Goal: Feedback & Contribution: Submit feedback/report problem

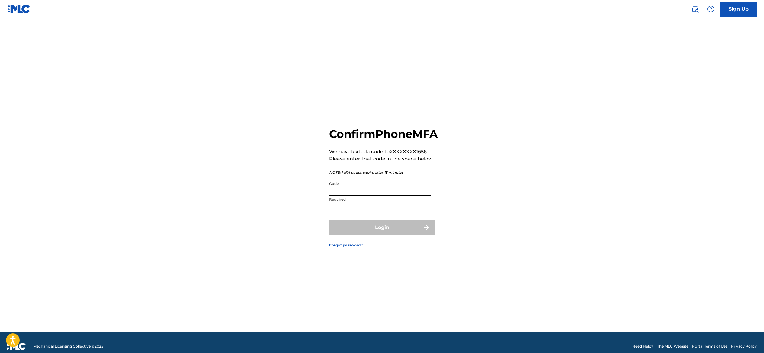
click at [355, 187] on input "Code" at bounding box center [380, 186] width 102 height 17
type input "692194"
click at [382, 235] on button "Login" at bounding box center [382, 227] width 106 height 15
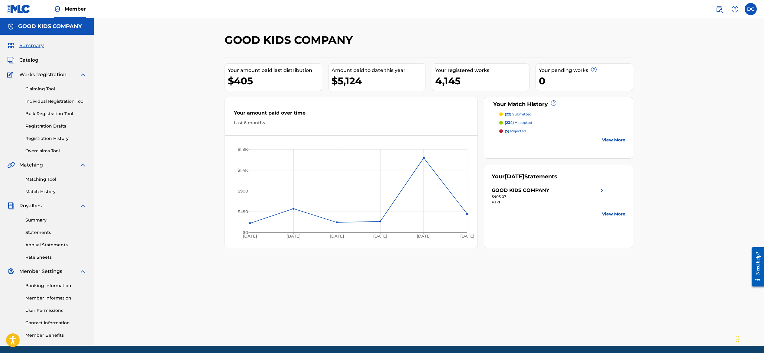
click at [143, 143] on div "GOOD KIDS COMPANY Your amount paid last distribution $405 Amount paid to date t…" at bounding box center [429, 182] width 671 height 328
click at [38, 64] on link "Catalog" at bounding box center [22, 60] width 31 height 7
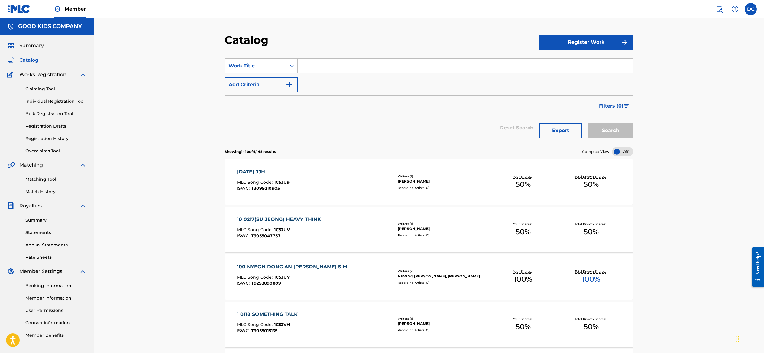
click at [613, 50] on button "Register Work" at bounding box center [586, 42] width 94 height 15
click at [597, 84] on link "By File Upload" at bounding box center [586, 76] width 94 height 15
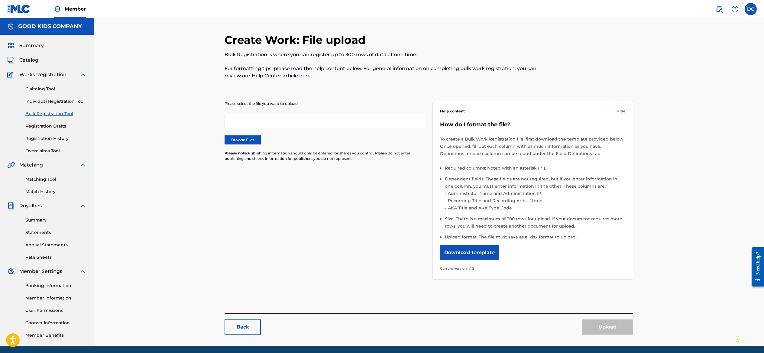
click at [268, 128] on div at bounding box center [325, 121] width 201 height 15
click at [225, 145] on label "Browse Files" at bounding box center [243, 139] width 36 height 9
click at [0, 0] on input "Browse Files" at bounding box center [0, 0] width 0 height 0
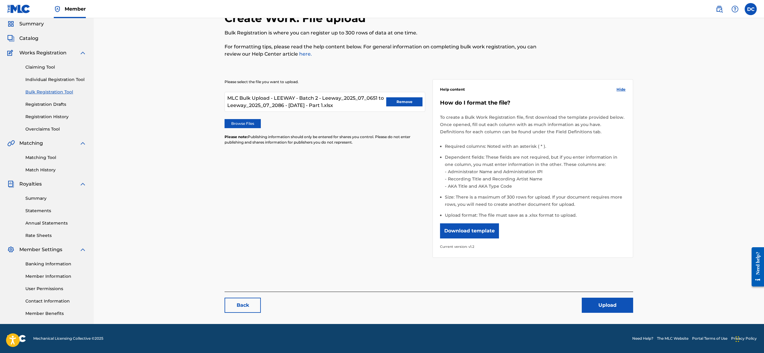
scroll to position [62, 0]
click at [633, 313] on button "Upload" at bounding box center [607, 305] width 51 height 15
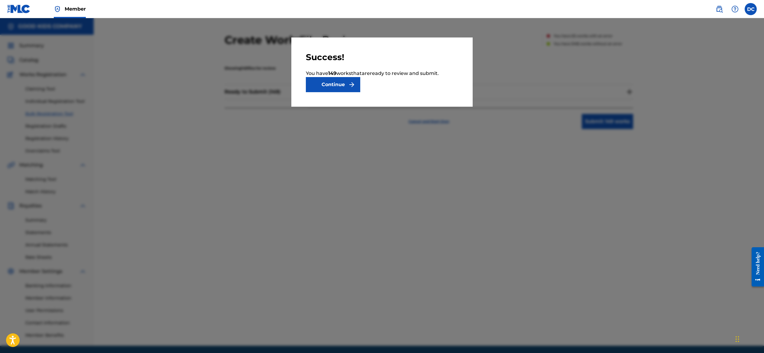
click at [327, 92] on button "Continue" at bounding box center [333, 84] width 54 height 15
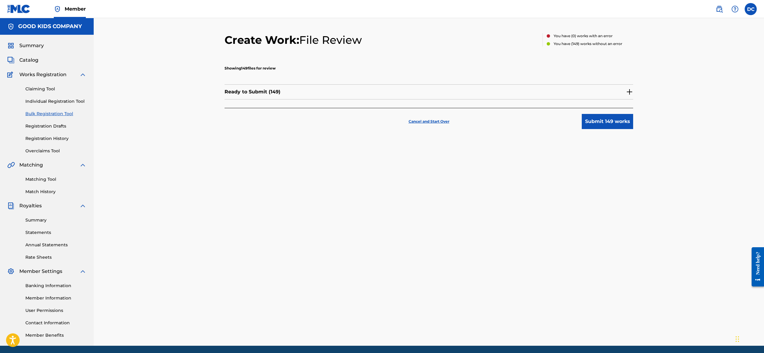
click at [633, 129] on button "Submit 149 works" at bounding box center [607, 121] width 51 height 15
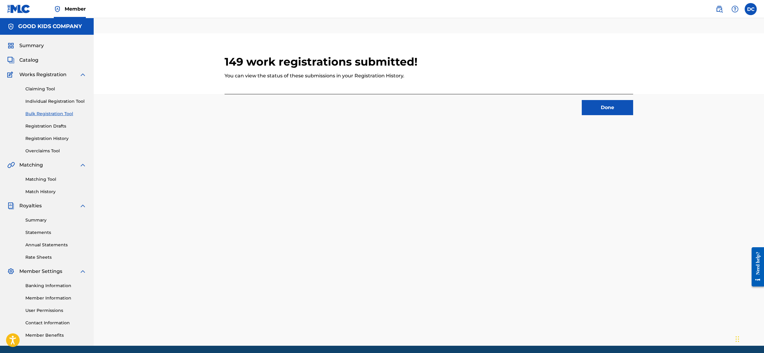
click at [633, 115] on button "Done" at bounding box center [607, 107] width 51 height 15
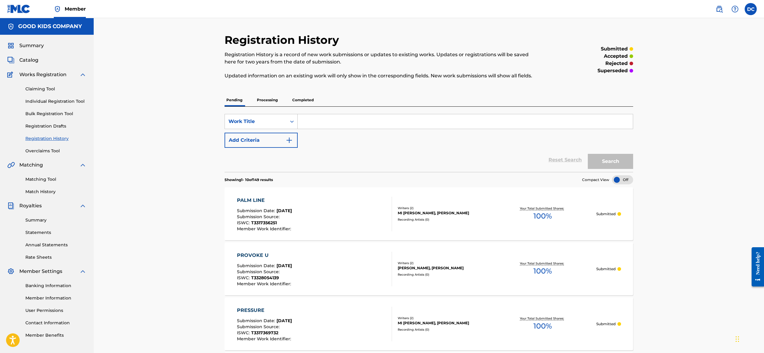
click at [328, 148] on div "SearchWithCriteriab63a2eb1-2143-4fbc-bd78-d03b9653bdbe Work Title Add Criteria" at bounding box center [429, 131] width 409 height 34
click at [54, 142] on link "Registration History" at bounding box center [55, 138] width 61 height 6
click at [34, 64] on span "Catalog" at bounding box center [28, 60] width 19 height 7
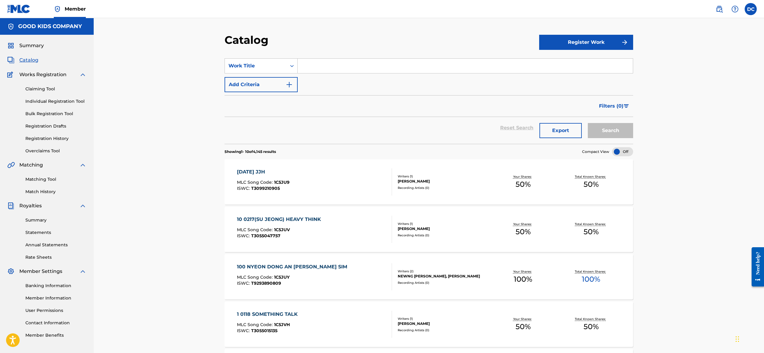
click at [623, 50] on button "Register Work" at bounding box center [586, 42] width 94 height 15
click at [595, 84] on link "By File Upload" at bounding box center [586, 76] width 94 height 15
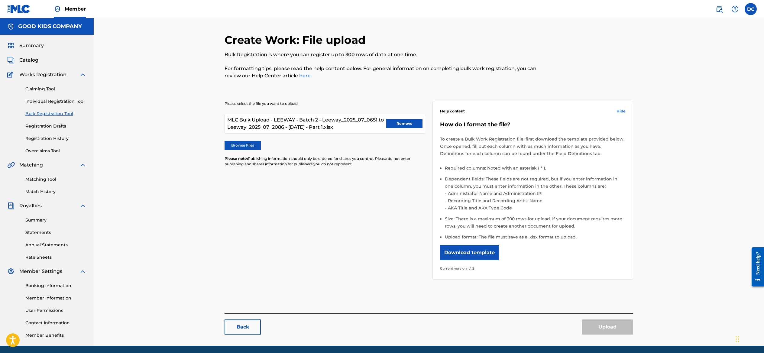
click at [404, 128] on button "Remove" at bounding box center [404, 123] width 36 height 9
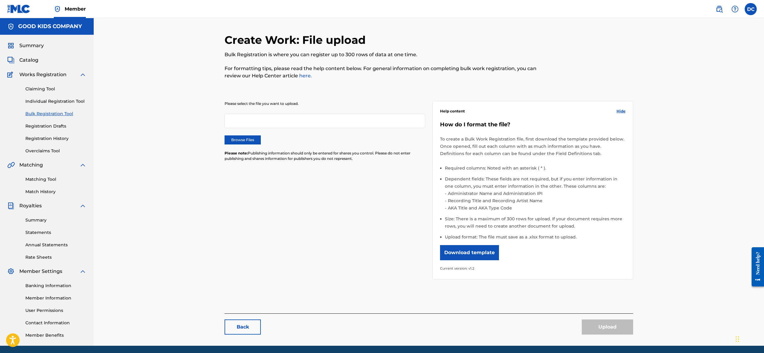
click at [225, 145] on label "Browse Files" at bounding box center [243, 139] width 36 height 9
click at [0, 0] on input "Browse Files" at bounding box center [0, 0] width 0 height 0
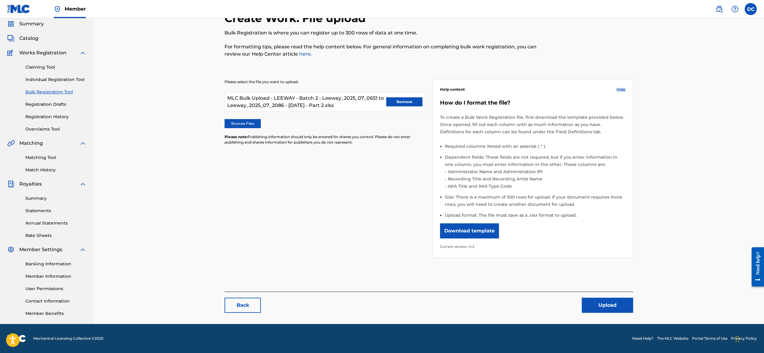
scroll to position [79, 0]
click at [633, 301] on button "Upload" at bounding box center [607, 305] width 51 height 15
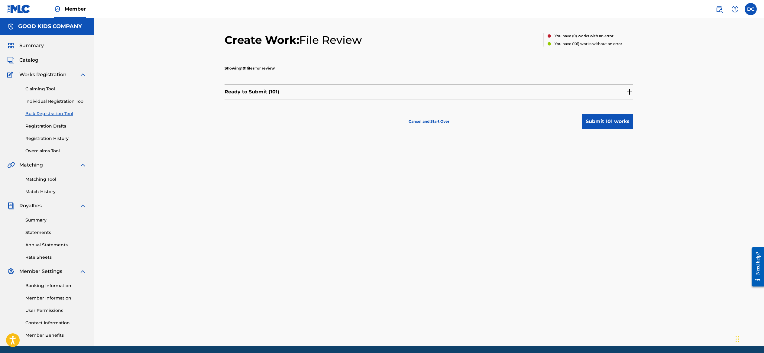
click at [633, 129] on button "Submit 101 works" at bounding box center [607, 121] width 51 height 15
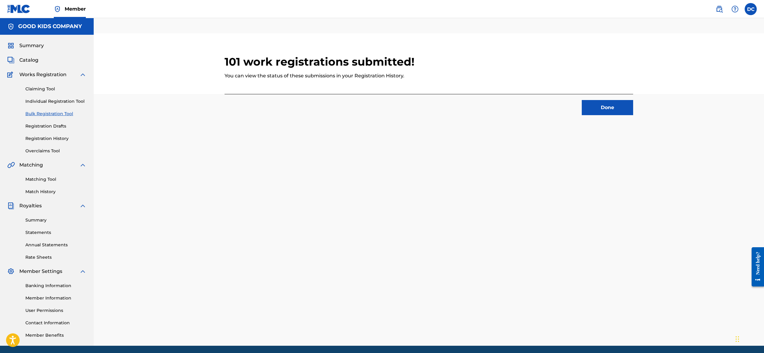
click at [633, 115] on button "Done" at bounding box center [607, 107] width 51 height 15
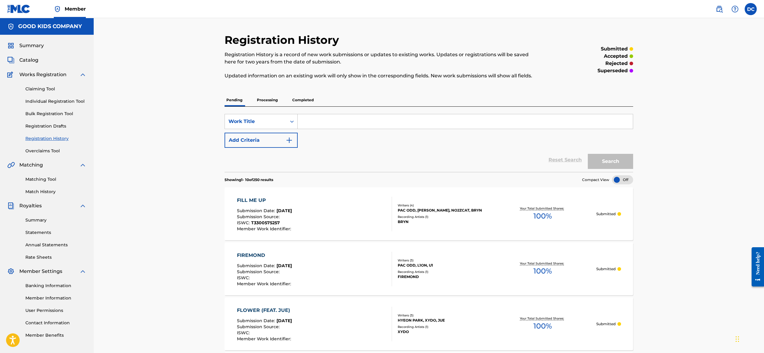
click at [35, 64] on span "Catalog" at bounding box center [28, 60] width 19 height 7
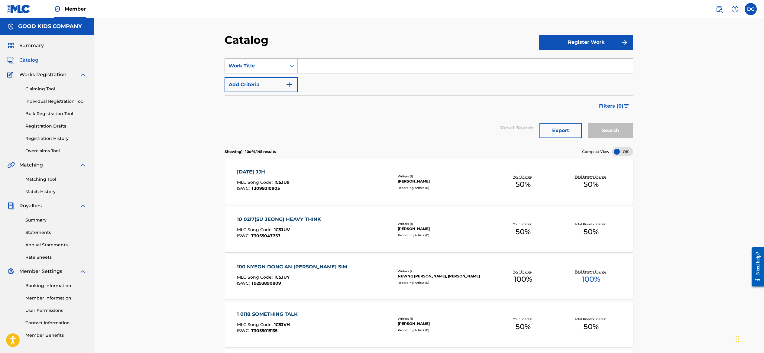
click at [601, 46] on button "Register Work" at bounding box center [586, 42] width 94 height 15
click at [591, 84] on link "By File Upload" at bounding box center [586, 76] width 94 height 15
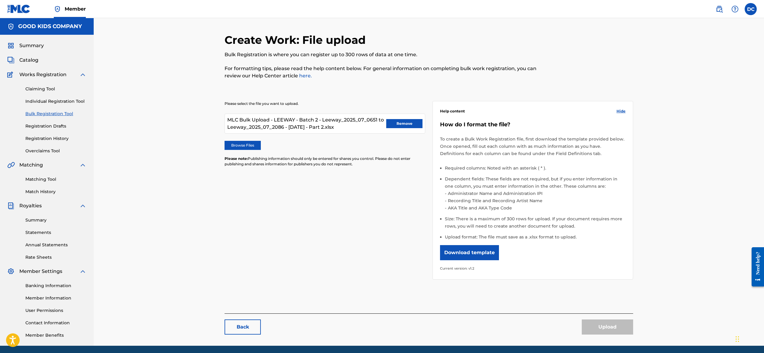
click at [406, 128] on button "Remove" at bounding box center [404, 123] width 36 height 9
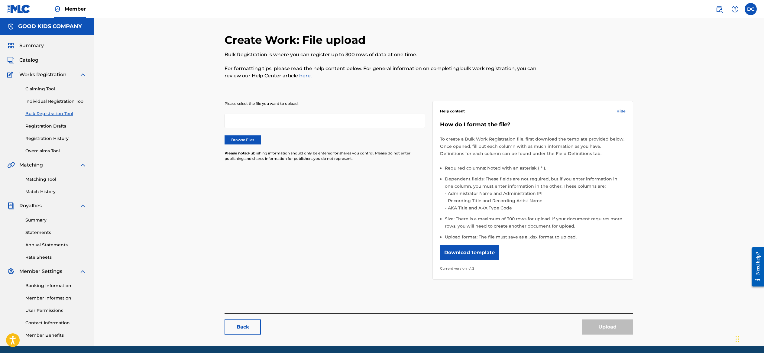
click at [225, 145] on label "Browse Files" at bounding box center [243, 139] width 36 height 9
click at [0, 0] on input "Browse Files" at bounding box center [0, 0] width 0 height 0
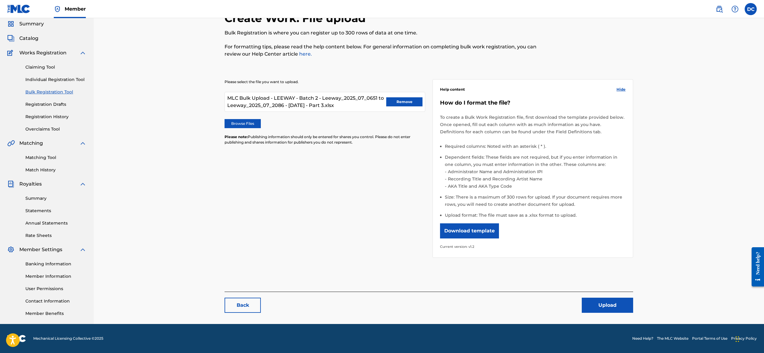
scroll to position [79, 0]
click at [633, 298] on button "Upload" at bounding box center [607, 305] width 51 height 15
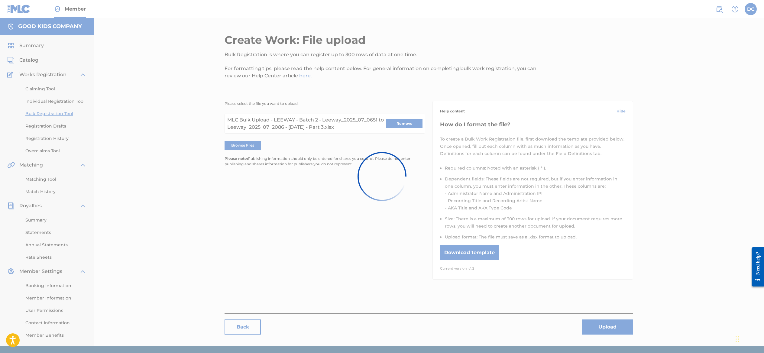
scroll to position [0, 0]
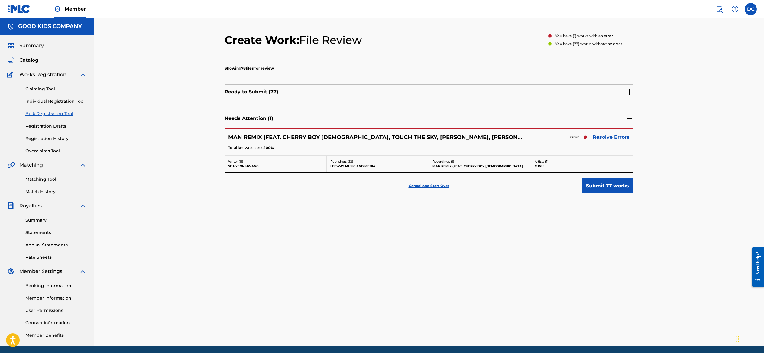
click at [633, 122] on img at bounding box center [629, 118] width 7 height 7
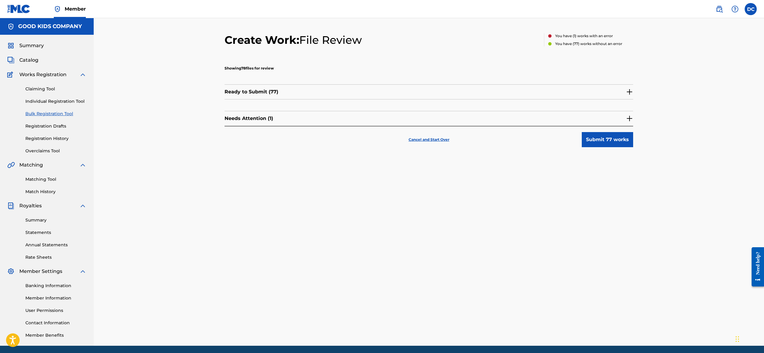
click at [633, 122] on img at bounding box center [629, 118] width 7 height 7
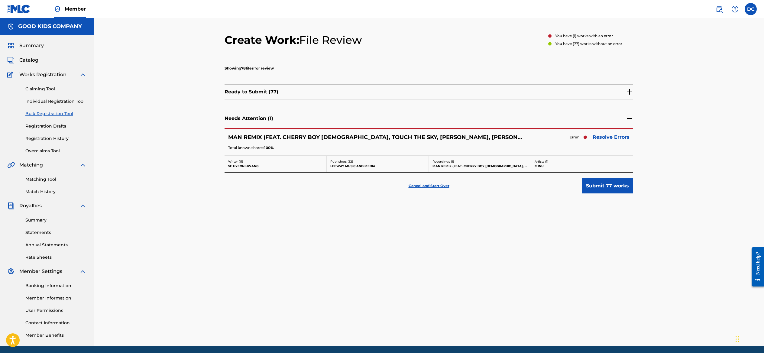
click at [630, 141] on link "Resolve Errors" at bounding box center [611, 137] width 37 height 7
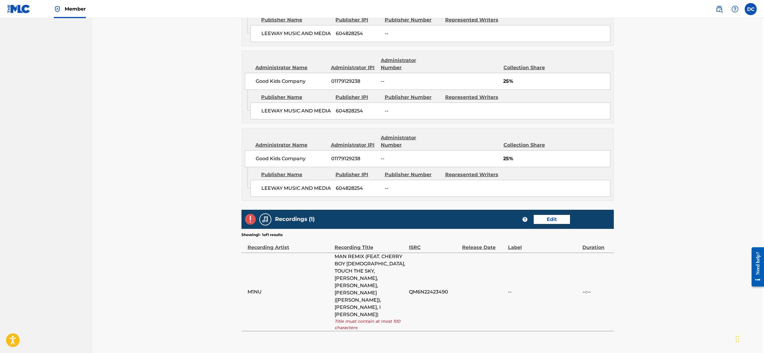
scroll to position [1224, 1]
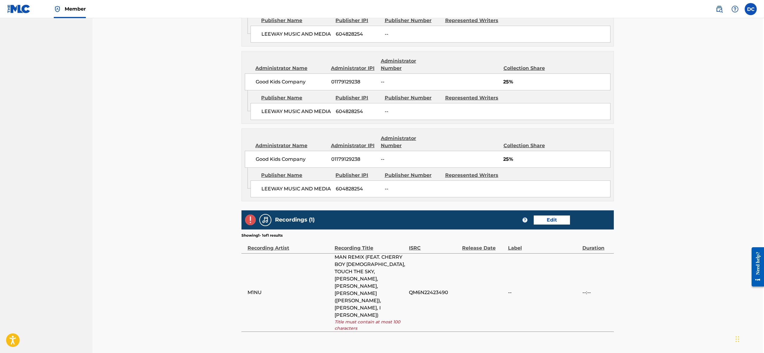
drag, startPoint x: 584, startPoint y: 168, endPoint x: 566, endPoint y: 180, distance: 21.8
click at [431, 289] on span "QM6N22423490" at bounding box center [434, 292] width 50 height 7
copy span "QM6N22423490"
click at [462, 253] on td "QM6N22423490" at bounding box center [435, 292] width 53 height 78
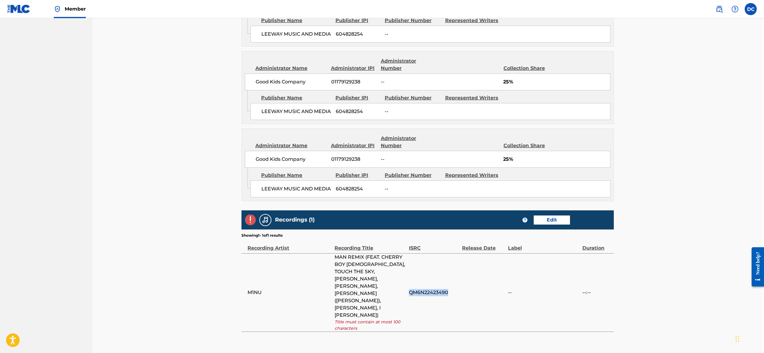
click at [570, 216] on link "Edit" at bounding box center [552, 220] width 36 height 9
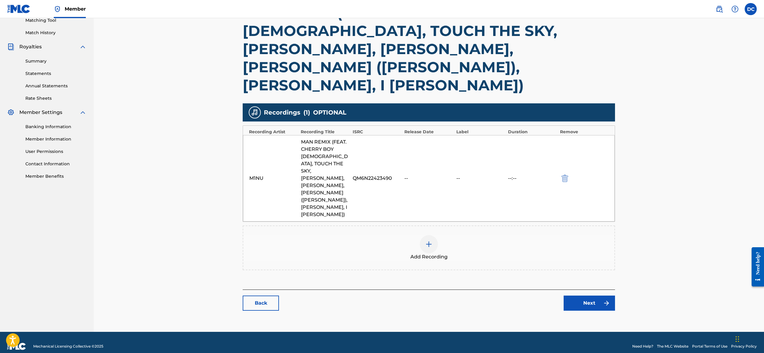
scroll to position [159, 0]
click at [308, 148] on div "MAN REMIX (FEAT. CHERRY BOY [DEMOGRAPHIC_DATA], TOUCH THE SKY, [PERSON_NAME], […" at bounding box center [325, 179] width 49 height 80
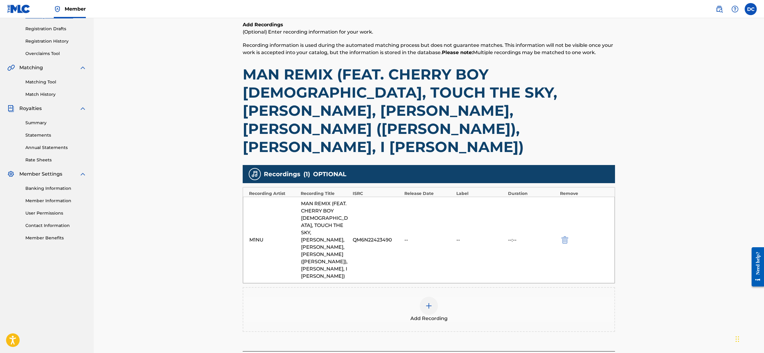
click at [365, 118] on h1 "MAN REMIX (FEAT. CHERRY BOY [DEMOGRAPHIC_DATA], TOUCH THE SKY, [PERSON_NAME], […" at bounding box center [429, 110] width 372 height 91
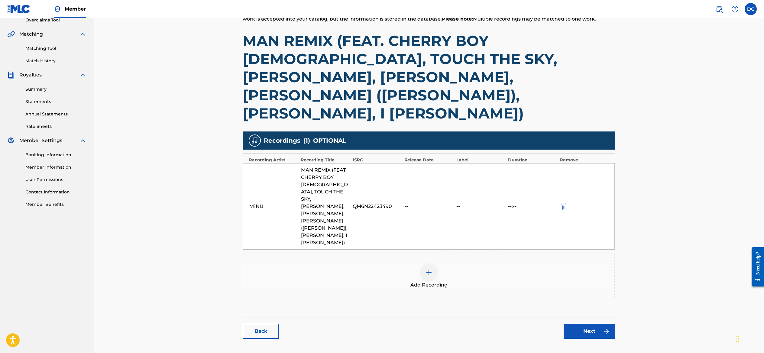
scroll to position [133, 0]
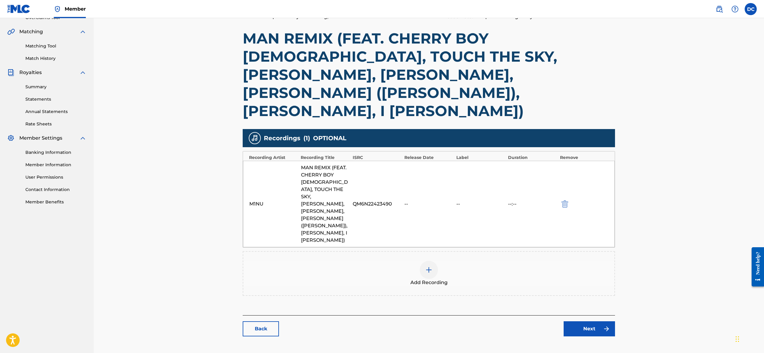
click at [394, 85] on h1 "MAN REMIX (FEAT. CHERRY BOY [DEMOGRAPHIC_DATA], TOUCH THE SKY, [PERSON_NAME], […" at bounding box center [429, 74] width 372 height 91
click at [433, 266] on img at bounding box center [428, 269] width 7 height 7
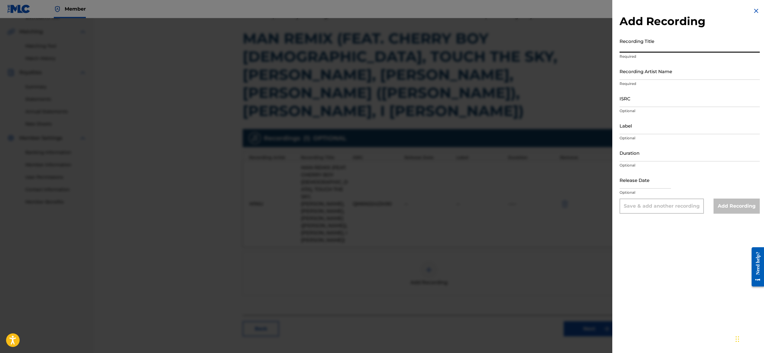
click at [636, 53] on input "Recording Title" at bounding box center [690, 43] width 140 height 17
paste input "MAN REMIX"
type input "MAN REMIX"
click at [637, 80] on input "Recording Artist Name" at bounding box center [690, 71] width 140 height 17
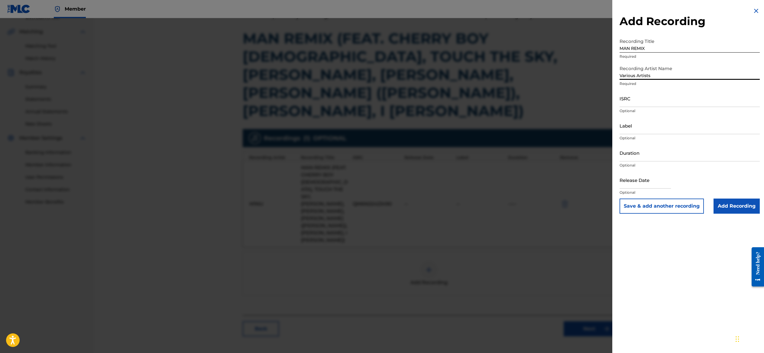
type input "Various Artists"
paste input "QM6N22423490"
type input "QM6N22423490"
click at [620, 134] on input "Label" at bounding box center [690, 125] width 140 height 17
click at [620, 53] on input "MAN REMIX" at bounding box center [690, 43] width 140 height 17
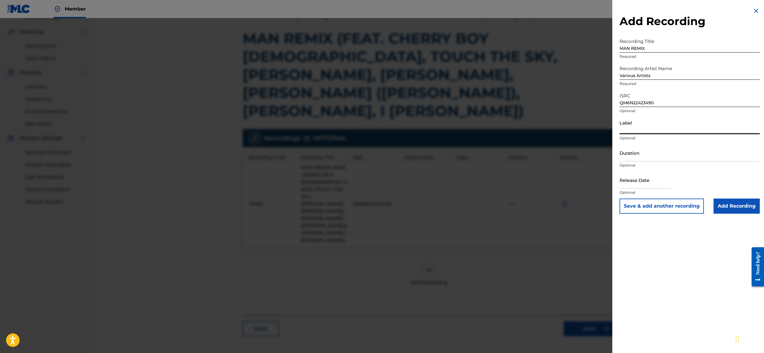
click at [620, 53] on input "MAN REMIX" at bounding box center [690, 43] width 140 height 17
click at [629, 80] on input "Various Artists" at bounding box center [690, 71] width 140 height 17
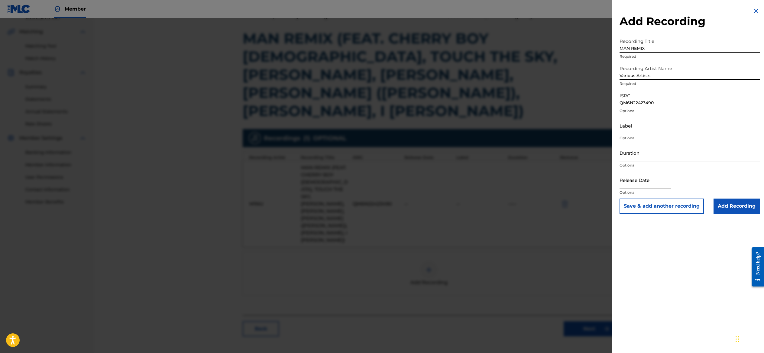
paste input "M1NU"
click at [620, 80] on input "M1NU and Various Artists" at bounding box center [690, 71] width 140 height 17
type input "M1NU and Various Artists"
click at [620, 53] on input "MAN REMIX" at bounding box center [690, 43] width 140 height 17
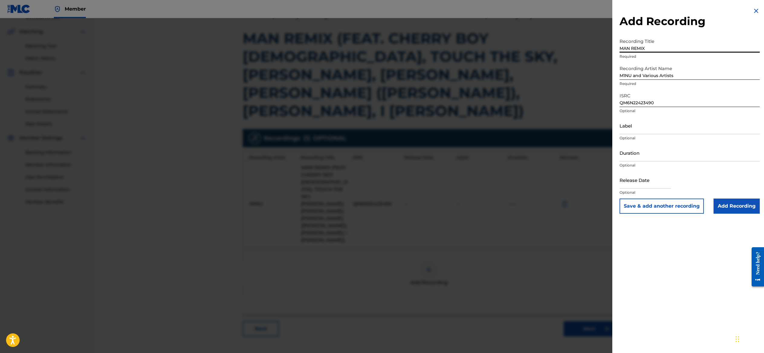
click at [620, 53] on input "MAN REMIX" at bounding box center [690, 43] width 140 height 17
paste input "(FEAT. CHERRY BOY [DEMOGRAPHIC_DATA], TOUCH THE SKY, [PERSON_NAME], [PERSON_NAM…"
type input "MAN REMIX (FEAT. CHERRY BOY [DEMOGRAPHIC_DATA], TOUCH THE SKY, [PERSON_NAME], […"
click at [643, 72] on input "M1NU and Various Artists" at bounding box center [690, 71] width 140 height 17
click at [646, 80] on input "M1NU and Various Artists" at bounding box center [690, 71] width 140 height 17
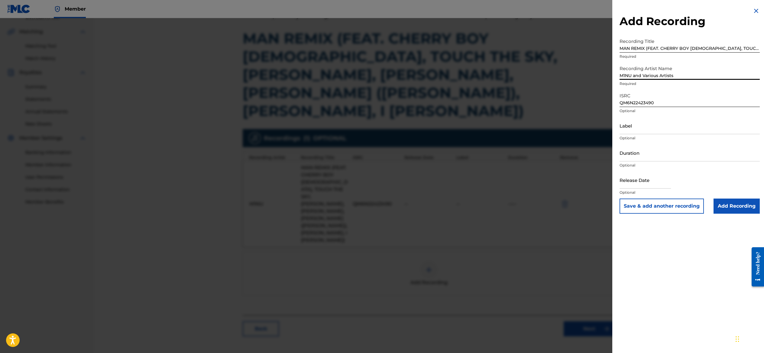
drag, startPoint x: 652, startPoint y: 89, endPoint x: 604, endPoint y: 88, distance: 48.1
click at [620, 80] on input "M1NU and Various Artists" at bounding box center [690, 71] width 140 height 17
type input "M1NU"
click at [641, 107] on input "QM6N22423490" at bounding box center [690, 98] width 140 height 17
select select "7"
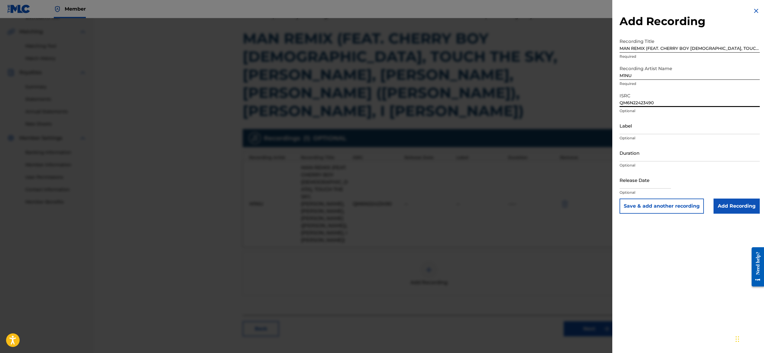
select select "2025"
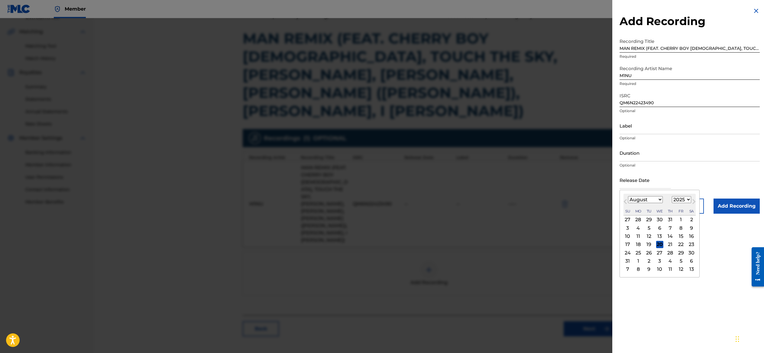
click at [630, 189] on input "text" at bounding box center [645, 179] width 51 height 17
click at [620, 161] on input "Duration" at bounding box center [690, 152] width 140 height 17
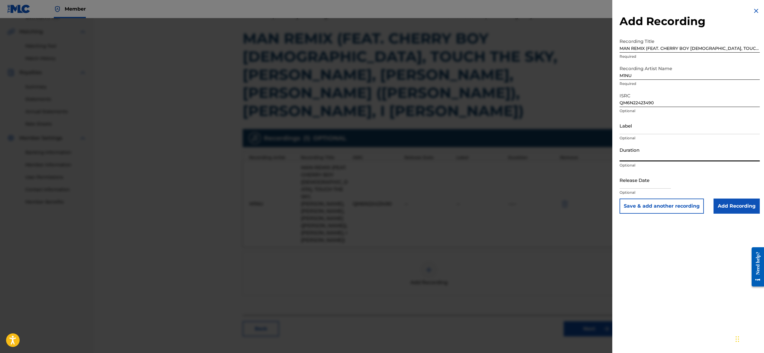
click at [620, 189] on input "text" at bounding box center [645, 179] width 51 height 17
select select "7"
select select "2025"
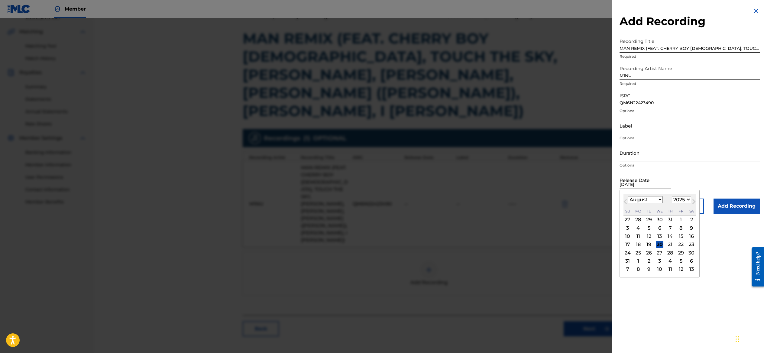
type input "[DATE]"
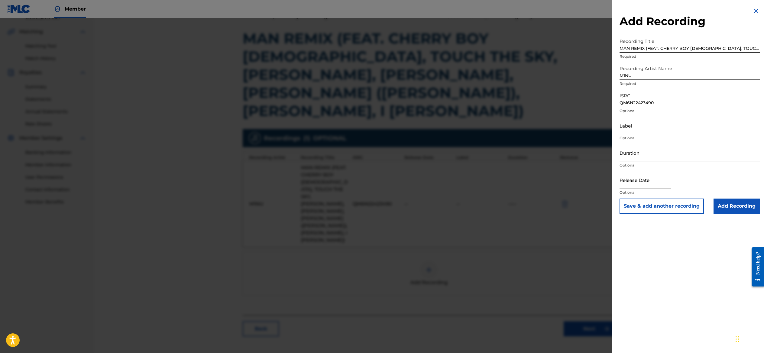
click at [622, 189] on input "text" at bounding box center [645, 179] width 51 height 17
select select "7"
select select "2025"
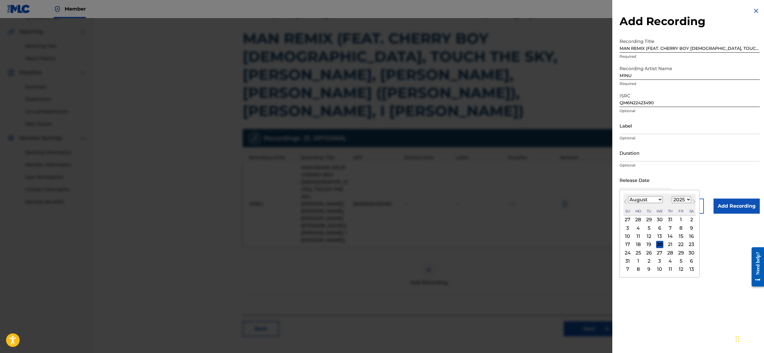
select select "9"
select select "2022"
click at [624, 248] on div "16" at bounding box center [627, 244] width 7 height 7
type input "[DATE]"
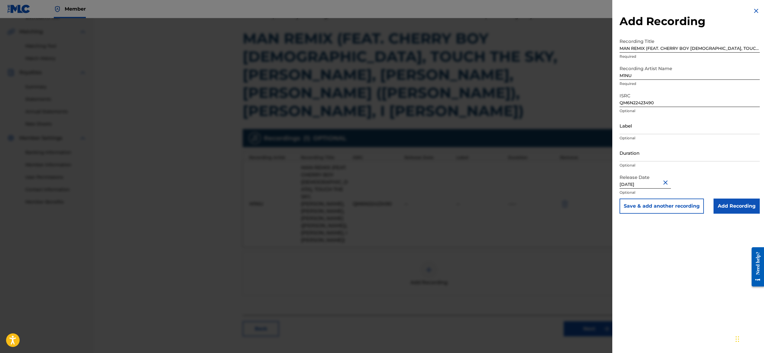
click at [681, 195] on p "Optional" at bounding box center [690, 192] width 140 height 5
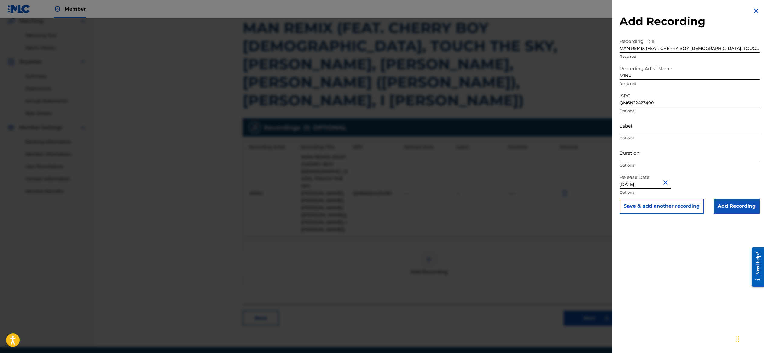
scroll to position [151, 0]
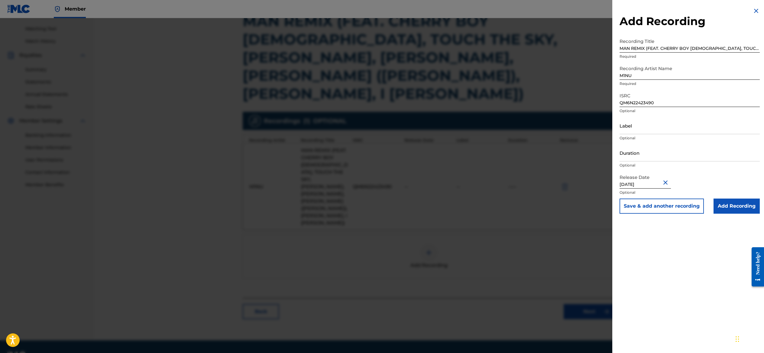
click at [732, 214] on input "Add Recording" at bounding box center [737, 206] width 46 height 15
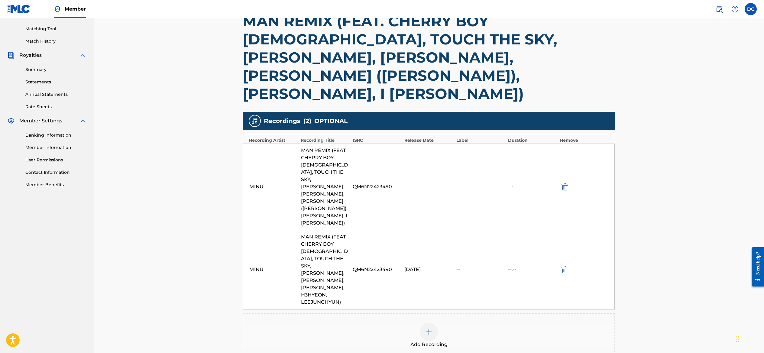
click at [587, 183] on div at bounding box center [573, 186] width 27 height 7
click at [568, 183] on img "submit" at bounding box center [565, 186] width 7 height 7
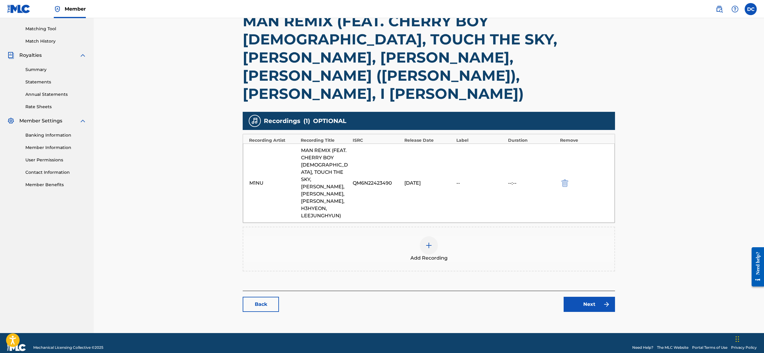
scroll to position [144, 0]
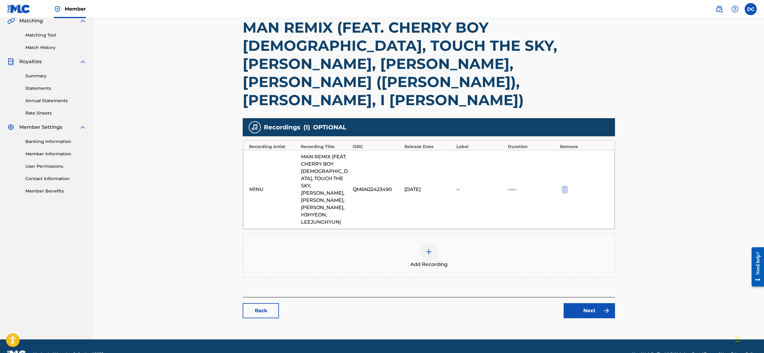
click at [615, 303] on link "Next" at bounding box center [589, 310] width 51 height 15
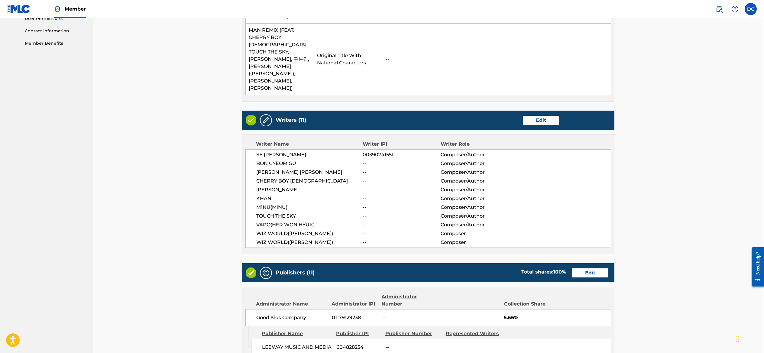
scroll to position [293, 1]
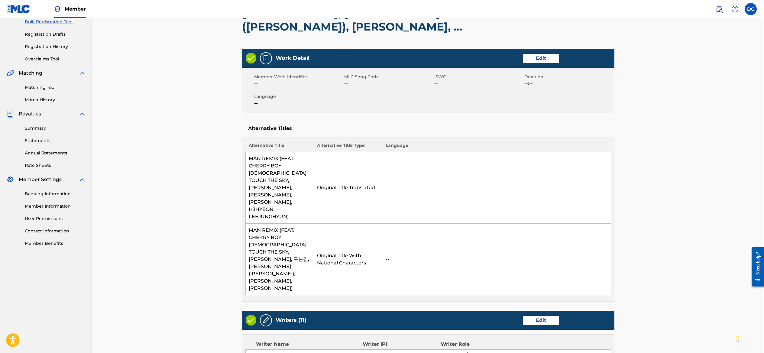
click at [559, 58] on link "Edit" at bounding box center [541, 58] width 36 height 9
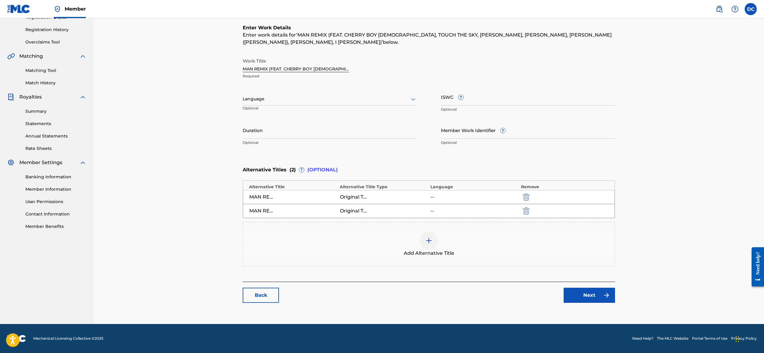
scroll to position [109, 0]
click at [407, 103] on div at bounding box center [330, 99] width 174 height 8
click at [399, 103] on div at bounding box center [330, 99] width 174 height 8
click at [454, 139] on input "Member Work Identifier ?" at bounding box center [528, 130] width 174 height 17
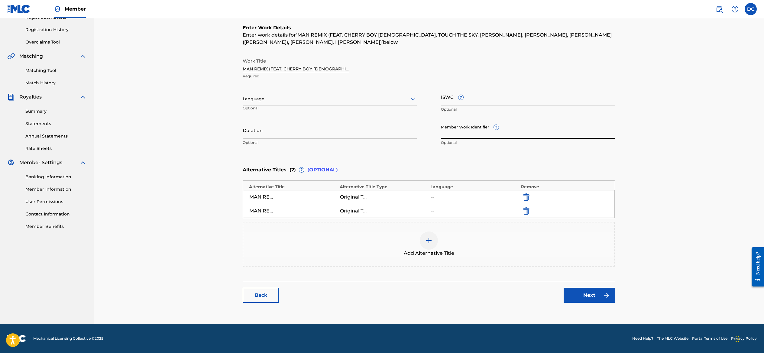
click at [615, 288] on link "Next" at bounding box center [589, 295] width 51 height 15
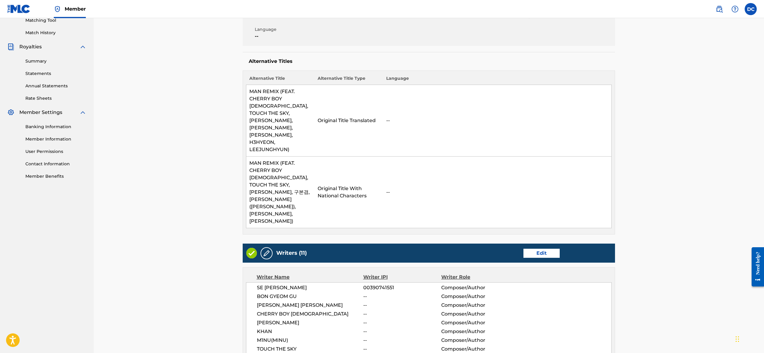
scroll to position [161, 0]
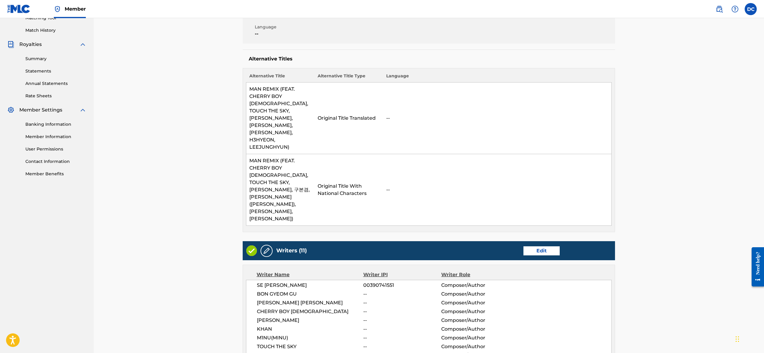
click at [560, 246] on link "Edit" at bounding box center [542, 250] width 36 height 9
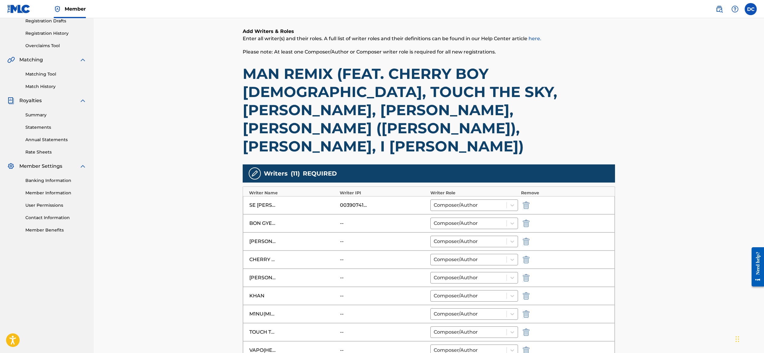
scroll to position [107, 0]
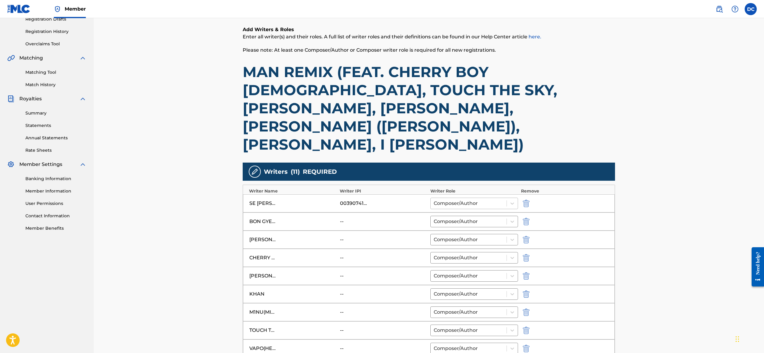
click at [476, 199] on div at bounding box center [469, 203] width 70 height 8
click at [471, 199] on div at bounding box center [469, 203] width 70 height 8
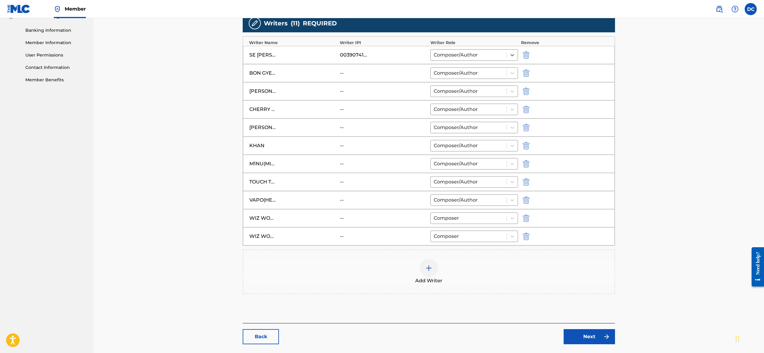
scroll to position [256, 0]
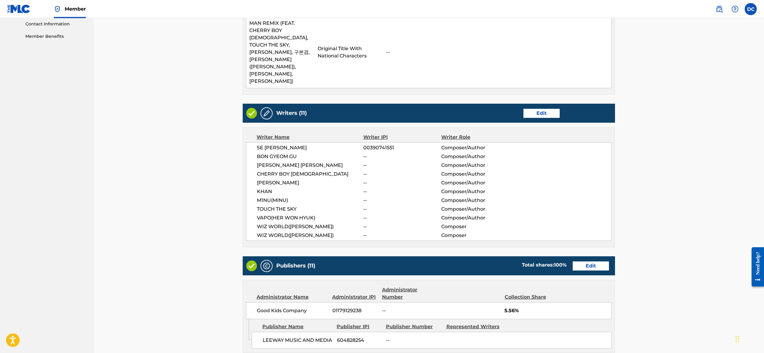
scroll to position [394, 0]
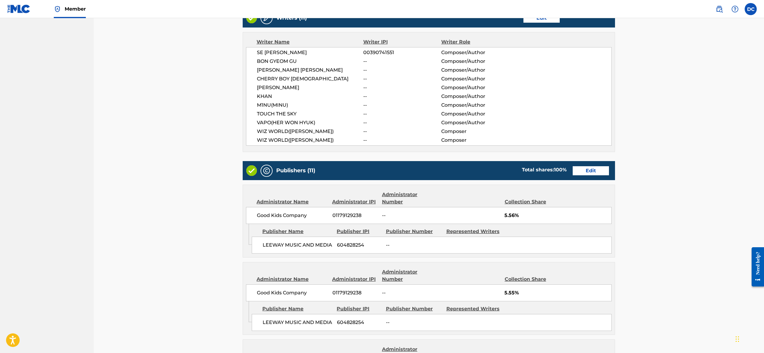
click at [609, 166] on link "Edit" at bounding box center [591, 170] width 36 height 9
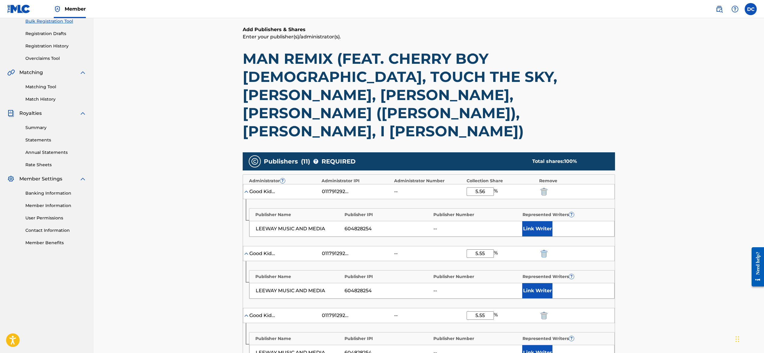
scroll to position [93, 0]
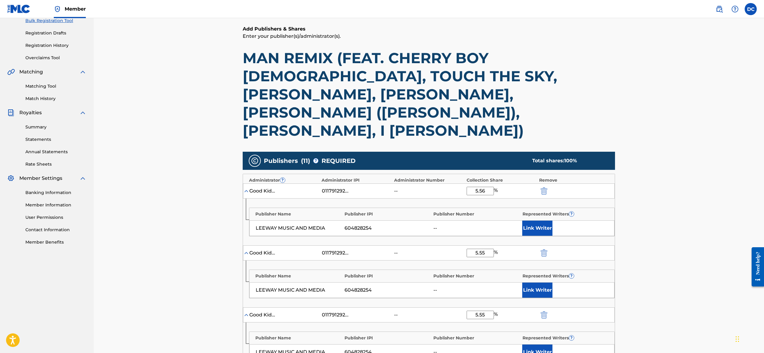
click at [553, 221] on button "Link Writer" at bounding box center [537, 228] width 30 height 15
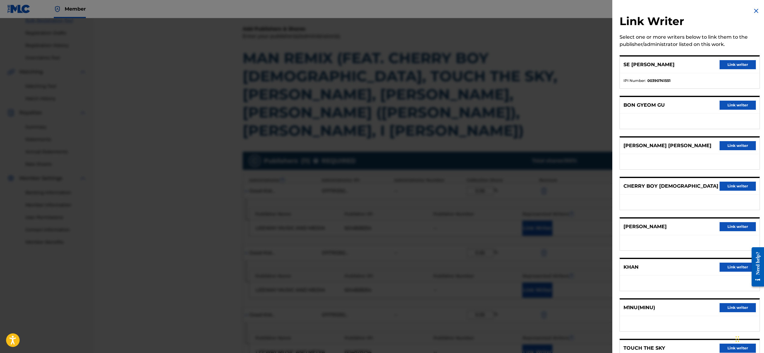
click at [730, 69] on button "Link writer" at bounding box center [738, 64] width 36 height 9
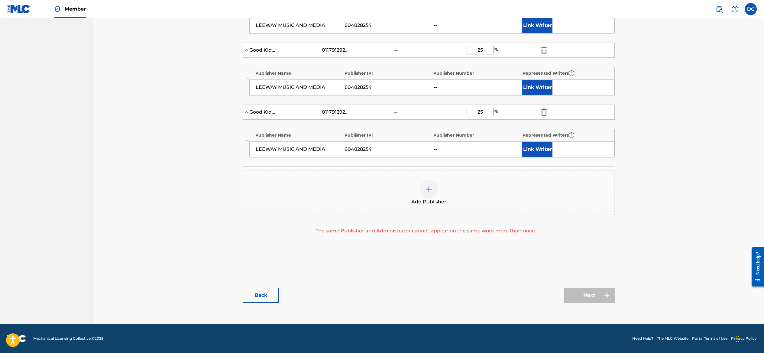
scroll to position [930, 0]
click at [426, 227] on div "The same Publisher and Administrator cannot appear on the same work more than o…" at bounding box center [426, 230] width 366 height 7
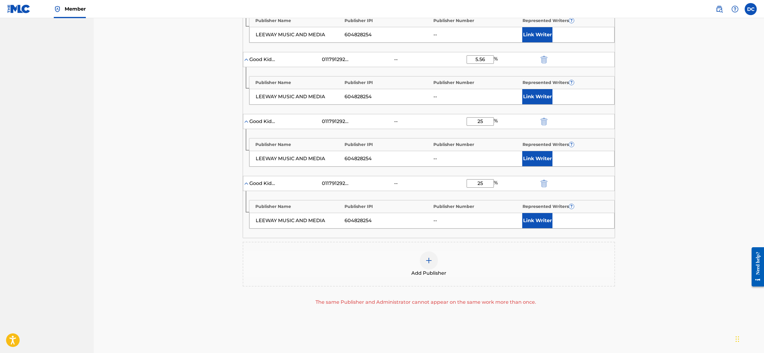
scroll to position [727, 0]
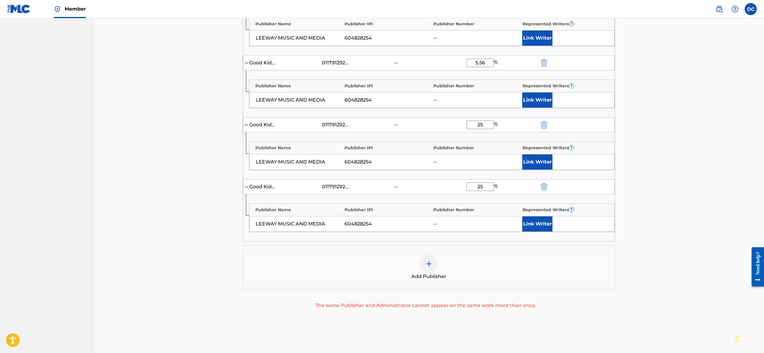
click at [548, 67] on img "submit" at bounding box center [544, 62] width 7 height 7
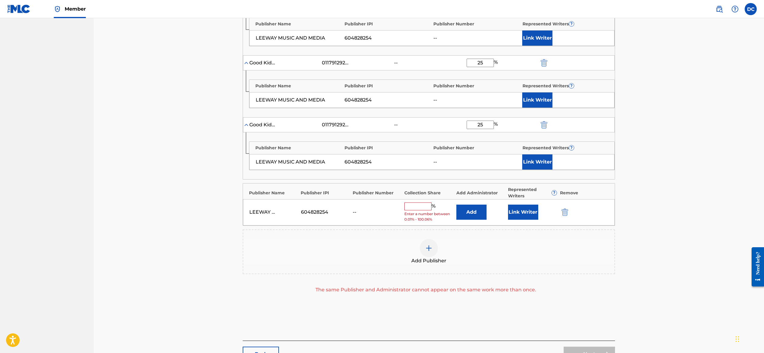
type input "25"
click at [548, 67] on img "submit" at bounding box center [544, 62] width 7 height 7
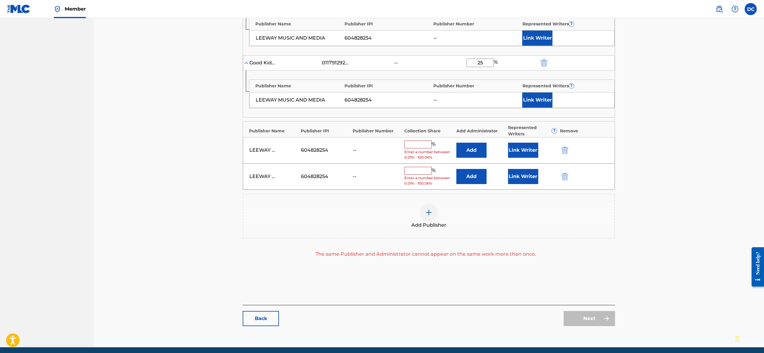
click at [548, 67] on img "submit" at bounding box center [544, 62] width 7 height 7
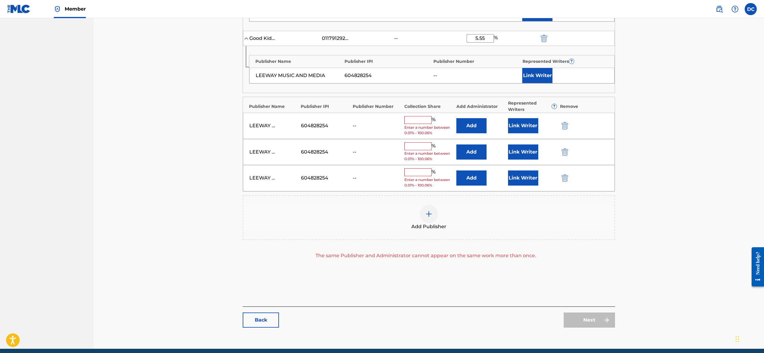
click at [548, 42] on img "submit" at bounding box center [544, 38] width 7 height 7
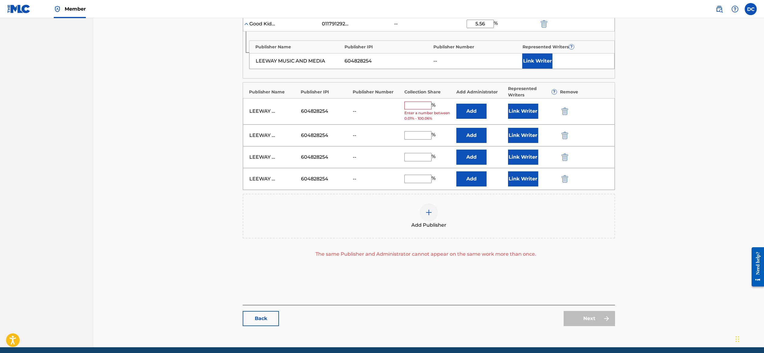
scroll to position [619, 0]
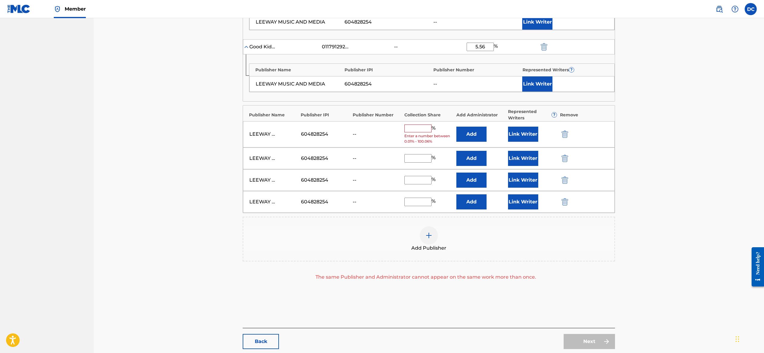
click at [548, 50] on img "submit" at bounding box center [544, 46] width 7 height 7
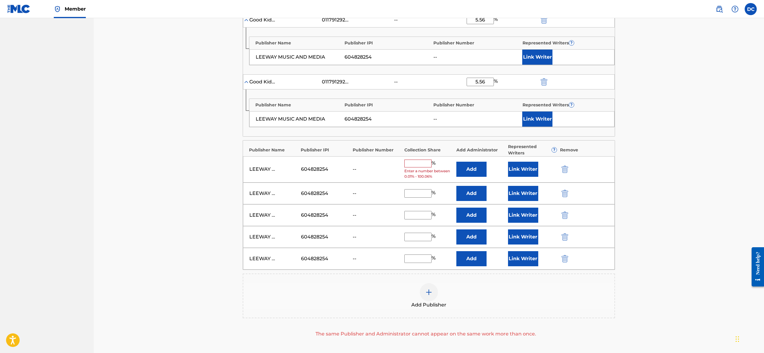
scroll to position [521, 0]
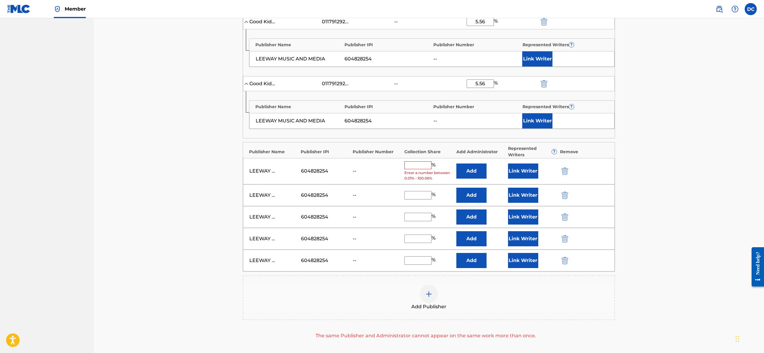
click at [548, 87] on img "submit" at bounding box center [544, 83] width 7 height 7
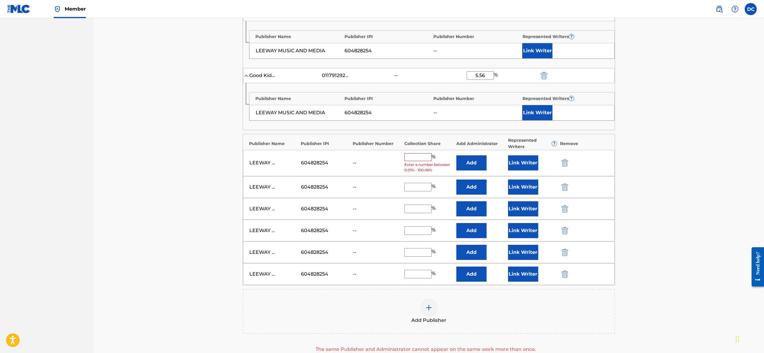
click at [548, 79] on img "submit" at bounding box center [544, 75] width 7 height 7
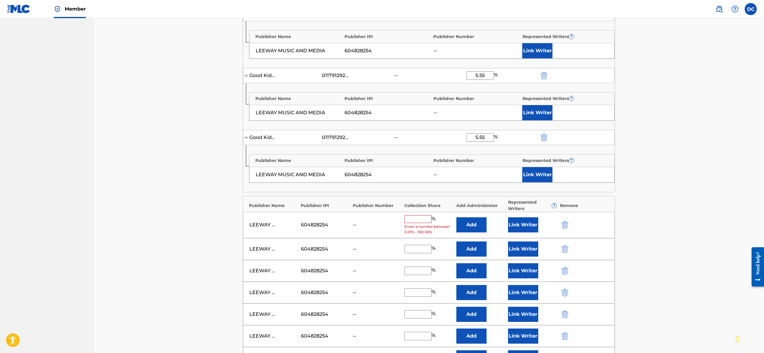
scroll to position [328, 0]
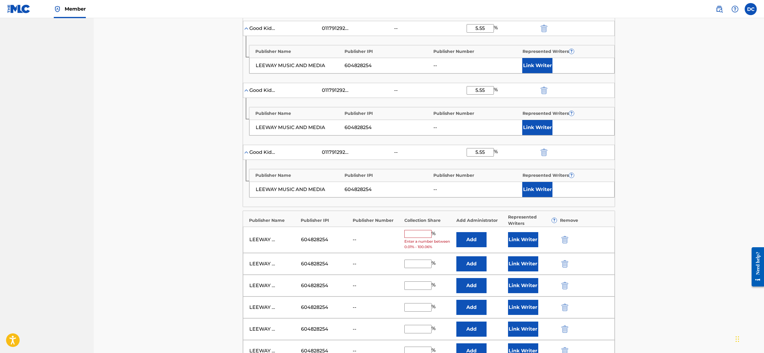
click at [548, 156] on img "submit" at bounding box center [544, 152] width 7 height 7
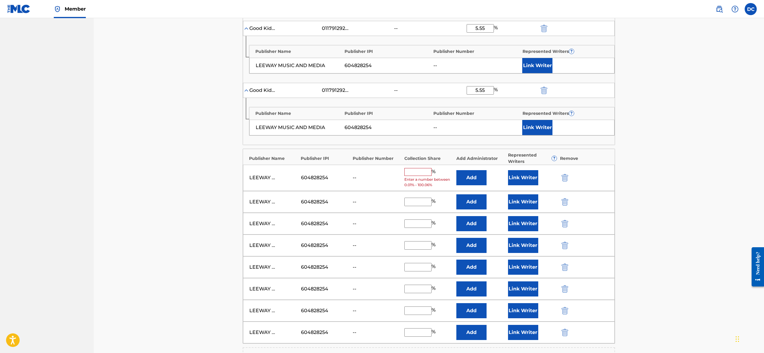
click at [548, 94] on img "submit" at bounding box center [544, 90] width 7 height 7
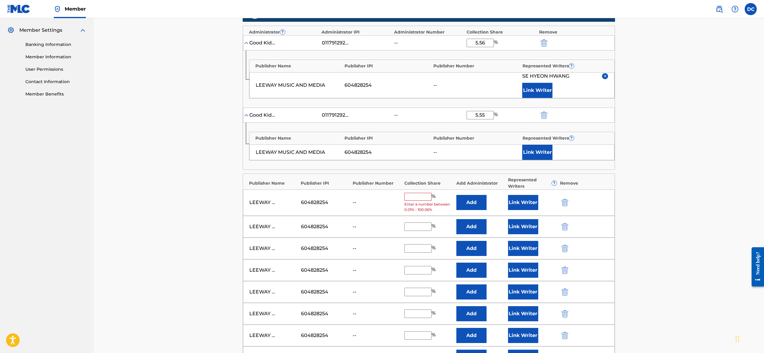
scroll to position [215, 0]
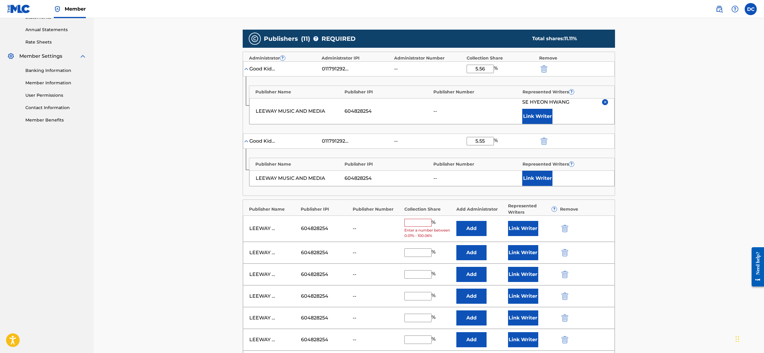
click at [548, 138] on img "submit" at bounding box center [544, 141] width 7 height 7
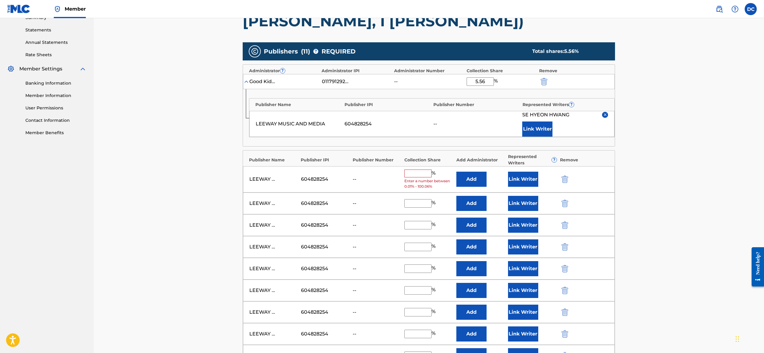
scroll to position [193, 0]
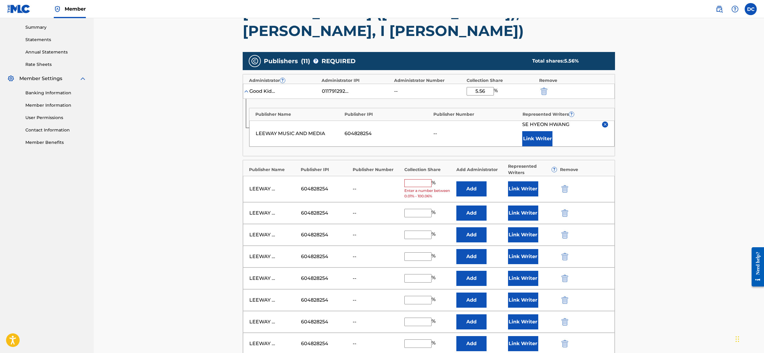
click at [428, 179] on input "text" at bounding box center [418, 183] width 27 height 8
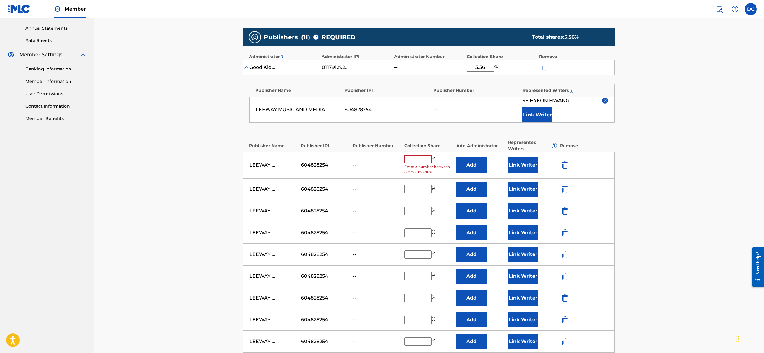
scroll to position [221, 0]
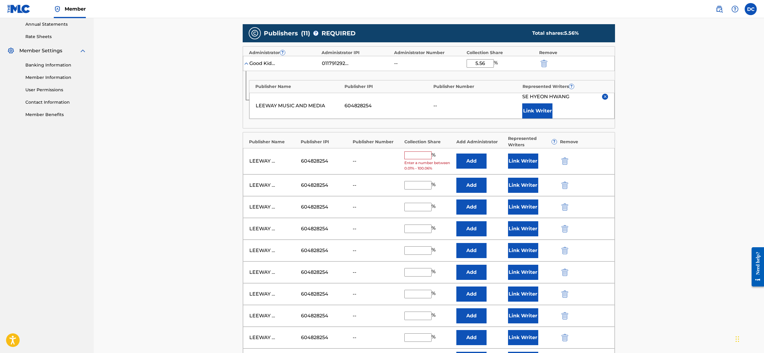
click at [568, 158] on img "submit" at bounding box center [565, 161] width 7 height 7
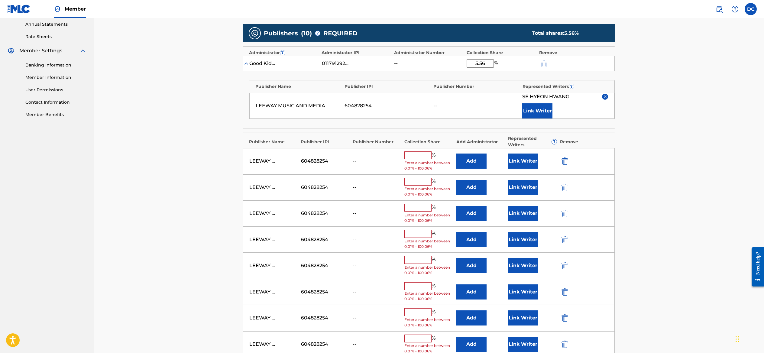
click at [568, 158] on img "submit" at bounding box center [565, 161] width 7 height 7
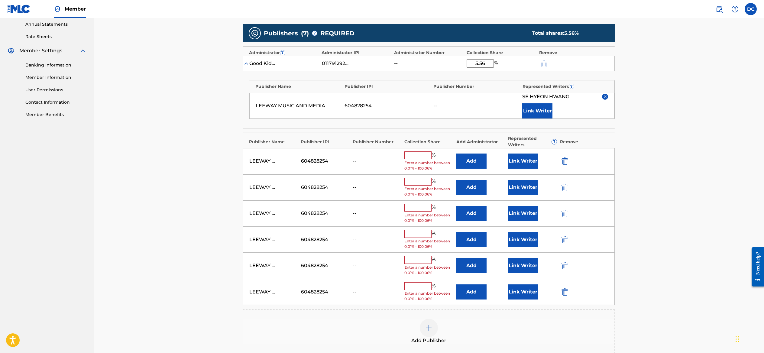
click at [568, 158] on img "submit" at bounding box center [565, 161] width 7 height 7
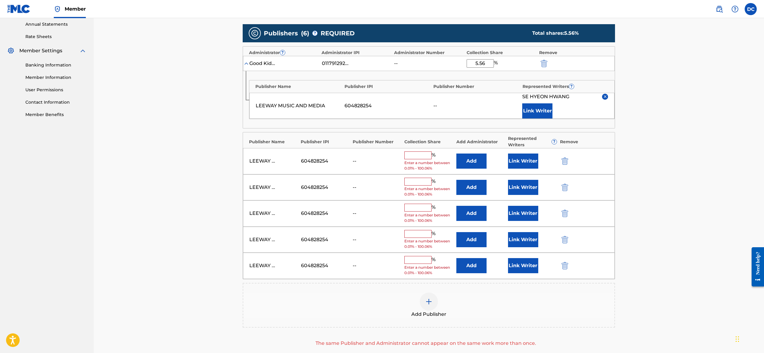
click at [568, 158] on img "submit" at bounding box center [565, 161] width 7 height 7
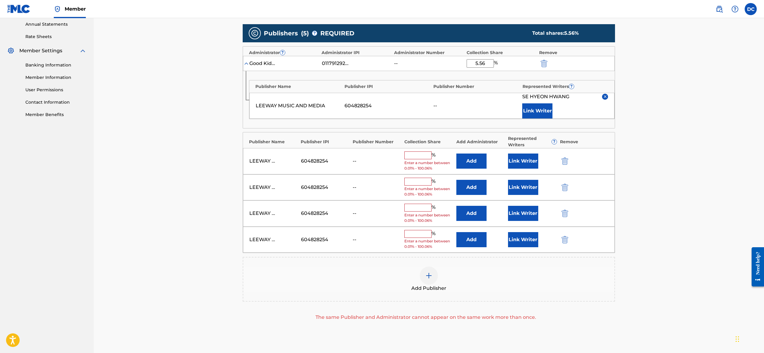
click at [568, 158] on img "submit" at bounding box center [565, 161] width 7 height 7
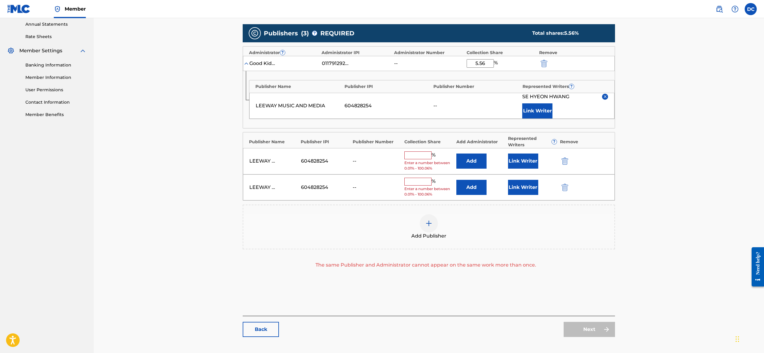
click at [568, 158] on img "submit" at bounding box center [565, 161] width 7 height 7
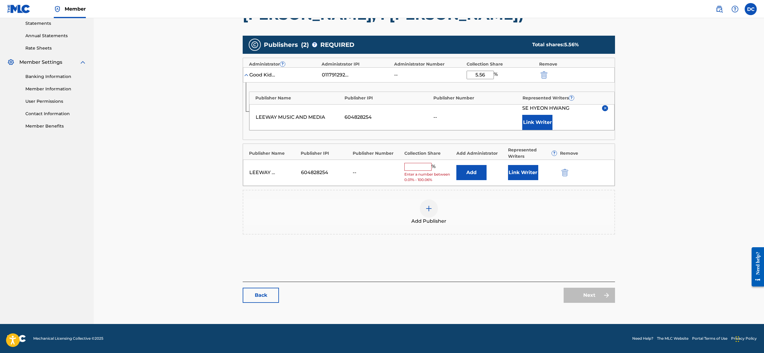
click at [568, 169] on img "submit" at bounding box center [565, 172] width 7 height 7
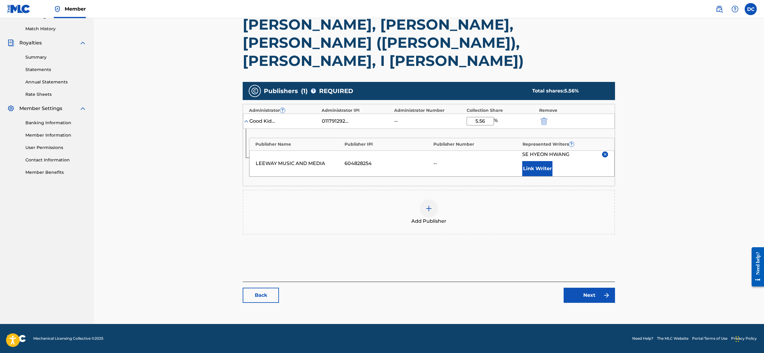
scroll to position [191, 0]
click at [615, 288] on link "Next" at bounding box center [589, 295] width 51 height 15
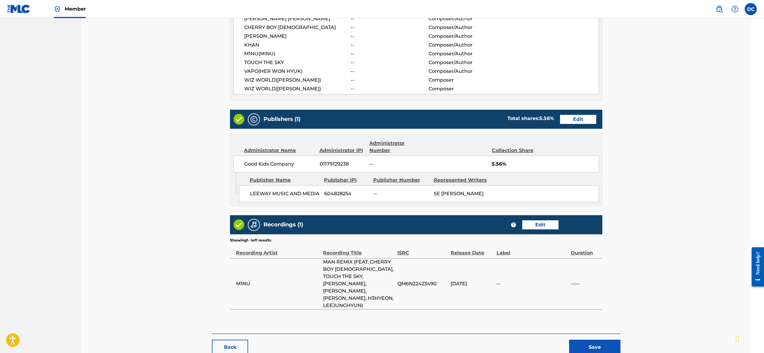
scroll to position [445, 13]
click at [621, 340] on button "Save" at bounding box center [594, 347] width 51 height 15
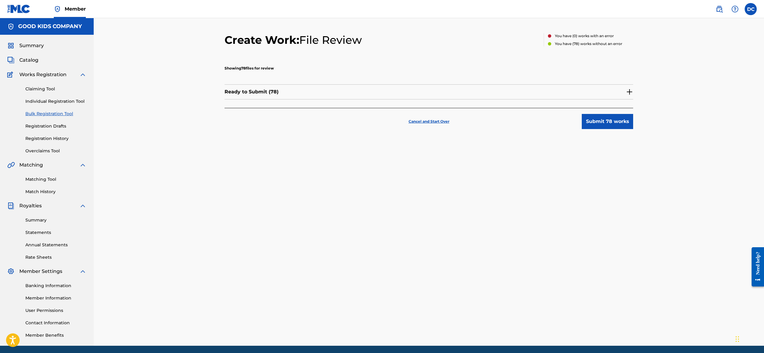
click at [633, 129] on button "Submit 78 works" at bounding box center [607, 121] width 51 height 15
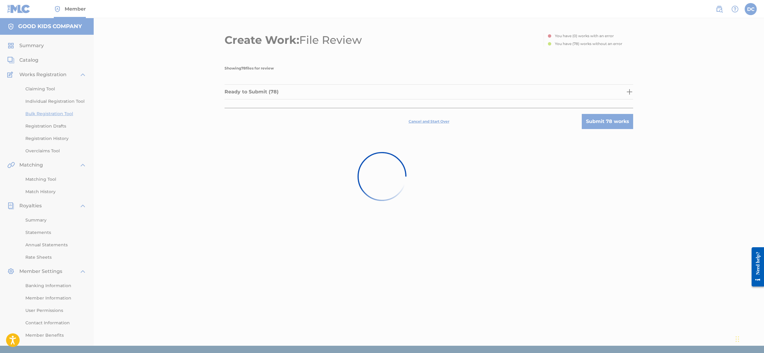
click at [546, 224] on div at bounding box center [382, 176] width 764 height 353
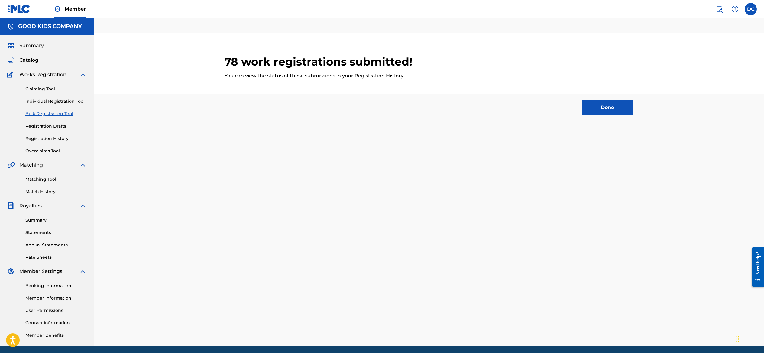
click at [633, 115] on button "Done" at bounding box center [607, 107] width 51 height 15
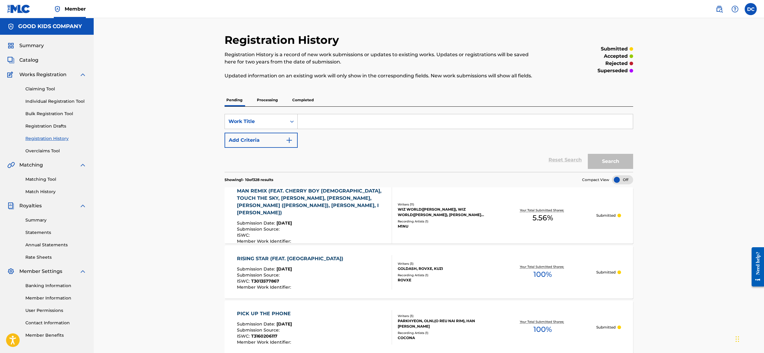
click at [28, 64] on span "Catalog" at bounding box center [28, 60] width 19 height 7
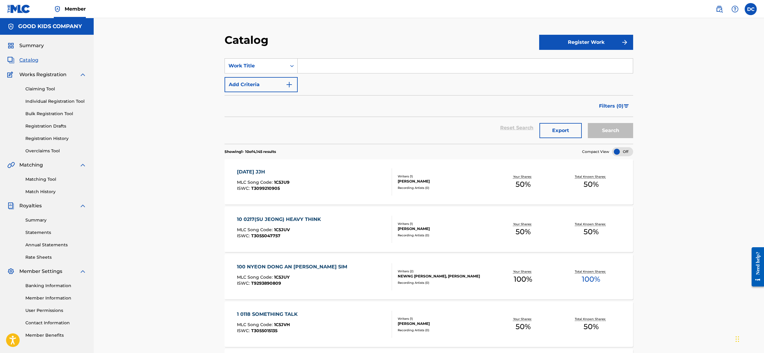
click at [611, 50] on button "Register Work" at bounding box center [586, 42] width 94 height 15
click at [591, 84] on link "By File Upload" at bounding box center [586, 76] width 94 height 15
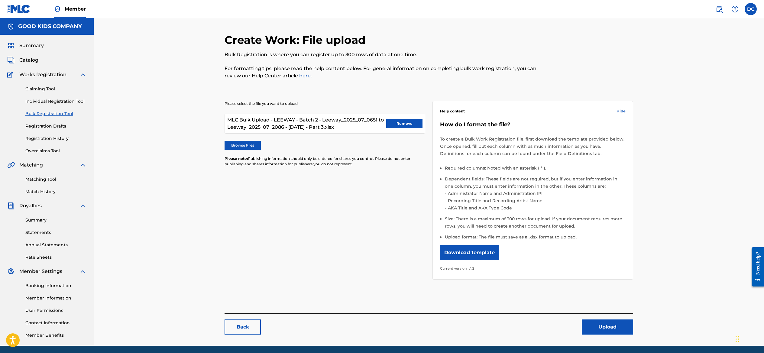
click at [411, 128] on button "Remove" at bounding box center [404, 123] width 36 height 9
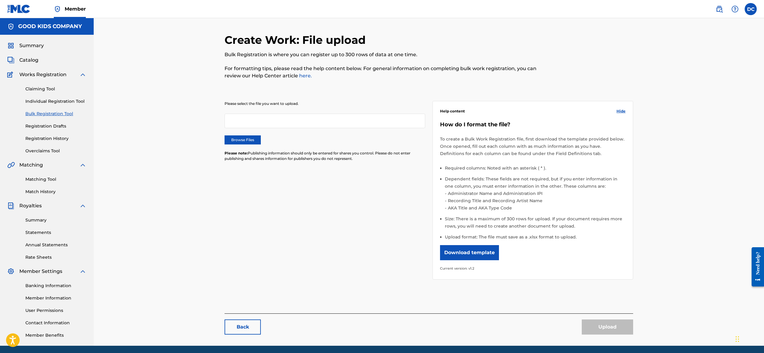
click at [225, 165] on div "Please select the file you want to upload. Browse Files Please note: Publishing…" at bounding box center [325, 135] width 201 height 68
click at [225, 145] on label "Browse Files" at bounding box center [243, 139] width 36 height 9
click at [0, 0] on input "Browse Files" at bounding box center [0, 0] width 0 height 0
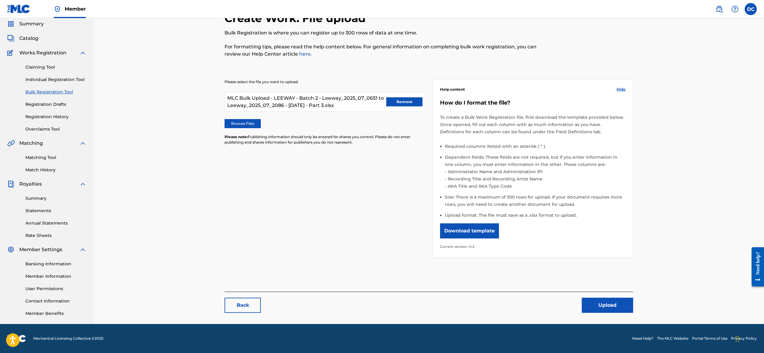
scroll to position [79, 0]
click at [633, 300] on button "Upload" at bounding box center [607, 305] width 51 height 15
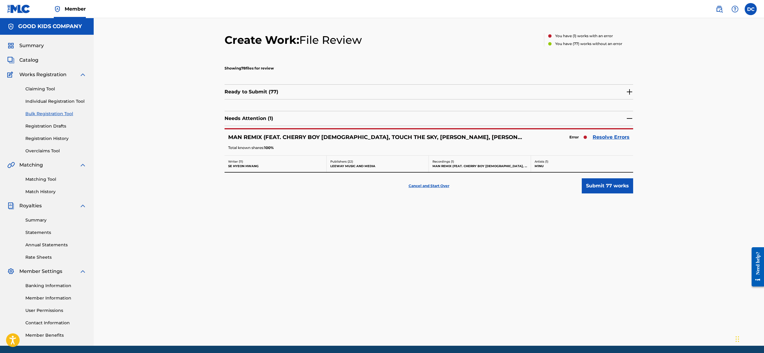
click at [630, 141] on link "Resolve Errors" at bounding box center [611, 137] width 37 height 7
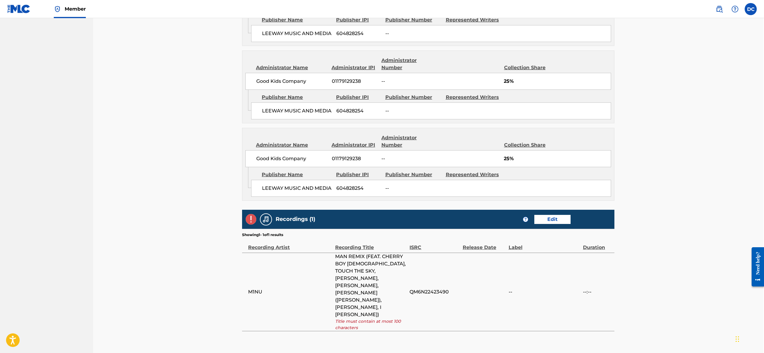
scroll to position [1224, 1]
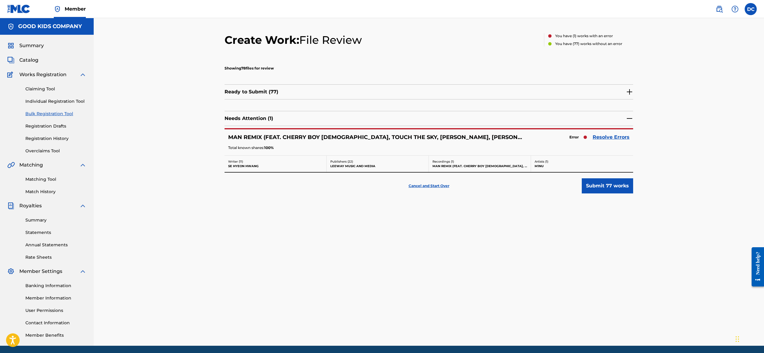
click at [633, 193] on button "Submit 77 works" at bounding box center [607, 185] width 51 height 15
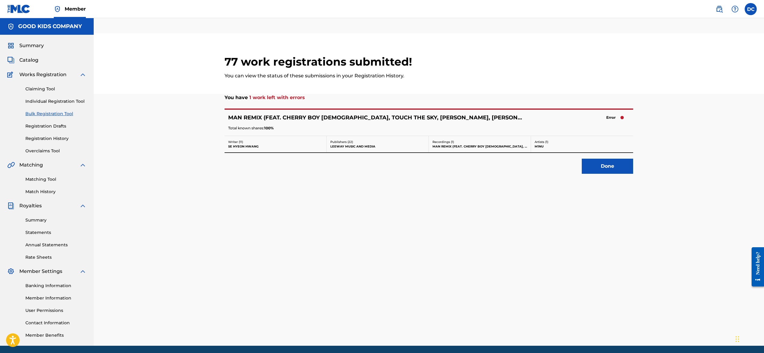
click at [430, 249] on div "77 work registrations submitted! You can view the status of these submissions i…" at bounding box center [428, 189] width 423 height 313
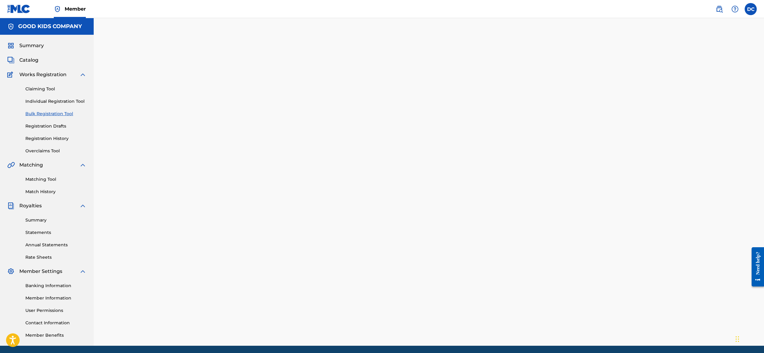
click at [39, 49] on span "Summary" at bounding box center [31, 45] width 24 height 7
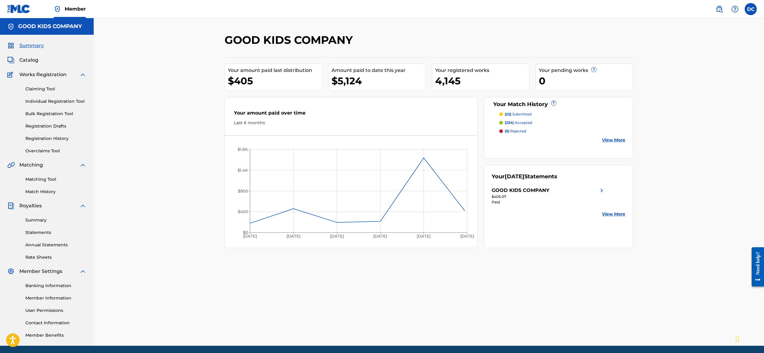
click at [37, 64] on span "Catalog" at bounding box center [28, 60] width 19 height 7
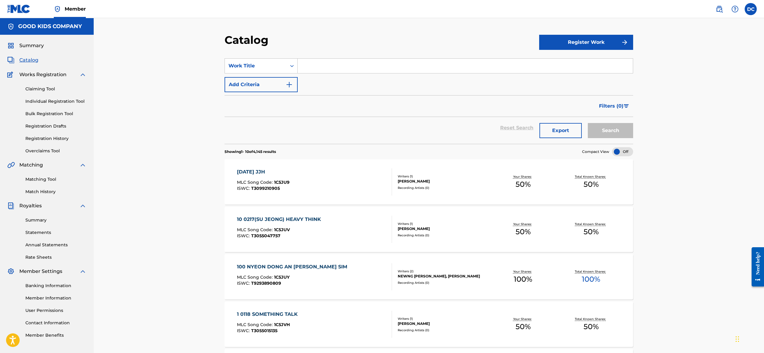
scroll to position [2, 0]
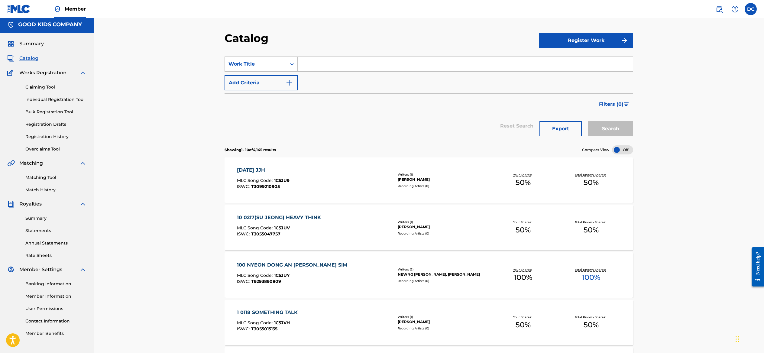
click at [742, 89] on div "Catalog Register Work SearchWithCriteria2206bdc9-dc64-4f1a-b142-692f012384f0 Wo…" at bounding box center [429, 338] width 671 height 645
click at [748, 10] on label at bounding box center [751, 9] width 12 height 12
click at [751, 9] on input "DC [PERSON_NAME] [PERSON_NAME][EMAIL_ADDRESS][DOMAIN_NAME] Notification Prefere…" at bounding box center [751, 9] width 0 height 0
click at [732, 9] on img at bounding box center [735, 8] width 7 height 7
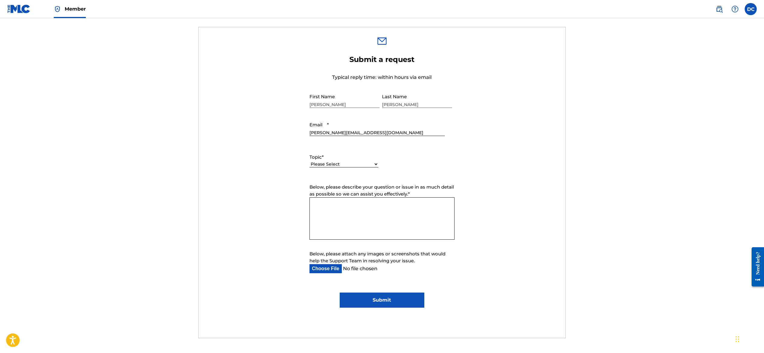
scroll to position [193, 0]
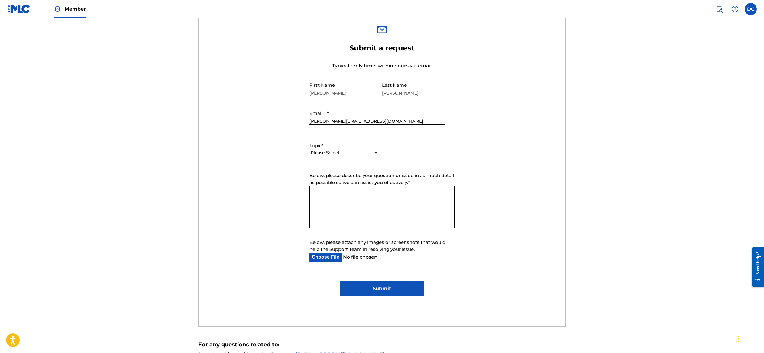
select select "I need help with managing my catalog"
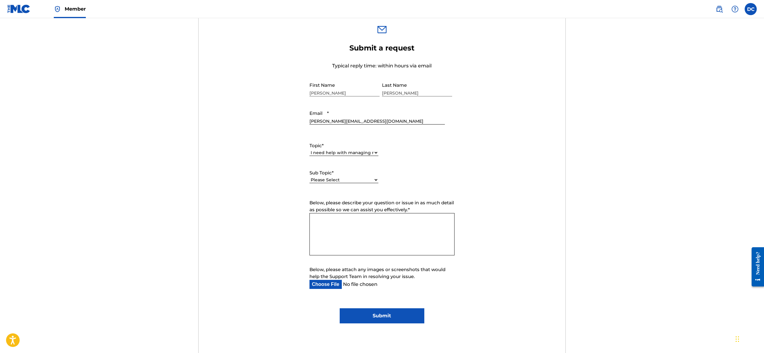
click at [391, 213] on span "Below, please describe your question or issue in as much detail as possible so …" at bounding box center [382, 206] width 145 height 13
click at [391, 255] on textarea "Below, please describe your question or issue in as much detail as possible so …" at bounding box center [382, 234] width 145 height 42
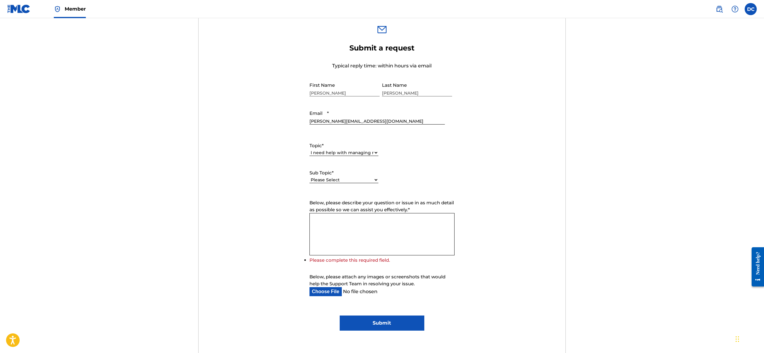
click at [356, 177] on label "Sub Topic *" at bounding box center [344, 173] width 69 height 7
click at [356, 183] on select "Please Select I need help with CWR I need help registering my work(s) in The ML…" at bounding box center [344, 180] width 69 height 6
select select "I need help with a catalog transfer"
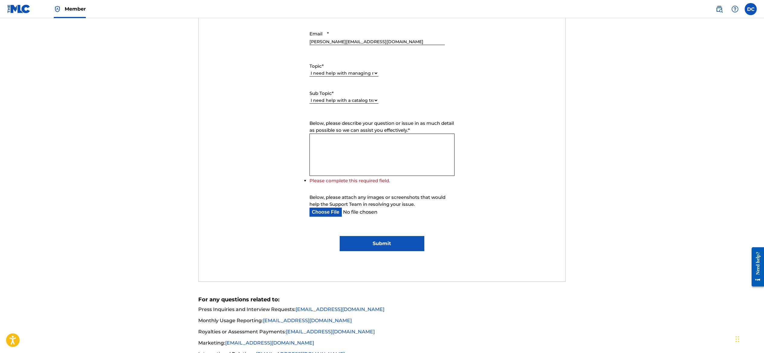
scroll to position [272, 0]
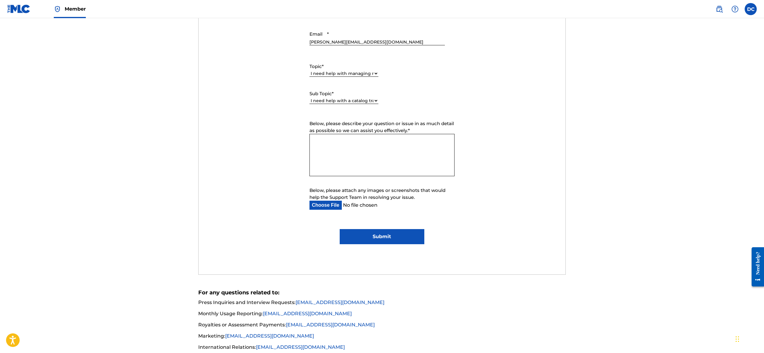
click at [394, 176] on textarea "Below, please describe your question or issue in as much detail as possible so …" at bounding box center [382, 155] width 145 height 42
type textarea "Hello"
click at [17, 13] on img at bounding box center [18, 9] width 23 height 9
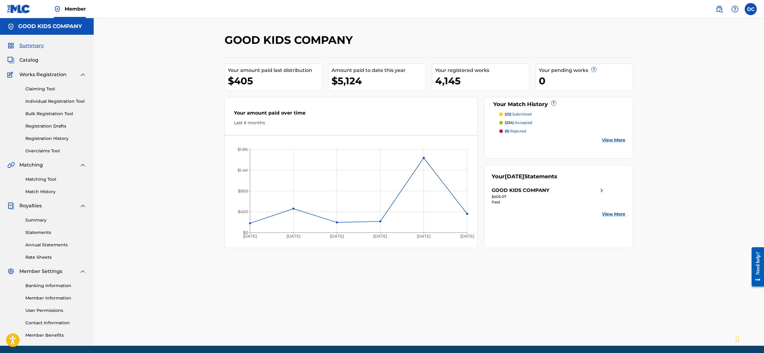
click at [532, 117] on p "(22) submitted" at bounding box center [518, 114] width 27 height 5
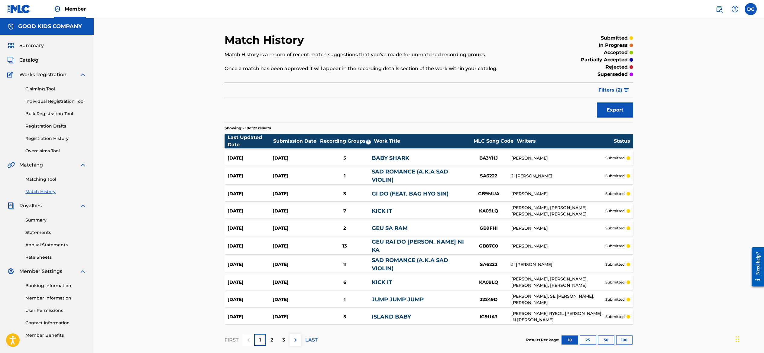
click at [628, 49] on p "in progress" at bounding box center [613, 45] width 29 height 7
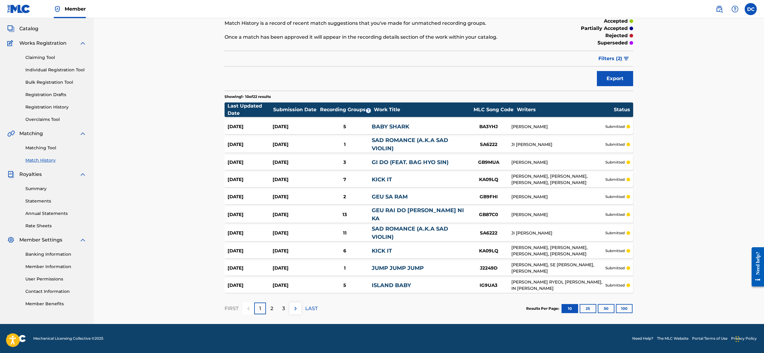
scroll to position [85, 0]
click at [633, 304] on button "100" at bounding box center [624, 308] width 17 height 9
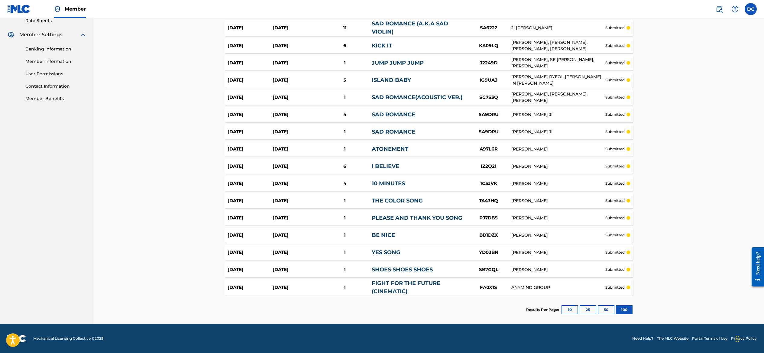
scroll to position [325, 0]
click at [570, 198] on div "[PERSON_NAME]" at bounding box center [559, 201] width 94 height 6
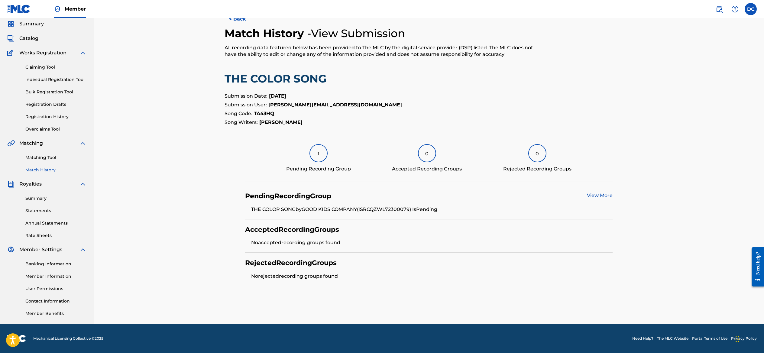
scroll to position [70, 0]
click at [613, 193] on link "View More" at bounding box center [600, 196] width 26 height 6
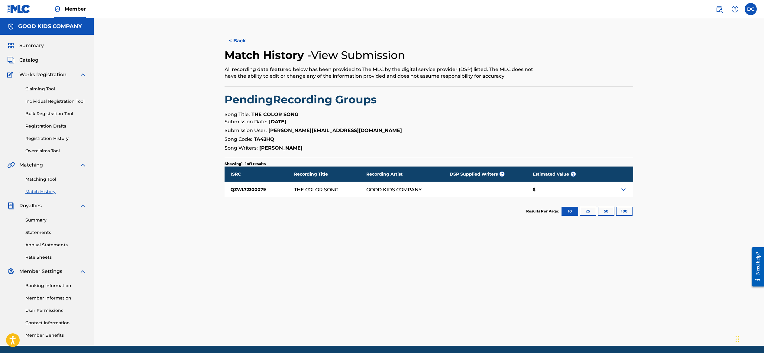
click at [225, 48] on button "< Back" at bounding box center [243, 40] width 36 height 15
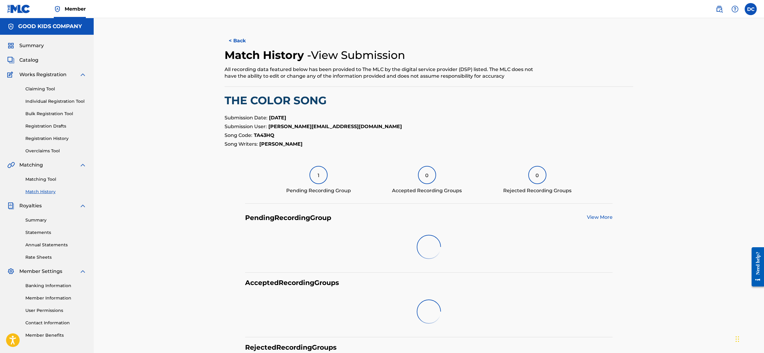
scroll to position [70, 0]
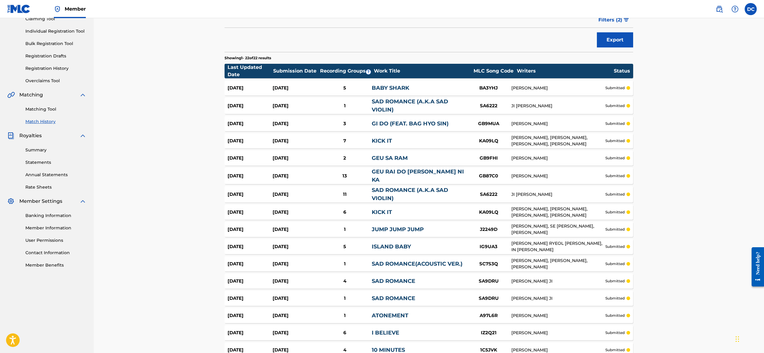
scroll to position [324, 0]
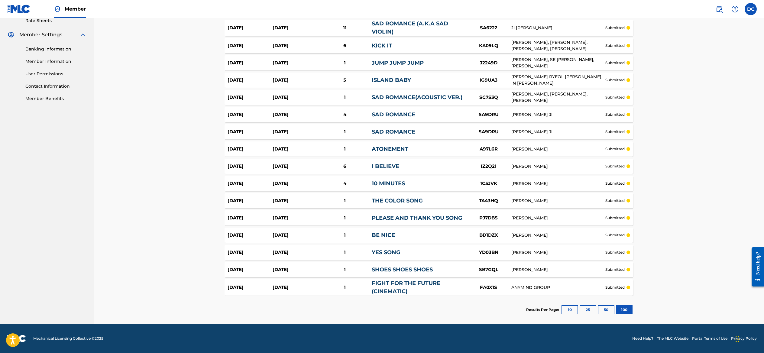
click at [597, 305] on button "25" at bounding box center [588, 309] width 17 height 9
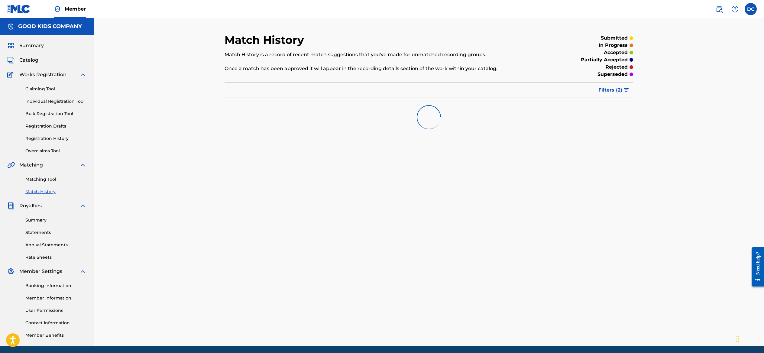
scroll to position [0, 0]
click at [629, 92] on img "submit" at bounding box center [626, 90] width 5 height 4
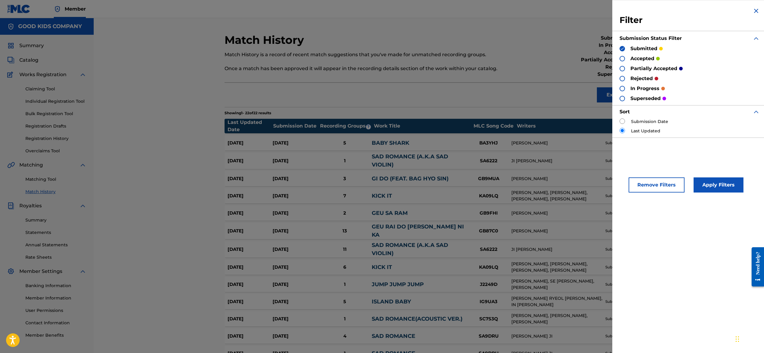
click at [631, 125] on label "Submission Date" at bounding box center [649, 122] width 37 height 6
click at [620, 124] on input "radio" at bounding box center [622, 121] width 5 height 5
radio input "true"
click at [701, 193] on button "Apply Filters" at bounding box center [719, 184] width 50 height 15
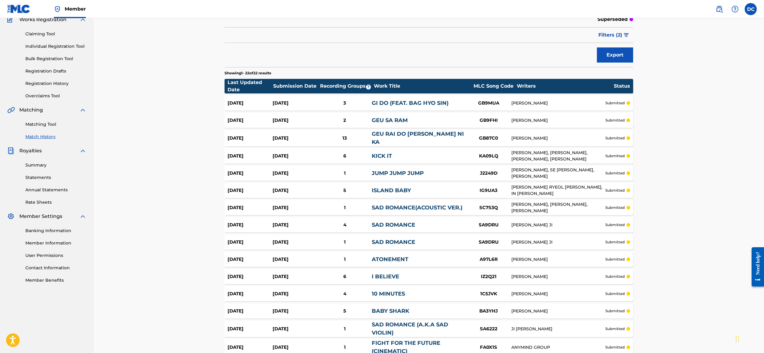
scroll to position [53, 0]
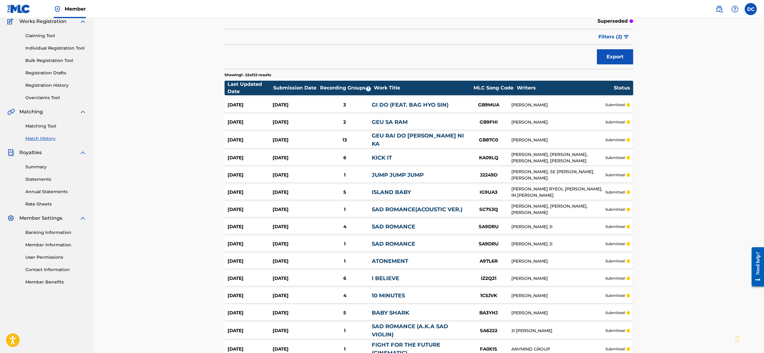
click at [337, 126] on div "2" at bounding box center [345, 122] width 54 height 7
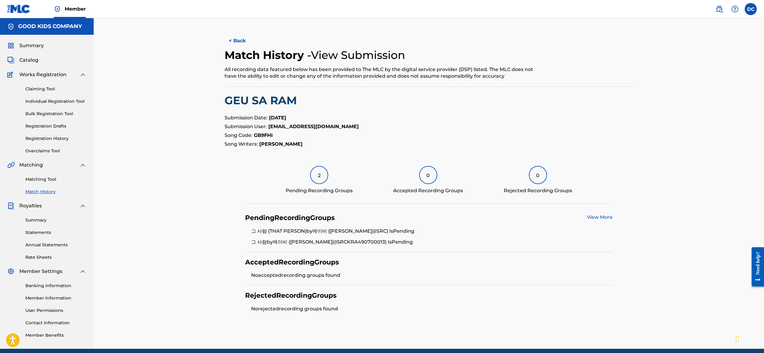
click at [163, 115] on div "< Back Match History - View Submission All recording data featured below has be…" at bounding box center [429, 183] width 671 height 331
click at [225, 48] on button "< Back" at bounding box center [243, 40] width 36 height 15
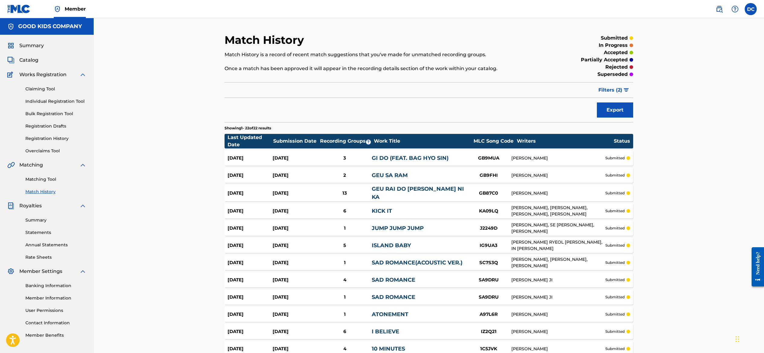
click at [623, 94] on span "Filters ( 2 )" at bounding box center [611, 89] width 24 height 7
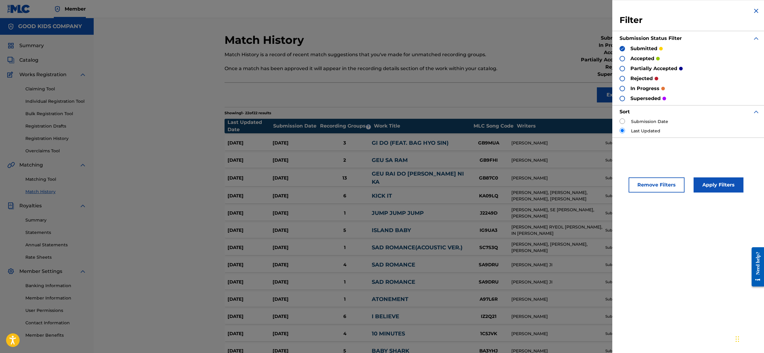
click at [753, 13] on img at bounding box center [756, 10] width 7 height 7
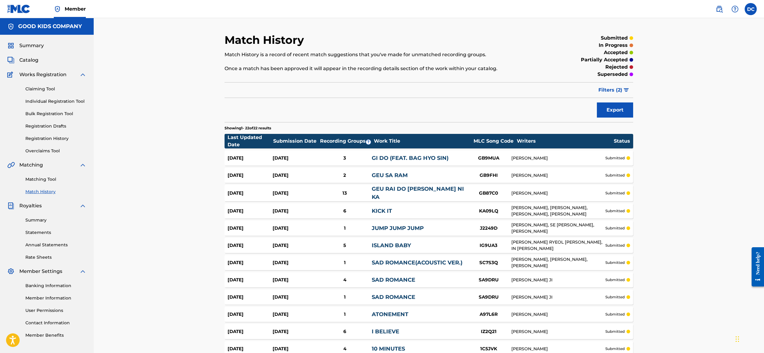
click at [37, 78] on span "Works Registration" at bounding box center [42, 74] width 47 height 7
click at [51, 92] on link "Claiming Tool" at bounding box center [55, 89] width 61 height 6
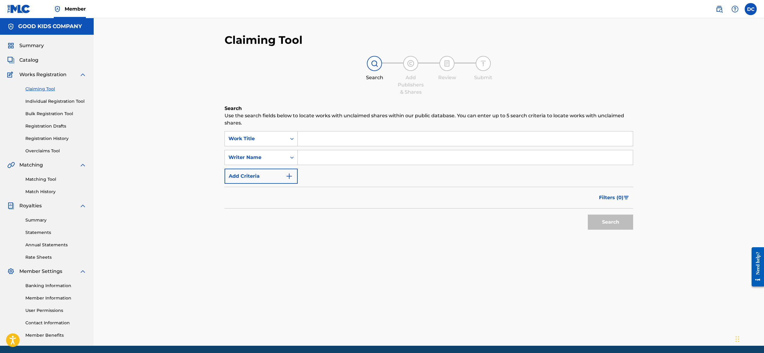
click at [57, 105] on link "Individual Registration Tool" at bounding box center [55, 101] width 61 height 6
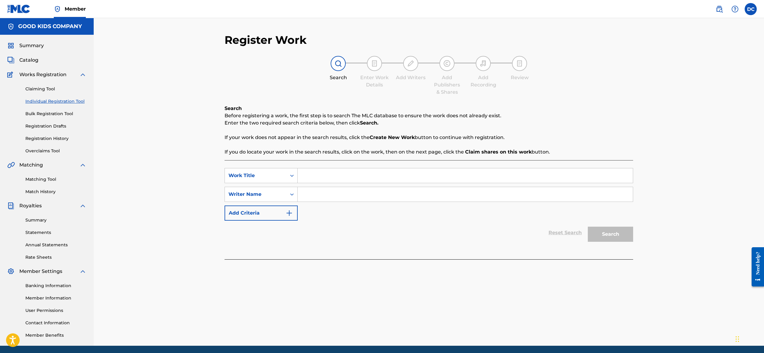
click at [54, 117] on link "Bulk Registration Tool" at bounding box center [55, 114] width 61 height 6
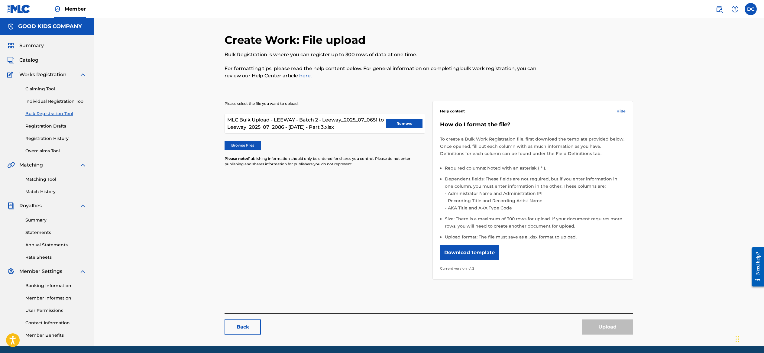
drag, startPoint x: 413, startPoint y: 137, endPoint x: 202, endPoint y: 111, distance: 212.0
click at [65, 142] on link "Registration History" at bounding box center [55, 138] width 61 height 6
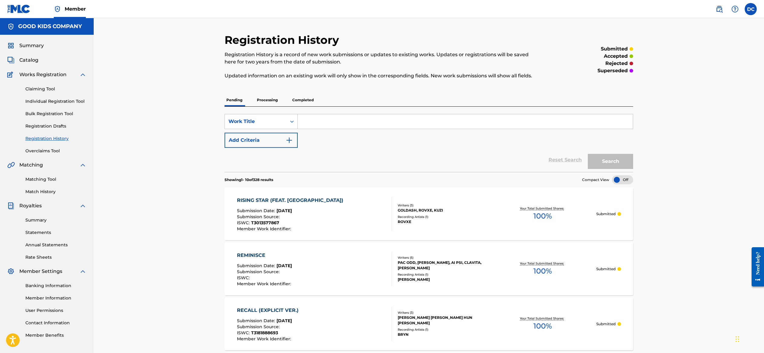
click at [255, 106] on p "Processing" at bounding box center [267, 100] width 24 height 13
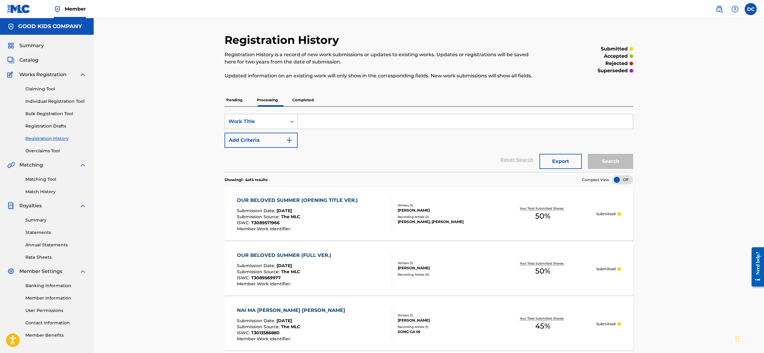
click at [43, 64] on div "Catalog" at bounding box center [46, 60] width 79 height 7
click at [35, 64] on span "Catalog" at bounding box center [28, 60] width 19 height 7
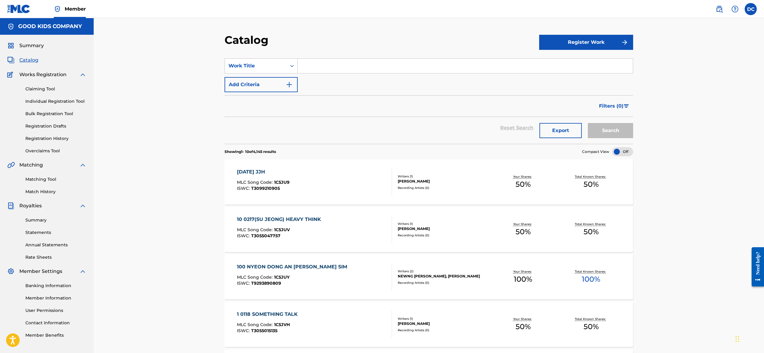
click at [45, 78] on span "Works Registration" at bounding box center [42, 74] width 47 height 7
click at [44, 92] on link "Claiming Tool" at bounding box center [55, 89] width 61 height 6
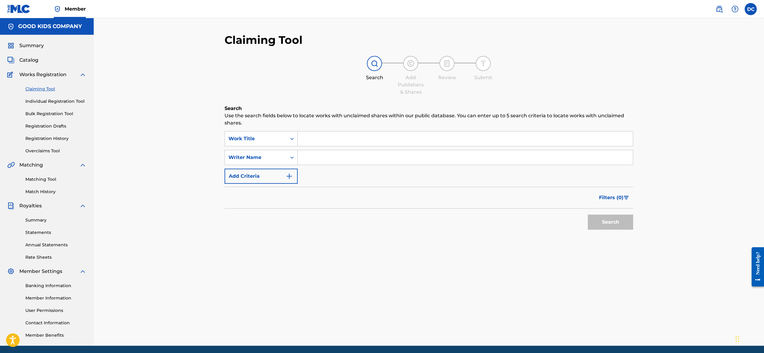
click at [48, 78] on span "Works Registration" at bounding box center [42, 74] width 47 height 7
click at [46, 105] on link "Individual Registration Tool" at bounding box center [55, 101] width 61 height 6
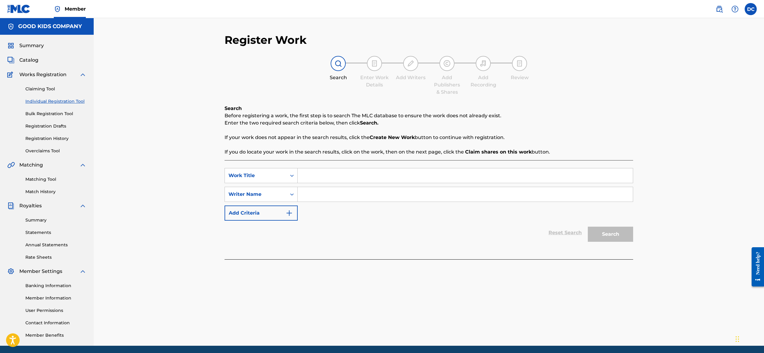
click at [47, 117] on link "Bulk Registration Tool" at bounding box center [55, 114] width 61 height 6
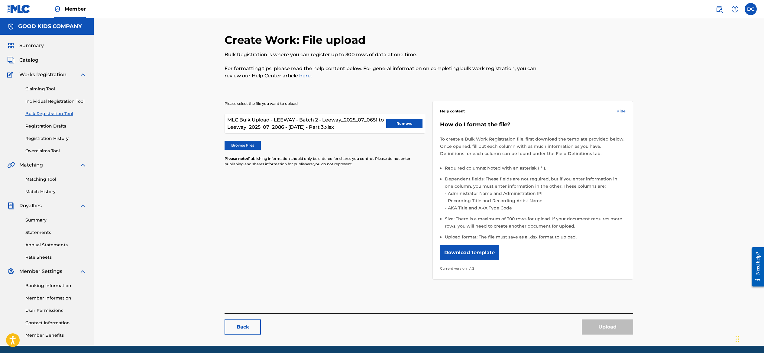
click at [411, 128] on button "Remove" at bounding box center [404, 123] width 36 height 9
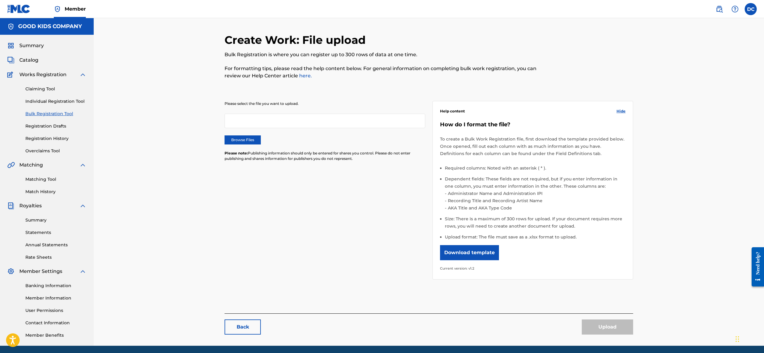
click at [225, 145] on label "Browse Files" at bounding box center [243, 139] width 36 height 9
click at [0, 0] on input "Browse Files" at bounding box center [0, 0] width 0 height 0
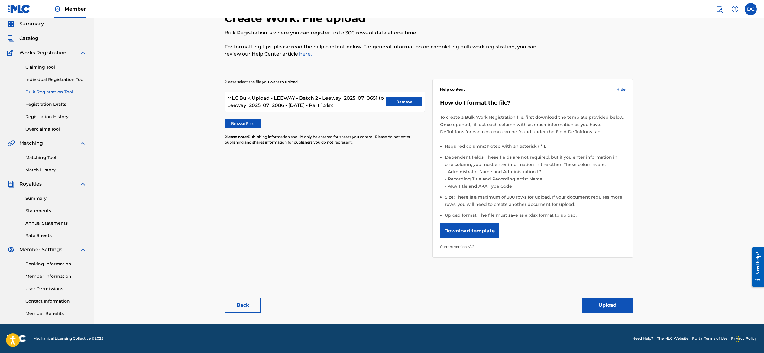
scroll to position [79, 0]
click at [633, 299] on button "Upload" at bounding box center [607, 305] width 51 height 15
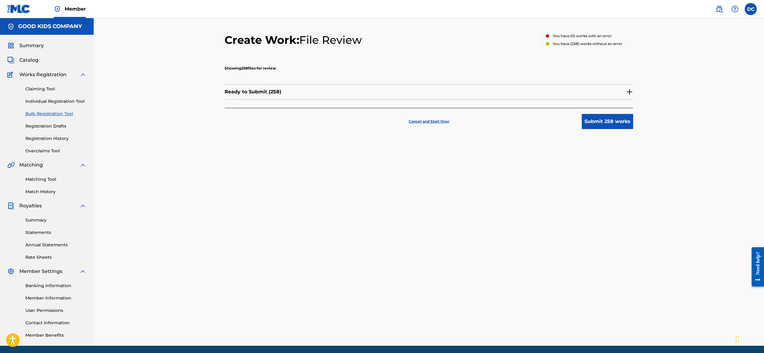
click at [633, 129] on button "Submit 258 works" at bounding box center [607, 121] width 51 height 15
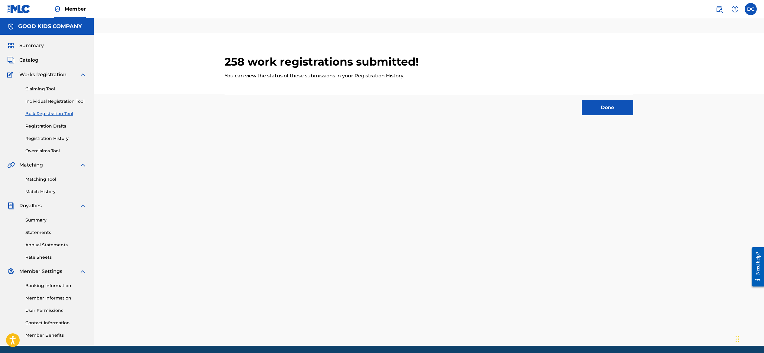
click at [633, 115] on button "Done" at bounding box center [607, 107] width 51 height 15
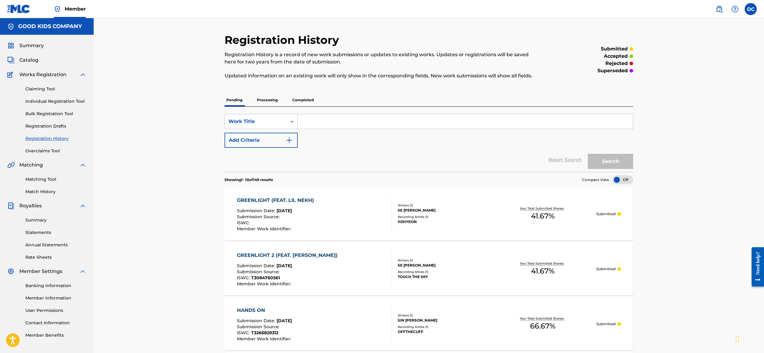
click at [51, 117] on link "Bulk Registration Tool" at bounding box center [55, 114] width 61 height 6
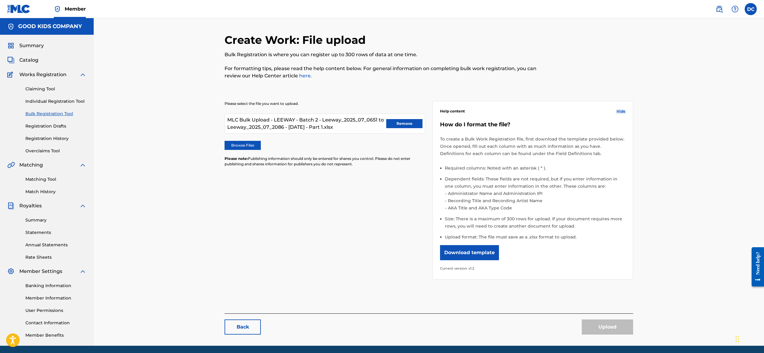
click at [403, 128] on button "Remove" at bounding box center [404, 123] width 36 height 9
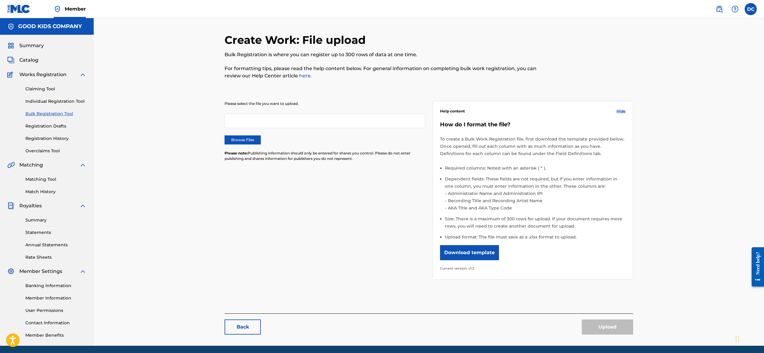
click at [225, 145] on label "Browse Files" at bounding box center [243, 139] width 36 height 9
click at [0, 0] on input "Browse Files" at bounding box center [0, 0] width 0 height 0
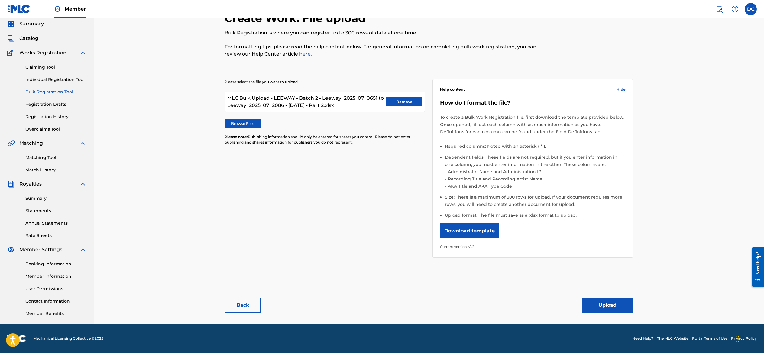
scroll to position [79, 0]
click at [633, 306] on button "Upload" at bounding box center [607, 305] width 51 height 15
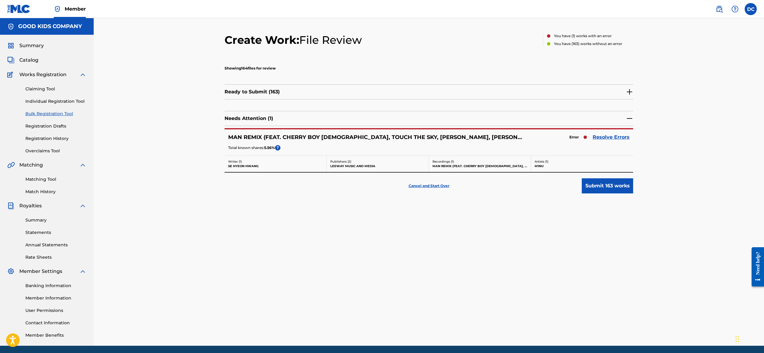
click at [630, 141] on link "Resolve Errors" at bounding box center [611, 137] width 37 height 7
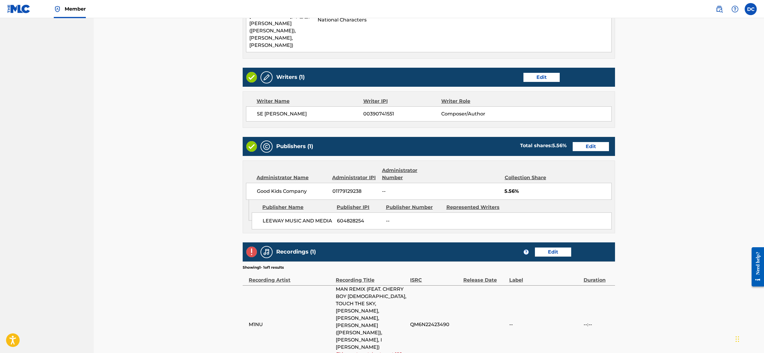
scroll to position [335, 0]
click at [571, 247] on link "Edit" at bounding box center [553, 251] width 36 height 9
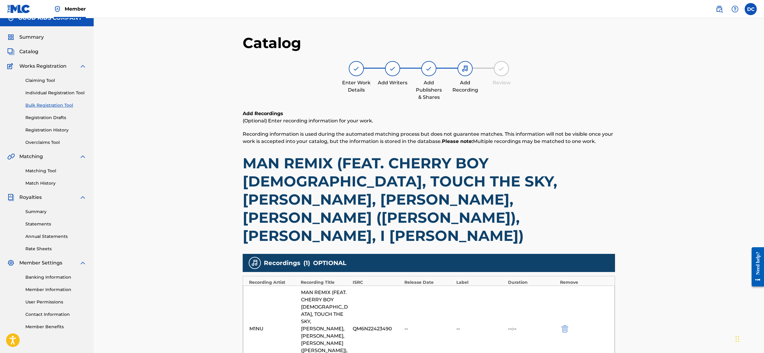
scroll to position [11, 0]
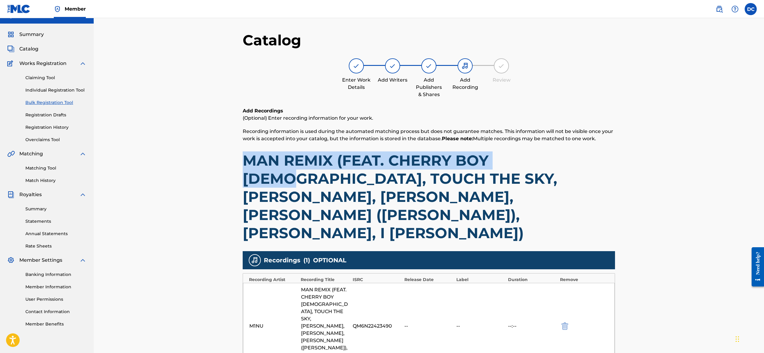
drag, startPoint x: 216, startPoint y: 176, endPoint x: 501, endPoint y: 177, distance: 284.5
click at [501, 177] on h1 "MAN REMIX (FEAT. CHERRY BOY [DEMOGRAPHIC_DATA], TOUCH THE SKY, [PERSON_NAME], […" at bounding box center [429, 196] width 372 height 91
copy h1 "MAN REMIX (FEAT. CHERRY BOY [DEMOGRAPHIC_DATA], TO"
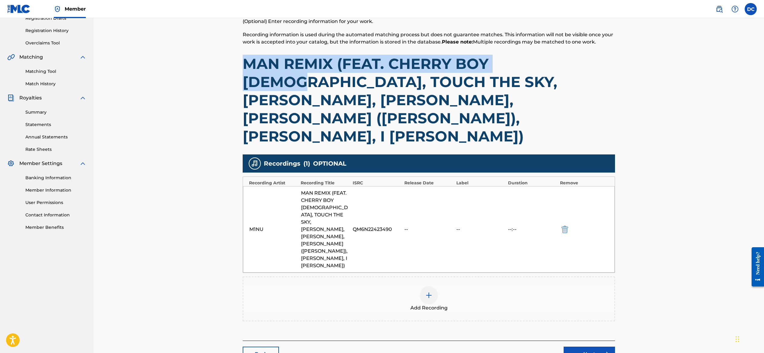
scroll to position [109, 0]
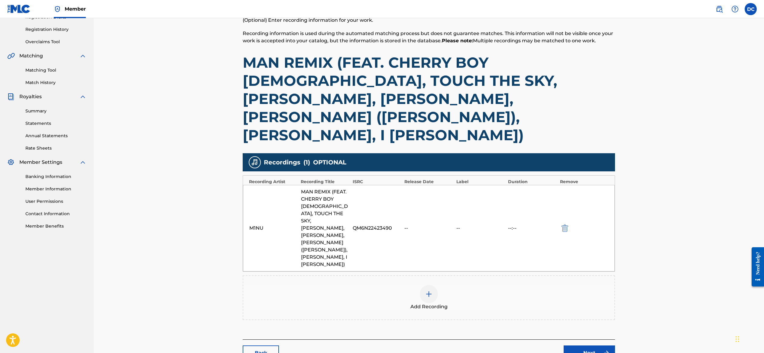
click at [490, 216] on div "M1NU MAN REMIX (FEAT. CHERRY BOY [DEMOGRAPHIC_DATA], TOUCH THE SKY, [PERSON_NAM…" at bounding box center [429, 228] width 372 height 86
click at [433, 291] on img at bounding box center [428, 294] width 7 height 7
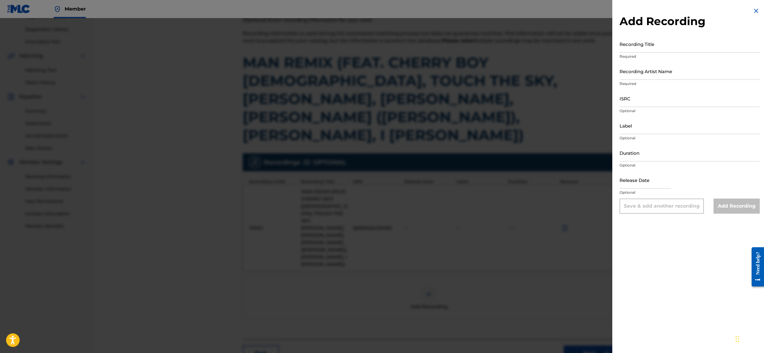
click at [629, 53] on input "Recording Title" at bounding box center [690, 43] width 140 height 17
paste input "MAN REMIX (FEAT. CHERRY BOY [DEMOGRAPHIC_DATA], TOUCH THE SKY, [PERSON_NAME], […"
type input "MAN REMIX (FEAT. CHERRY BOY [DEMOGRAPHIC_DATA], TOUCH THE SKY, [PERSON_NAME], […"
click at [621, 80] on input "Recording Artist Name" at bounding box center [690, 71] width 140 height 17
paste input "M1NU"
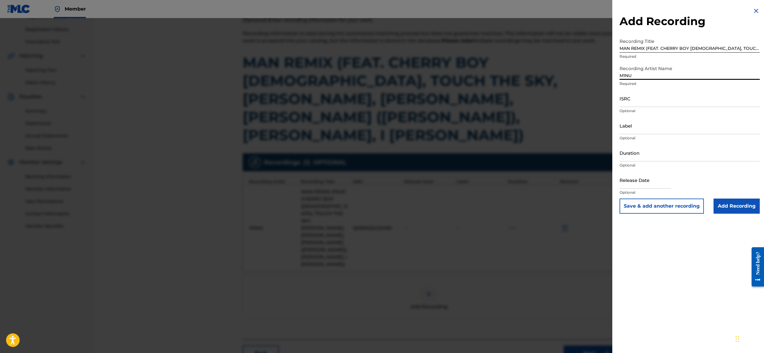
type input "M1NU"
click at [626, 107] on input "ISRC" at bounding box center [690, 98] width 140 height 17
paste input "QM6N22423490"
type input "QM6N22423490"
click at [639, 161] on input "Duration" at bounding box center [690, 152] width 140 height 17
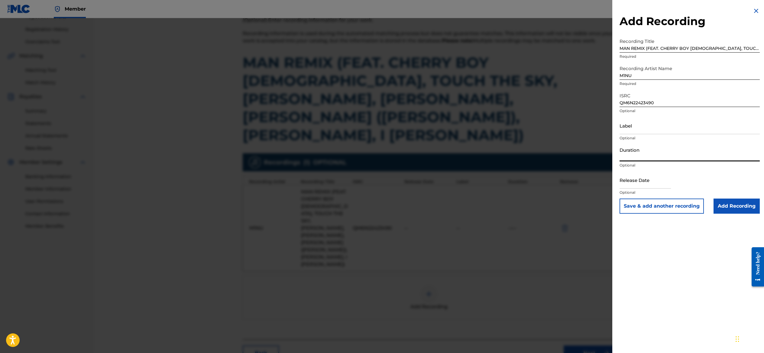
click at [625, 189] on input "text" at bounding box center [645, 179] width 51 height 17
select select "7"
select select "2025"
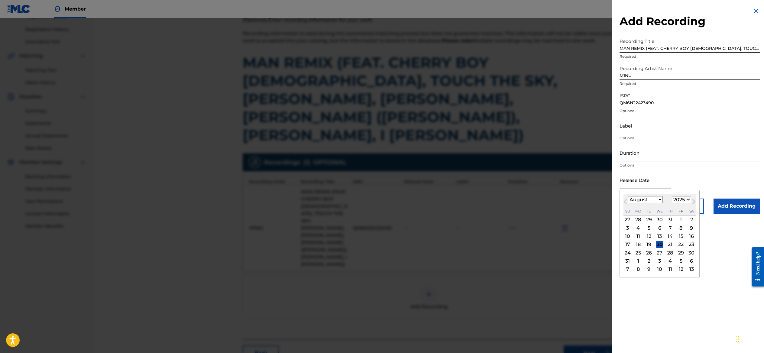
select select "9"
click at [635, 248] on div "20" at bounding box center [638, 244] width 7 height 7
type input "[DATE]"
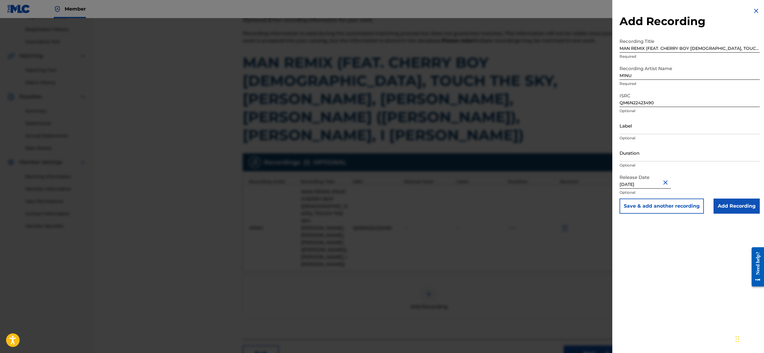
click at [622, 189] on input "[DATE]" at bounding box center [645, 179] width 51 height 17
select select "9"
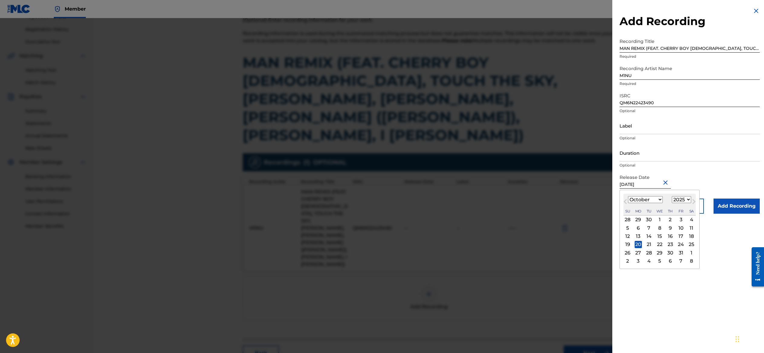
select select "2022"
click at [624, 248] on div "16" at bounding box center [627, 244] width 7 height 7
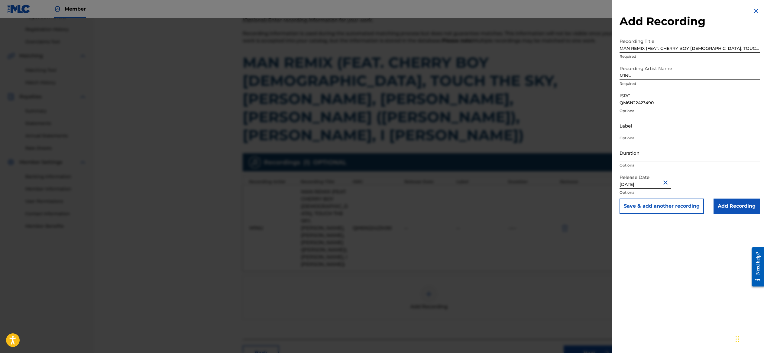
type input "[DATE]"
click at [640, 281] on div "Add Recording Recording Title MAN REMIX (FEAT. CHERRY BOY [DEMOGRAPHIC_DATA], T…" at bounding box center [690, 176] width 155 height 353
click at [733, 214] on input "Add Recording" at bounding box center [737, 206] width 46 height 15
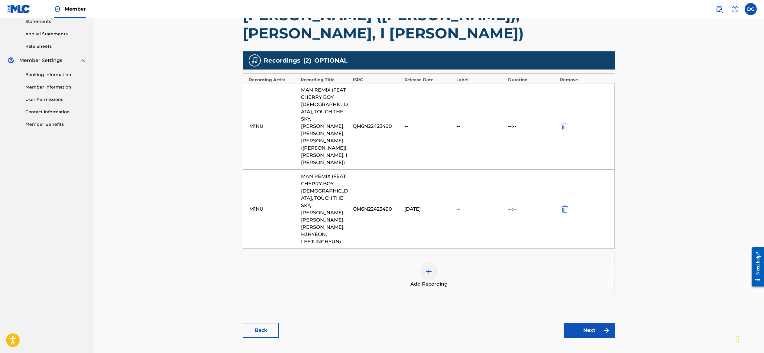
scroll to position [211, 0]
click at [615, 323] on link "Next" at bounding box center [589, 330] width 51 height 15
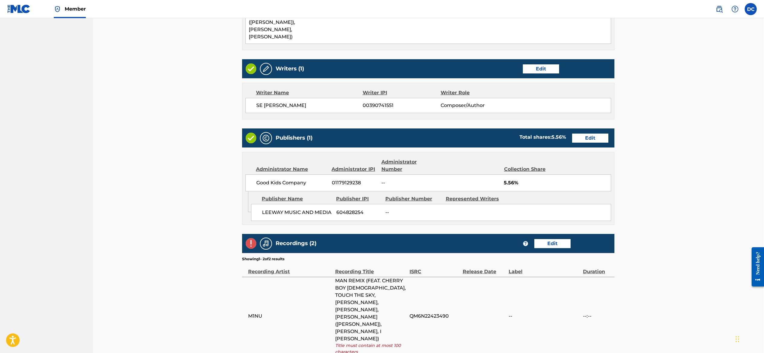
scroll to position [343, 1]
click at [570, 239] on link "Edit" at bounding box center [552, 243] width 36 height 9
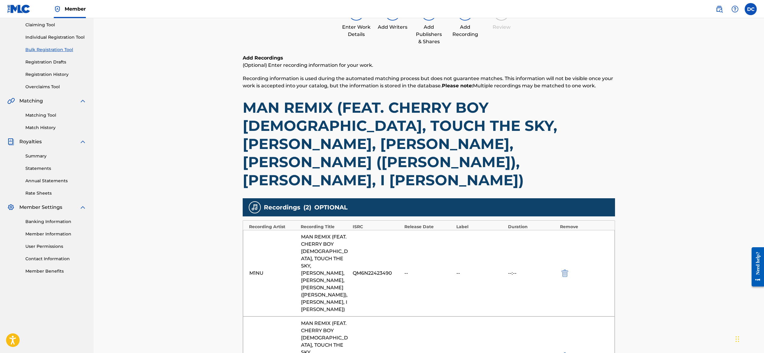
scroll to position [73, 0]
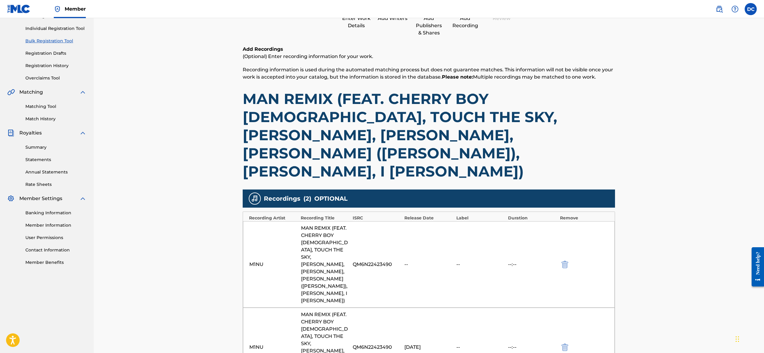
click at [568, 261] on img "submit" at bounding box center [565, 264] width 7 height 7
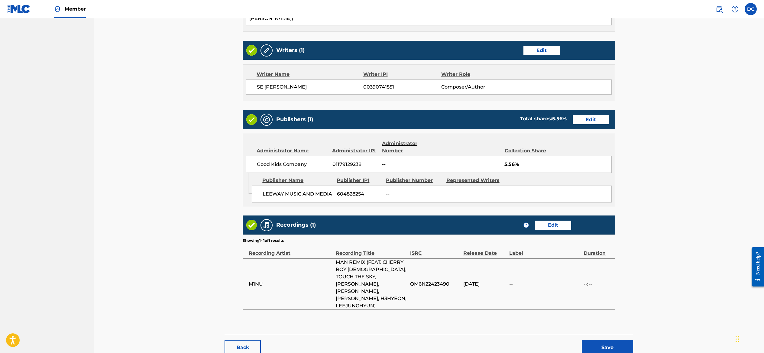
scroll to position [362, 0]
drag, startPoint x: 648, startPoint y: 301, endPoint x: 535, endPoint y: 255, distance: 122.1
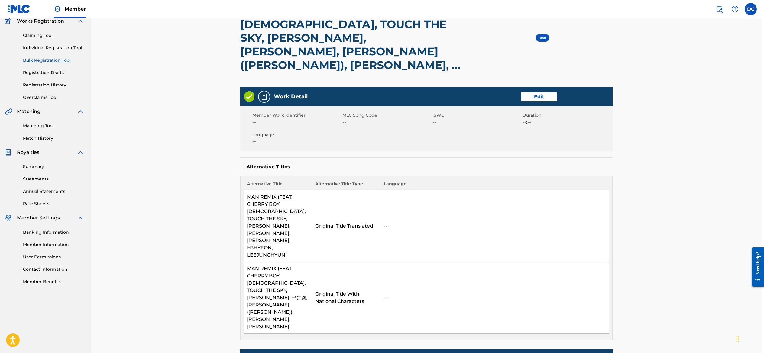
scroll to position [54, 3]
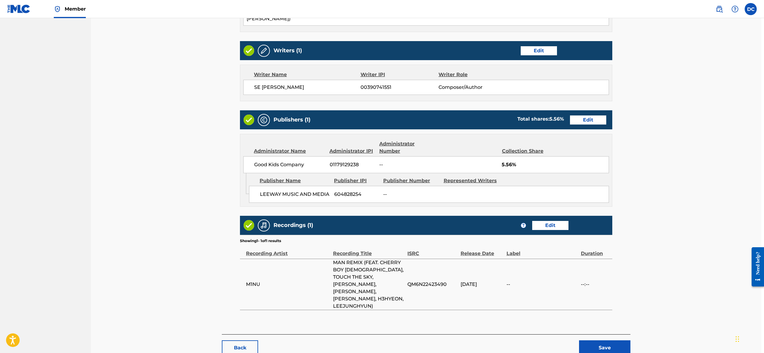
click at [569, 221] on link "Edit" at bounding box center [550, 225] width 36 height 9
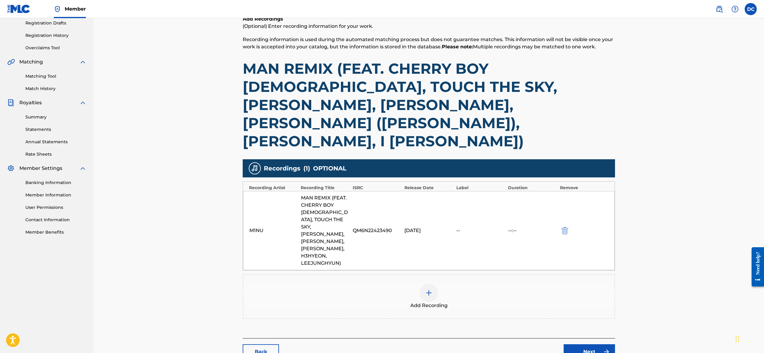
scroll to position [103, 0]
click at [568, 227] on img "submit" at bounding box center [564, 230] width 7 height 7
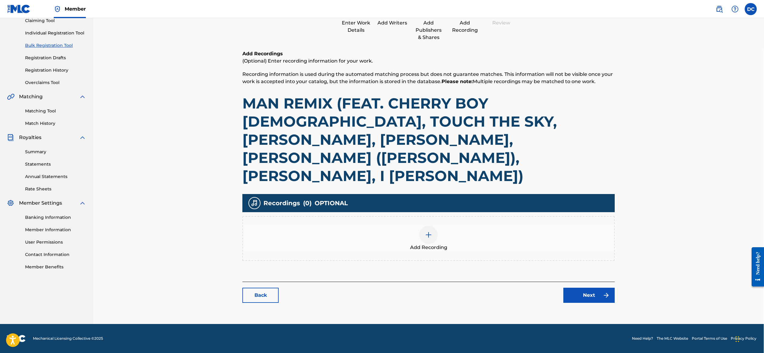
scroll to position [82, 0]
click at [432, 231] on img at bounding box center [428, 234] width 7 height 7
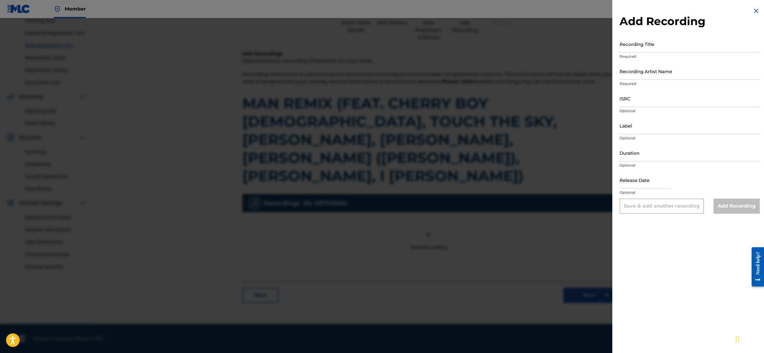
click at [622, 53] on input "Recording Title" at bounding box center [690, 43] width 140 height 17
paste input "MAN REMIX"
type input "MAN REMIX"
click at [620, 80] on input "Recording Artist Name" at bounding box center [690, 71] width 140 height 17
paste input "M1NU"
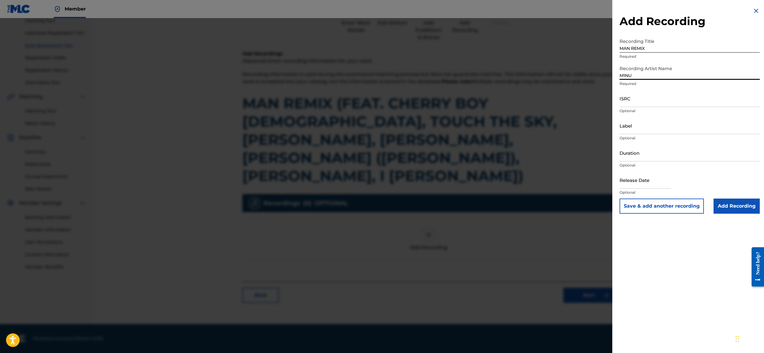
type input "M1NU"
click at [627, 107] on input "ISRC" at bounding box center [690, 98] width 140 height 17
paste input "QM6N22423490"
type input "QM6N22423490"
click at [620, 189] on input "text" at bounding box center [645, 179] width 51 height 17
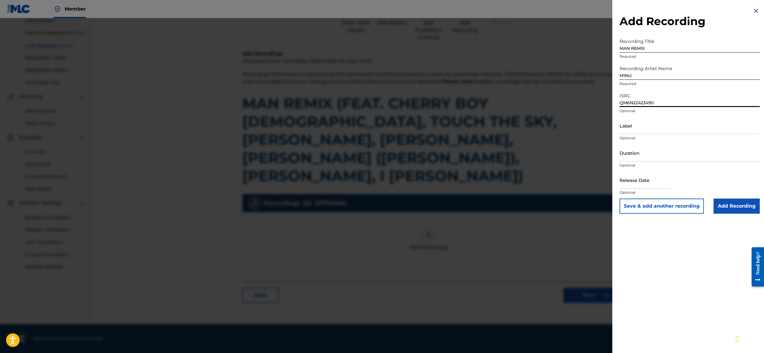
select select "7"
select select "2025"
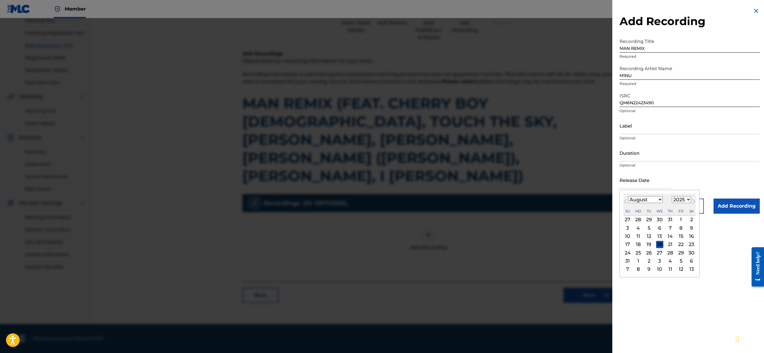
select select "9"
select select "2022"
click at [624, 248] on div "16" at bounding box center [627, 244] width 7 height 7
type input "[DATE]"
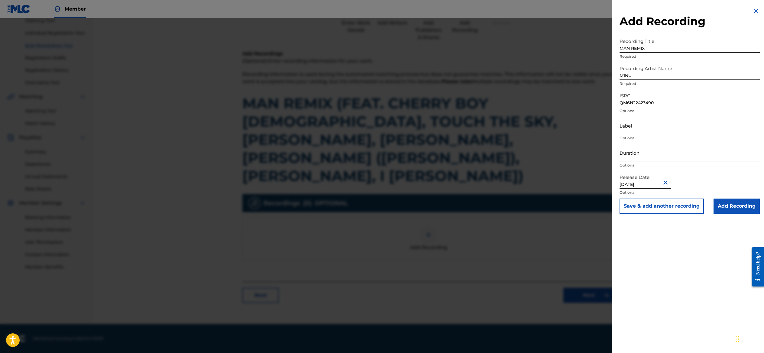
click at [646, 292] on div "Add Recording Recording Title MAN REMIX Required Recording Artist Name M1NU Req…" at bounding box center [690, 176] width 155 height 353
click at [729, 214] on input "Add Recording" at bounding box center [737, 206] width 46 height 15
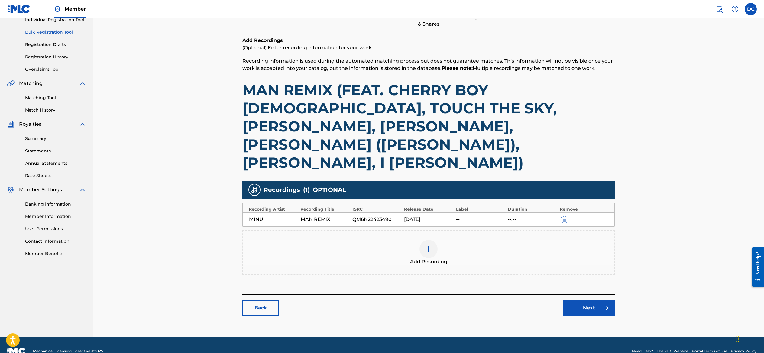
click at [615, 307] on link "Next" at bounding box center [589, 308] width 51 height 15
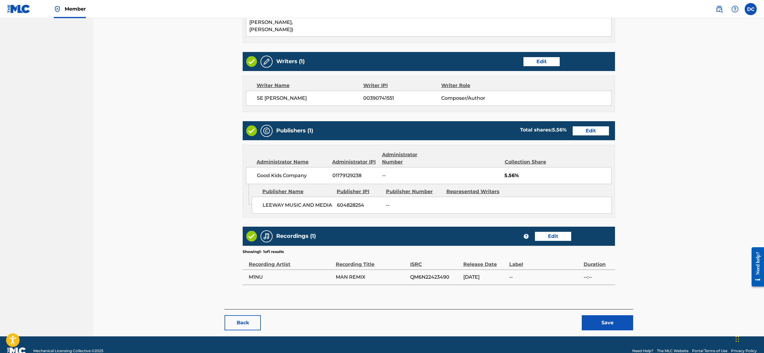
scroll to position [350, 0]
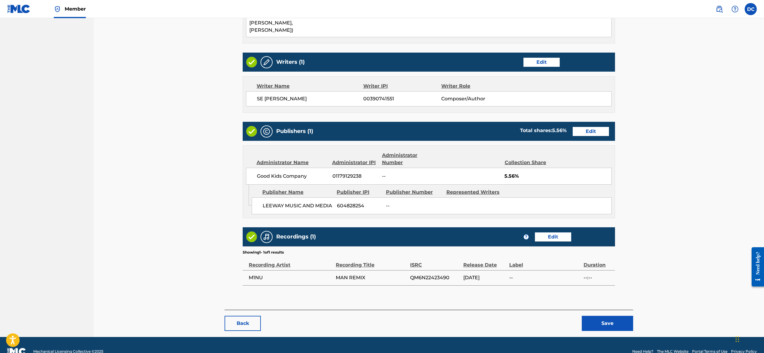
click at [633, 316] on button "Save" at bounding box center [607, 323] width 51 height 15
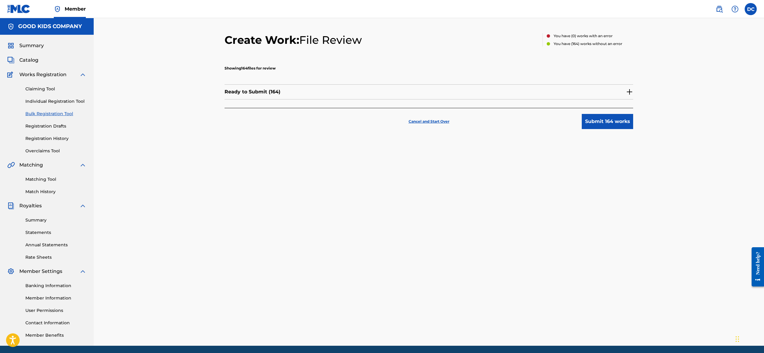
click at [633, 129] on button "Submit 164 works" at bounding box center [607, 121] width 51 height 15
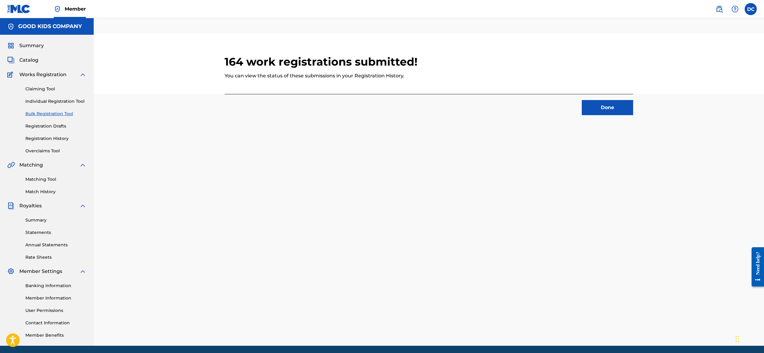
click at [632, 115] on button "Done" at bounding box center [607, 107] width 51 height 15
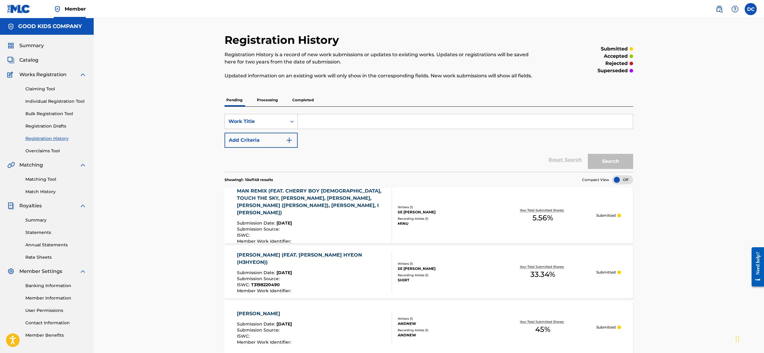
click at [54, 117] on link "Bulk Registration Tool" at bounding box center [55, 114] width 61 height 6
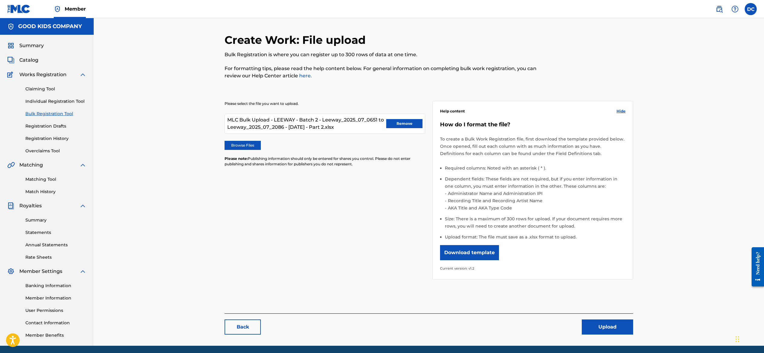
click at [416, 128] on button "Remove" at bounding box center [404, 123] width 36 height 9
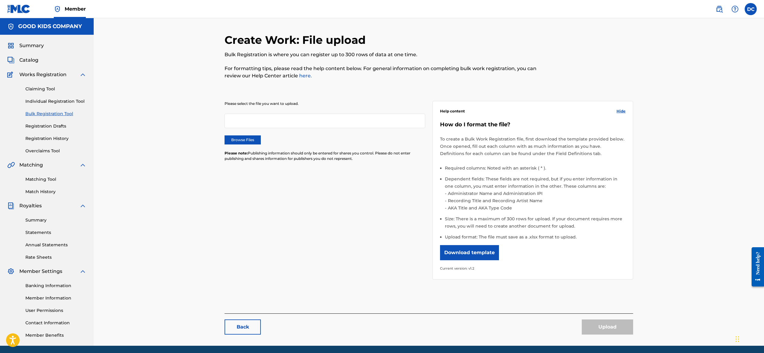
click at [225, 145] on label "Browse Files" at bounding box center [243, 139] width 36 height 9
click at [0, 0] on input "Browse Files" at bounding box center [0, 0] width 0 height 0
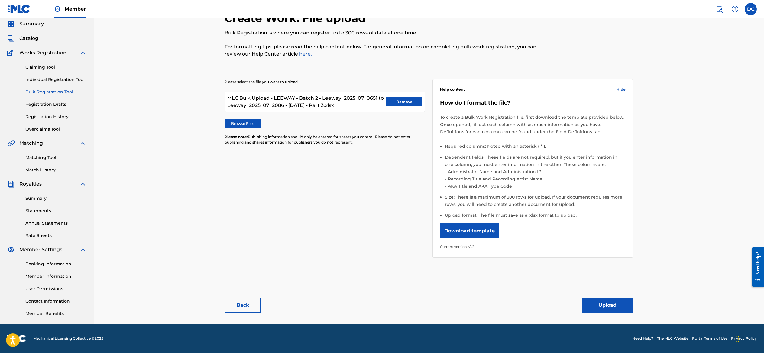
scroll to position [79, 0]
click at [633, 303] on button "Upload" at bounding box center [607, 305] width 51 height 15
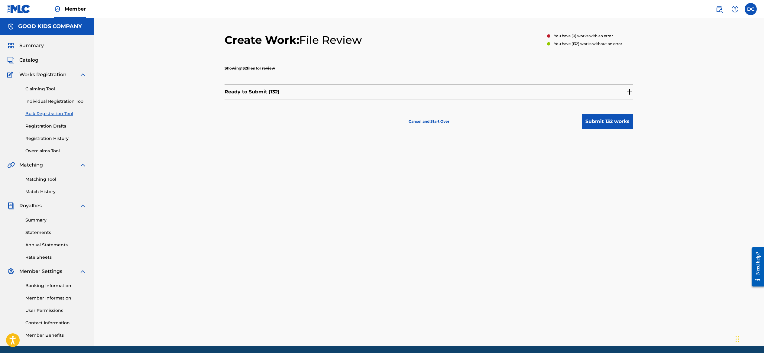
click at [633, 129] on button "Submit 132 works" at bounding box center [607, 121] width 51 height 15
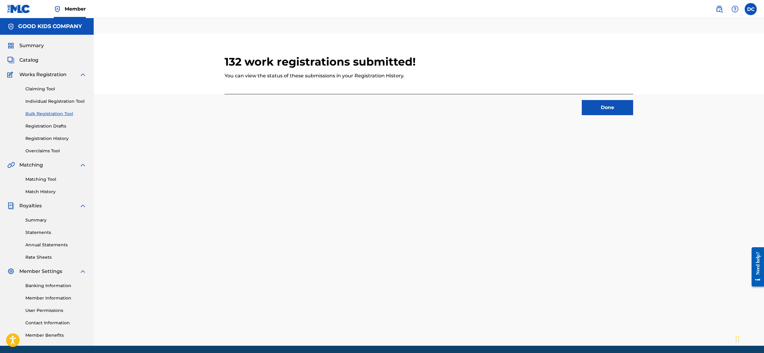
click at [633, 115] on button "Done" at bounding box center [607, 107] width 51 height 15
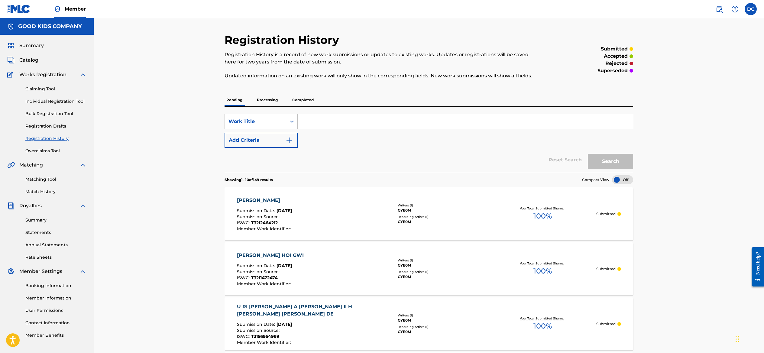
click at [47, 142] on link "Registration History" at bounding box center [55, 138] width 61 height 6
click at [45, 117] on link "Bulk Registration Tool" at bounding box center [55, 114] width 61 height 6
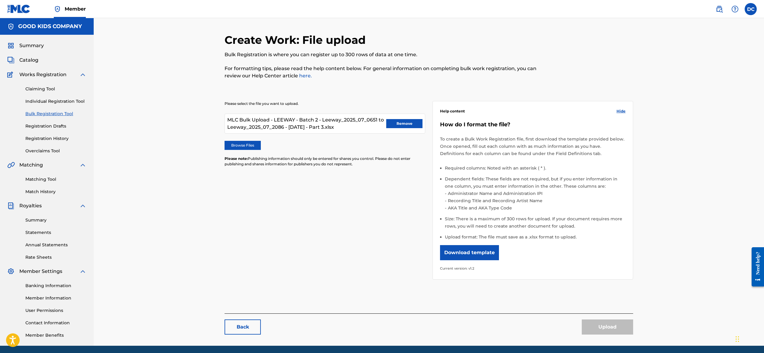
click at [411, 128] on button "Remove" at bounding box center [404, 123] width 36 height 9
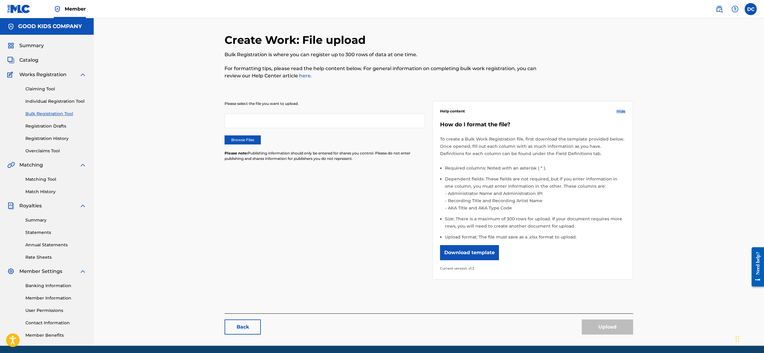
click at [225, 145] on label "Browse Files" at bounding box center [243, 139] width 36 height 9
click at [0, 0] on input "Browse Files" at bounding box center [0, 0] width 0 height 0
click at [291, 169] on div "Please select the file you want to upload. Browse Files Please note: Publishing…" at bounding box center [325, 135] width 201 height 68
click at [289, 148] on div "Please select the file you want to upload. Browse Files Please note: Publishing…" at bounding box center [325, 135] width 201 height 68
click at [282, 128] on div at bounding box center [325, 121] width 201 height 15
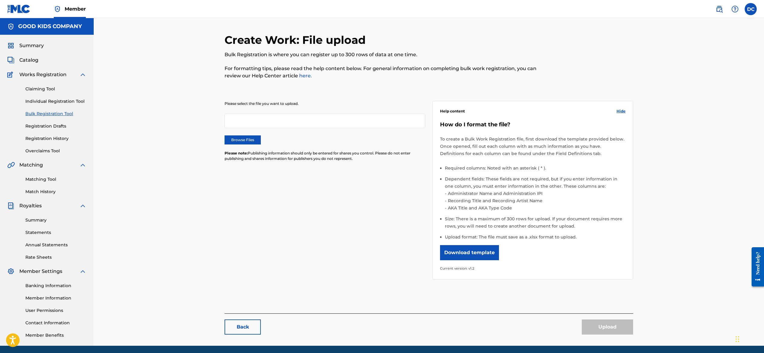
click at [278, 128] on div at bounding box center [325, 121] width 201 height 15
click at [269, 128] on div at bounding box center [325, 121] width 201 height 15
click at [236, 128] on div at bounding box center [325, 121] width 201 height 15
click at [282, 128] on div at bounding box center [325, 121] width 201 height 15
click at [51, 105] on link "Individual Registration Tool" at bounding box center [55, 101] width 61 height 6
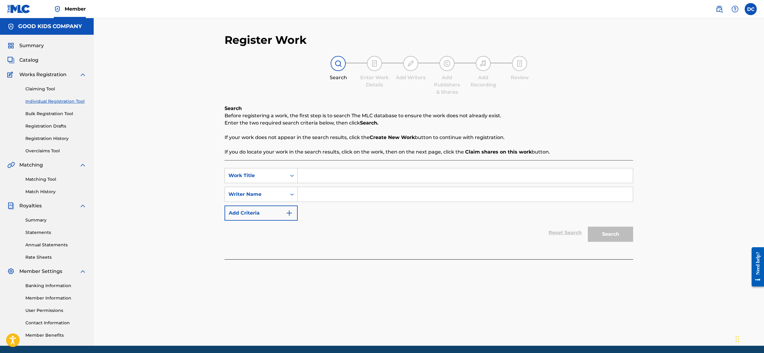
click at [44, 92] on link "Claiming Tool" at bounding box center [55, 89] width 61 height 6
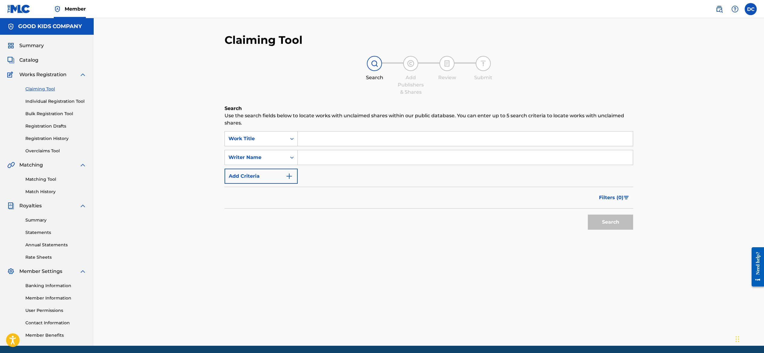
click at [46, 117] on link "Bulk Registration Tool" at bounding box center [55, 114] width 61 height 6
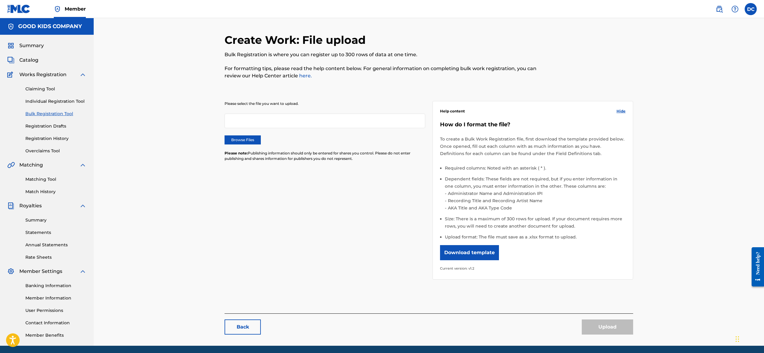
click at [241, 128] on div at bounding box center [325, 121] width 201 height 15
click at [225, 166] on div "Please select the file you want to upload. Browse Files Please note: Publishing…" at bounding box center [325, 135] width 201 height 68
click at [225, 145] on label "Browse Files" at bounding box center [243, 139] width 36 height 9
click at [0, 0] on input "Browse Files" at bounding box center [0, 0] width 0 height 0
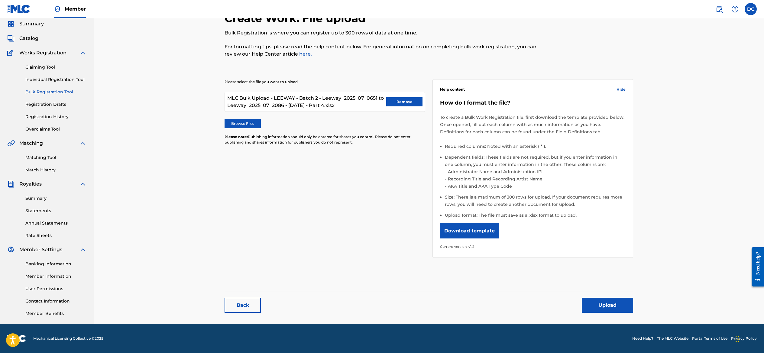
scroll to position [79, 0]
click at [633, 292] on div "Back Upload" at bounding box center [429, 302] width 409 height 21
click at [633, 299] on button "Upload" at bounding box center [607, 305] width 51 height 15
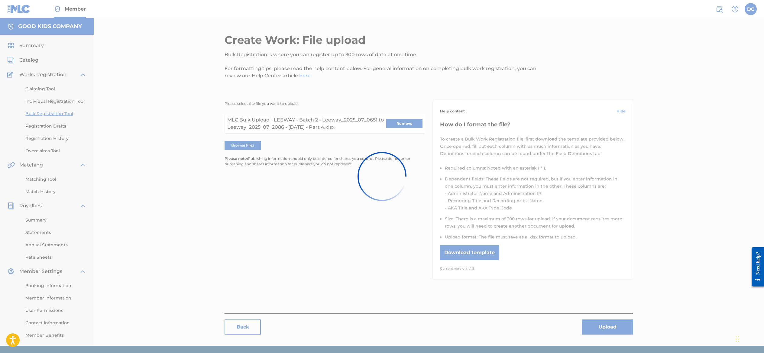
scroll to position [0, 0]
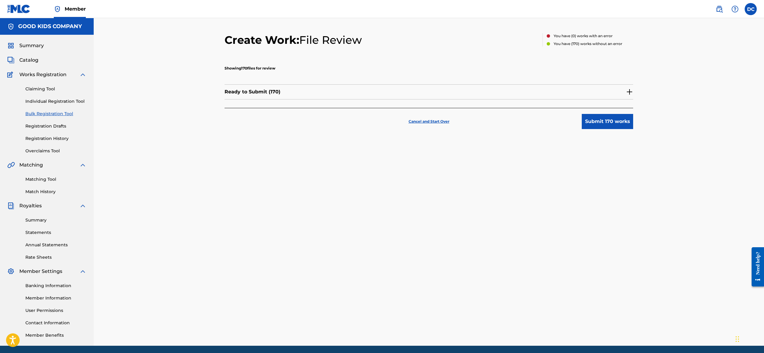
click at [633, 129] on button "Submit 170 works" at bounding box center [607, 121] width 51 height 15
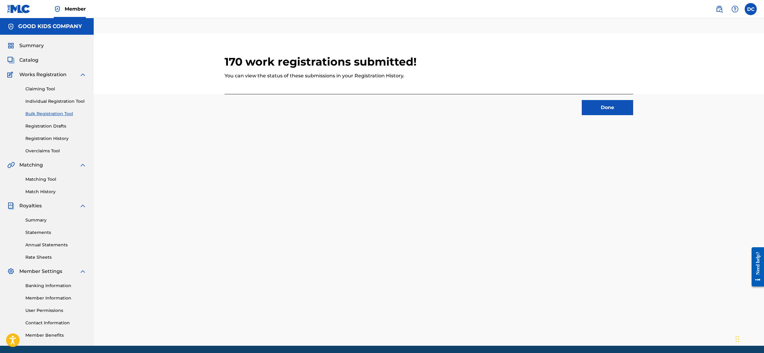
click at [633, 115] on button "Done" at bounding box center [607, 107] width 51 height 15
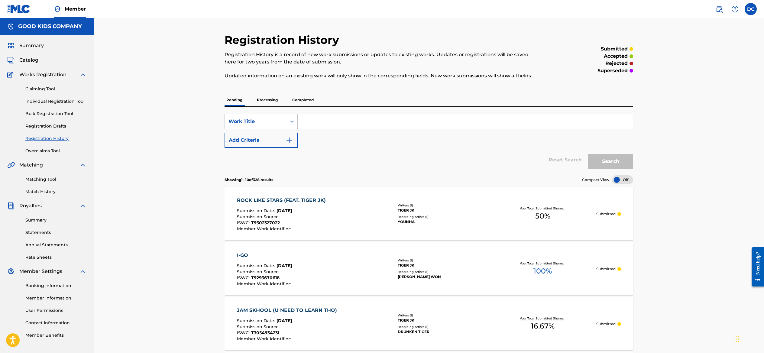
click at [47, 117] on link "Bulk Registration Tool" at bounding box center [55, 114] width 61 height 6
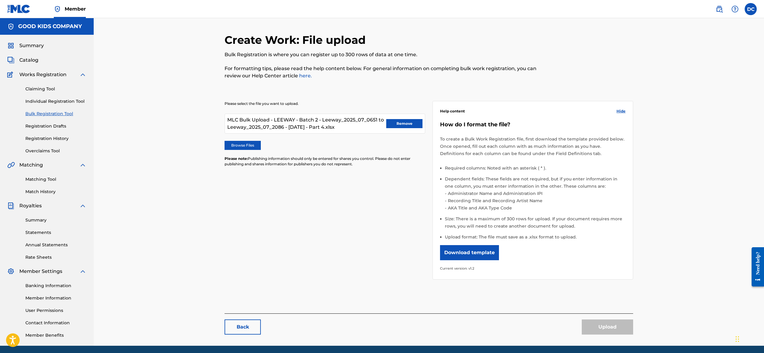
click at [415, 128] on button "Remove" at bounding box center [404, 123] width 36 height 9
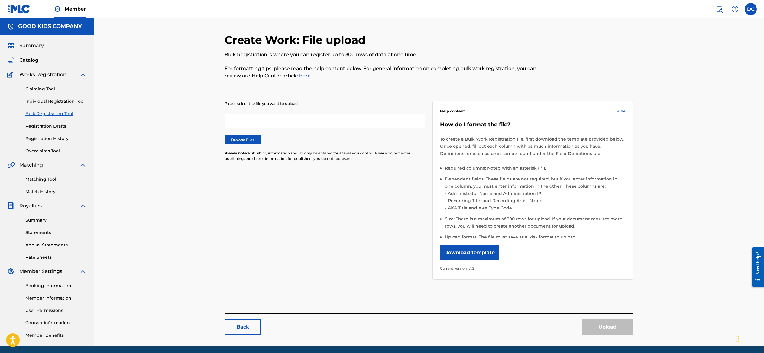
click at [225, 145] on label "Browse Files" at bounding box center [243, 139] width 36 height 9
click at [0, 0] on input "Browse Files" at bounding box center [0, 0] width 0 height 0
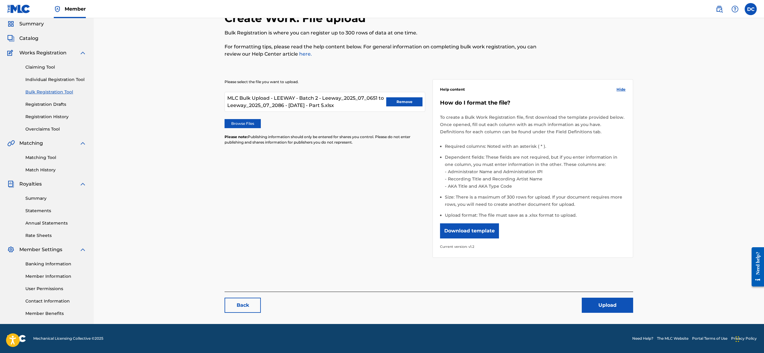
scroll to position [79, 0]
click at [633, 304] on button "Upload" at bounding box center [607, 305] width 51 height 15
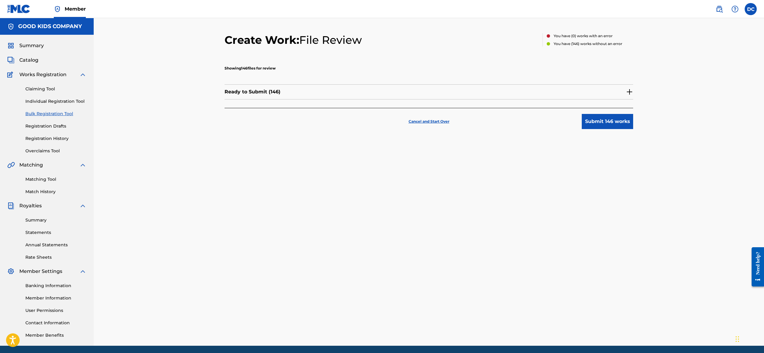
click at [633, 129] on button "Submit 146 works" at bounding box center [607, 121] width 51 height 15
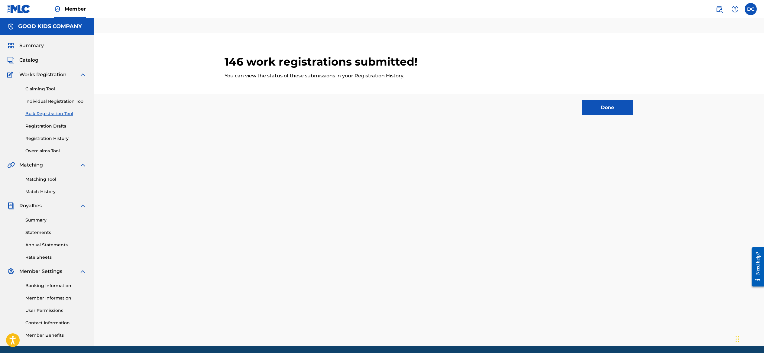
click at [633, 115] on button "Done" at bounding box center [607, 107] width 51 height 15
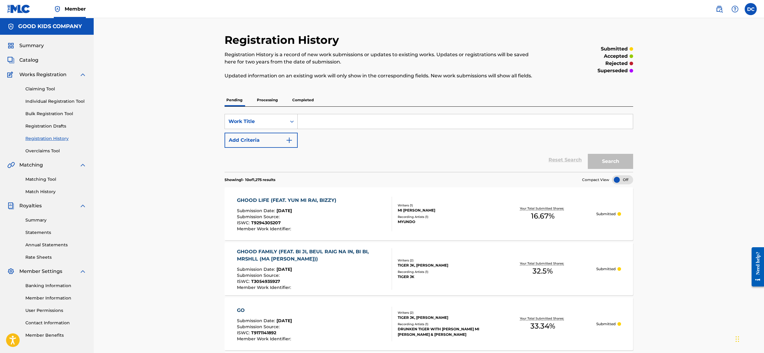
click at [60, 142] on link "Registration History" at bounding box center [55, 138] width 61 height 6
click at [48, 117] on link "Bulk Registration Tool" at bounding box center [55, 114] width 61 height 6
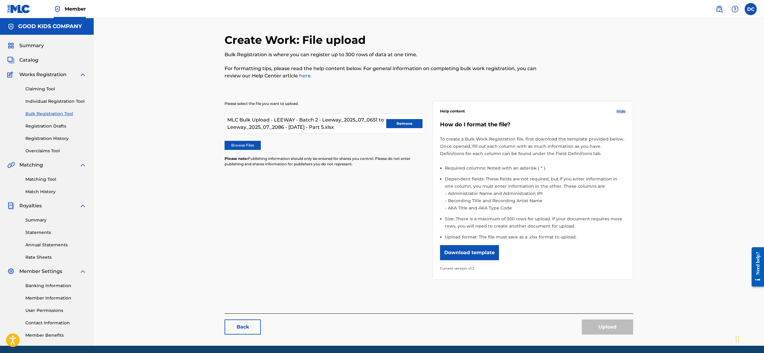
click at [404, 128] on button "Remove" at bounding box center [404, 123] width 36 height 9
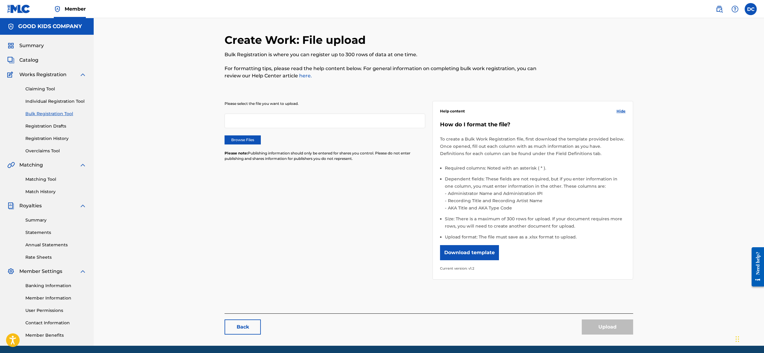
click at [235, 145] on label "Browse Files" at bounding box center [243, 139] width 36 height 9
click at [0, 0] on input "Browse Files" at bounding box center [0, 0] width 0 height 0
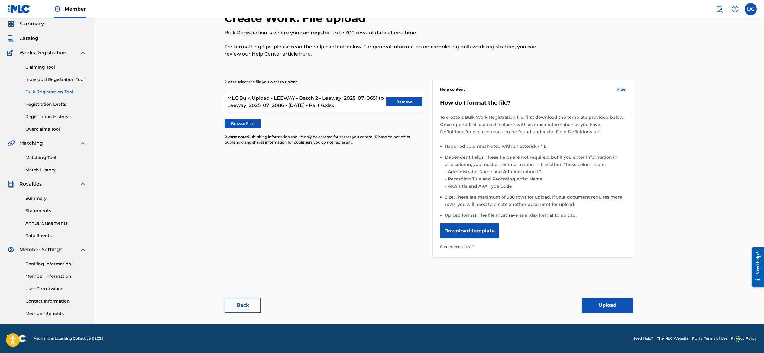
click at [633, 300] on button "Upload" at bounding box center [607, 305] width 51 height 15
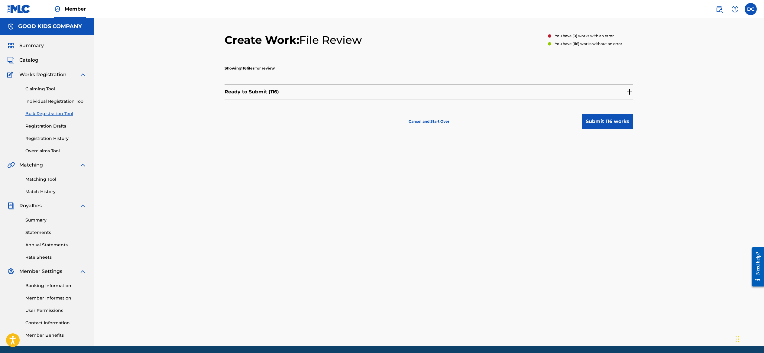
click at [633, 129] on button "Submit 116 works" at bounding box center [607, 121] width 51 height 15
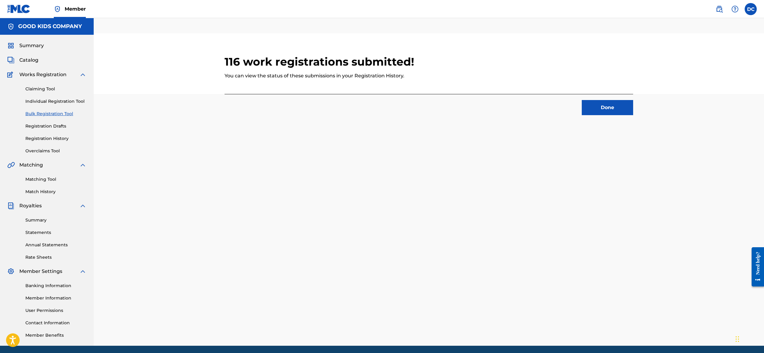
click at [633, 115] on button "Done" at bounding box center [607, 107] width 51 height 15
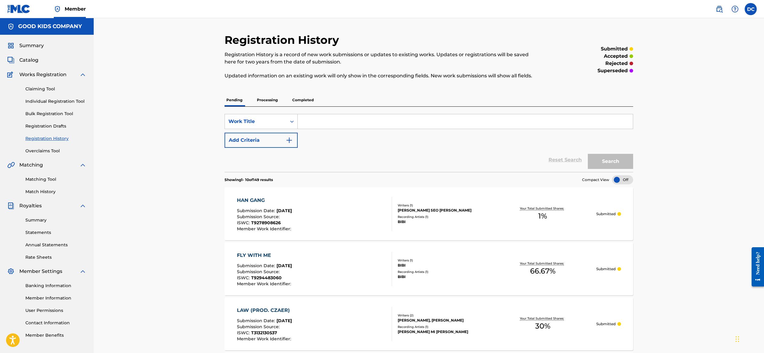
click at [404, 172] on div "Reset Search Search" at bounding box center [429, 160] width 409 height 24
click at [757, 266] on div "Need help?" at bounding box center [758, 263] width 8 height 23
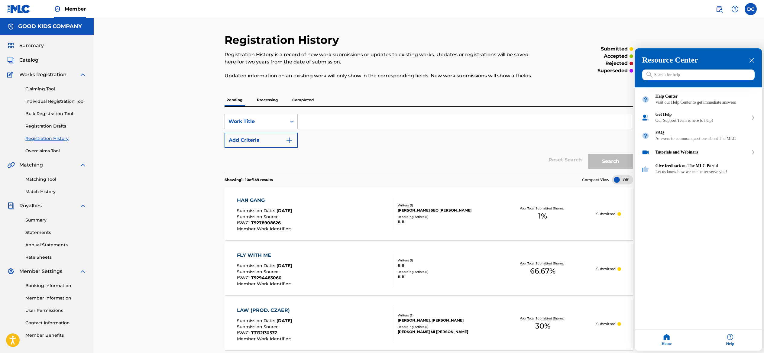
click at [674, 80] on input "Search for help" at bounding box center [698, 75] width 112 height 11
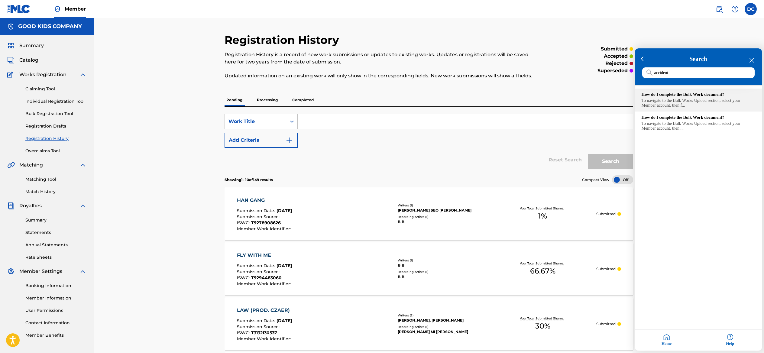
type input "accident"
click at [693, 100] on div "To navigate to the Bulk Works Upload section, select your Member account, then …" at bounding box center [699, 104] width 114 height 10
click at [750, 62] on icon "close resource center" at bounding box center [752, 60] width 5 height 5
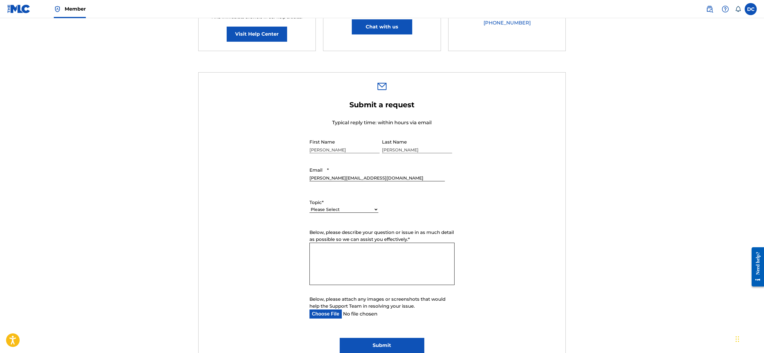
scroll to position [155, 0]
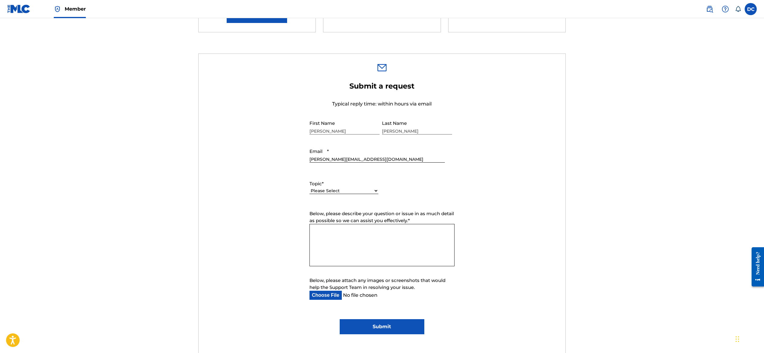
select select "I need help with managing my catalog"
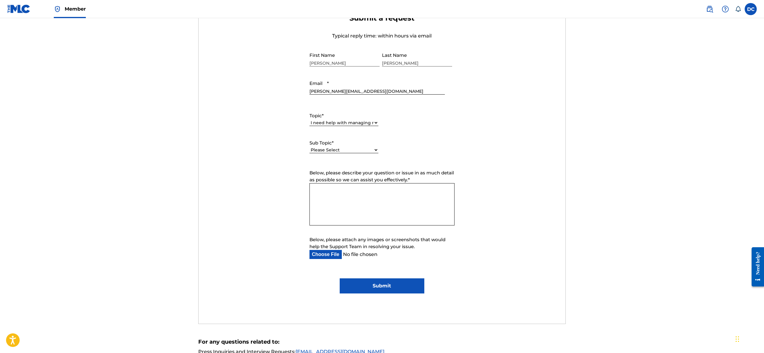
scroll to position [235, 0]
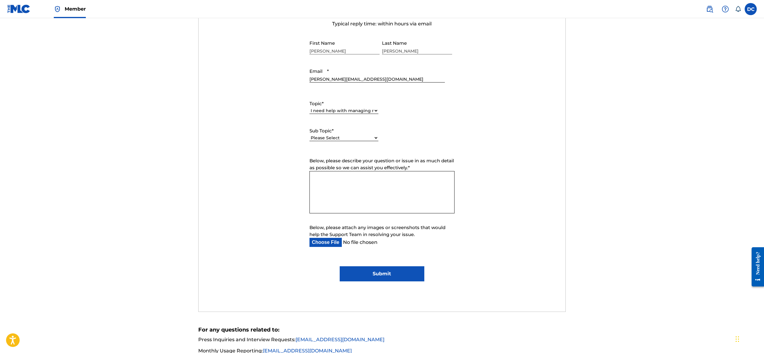
select select "I need help with a catalog transfer"
click at [351, 213] on textarea "Below, please describe your question or issue in as much detail as possible so …" at bounding box center [382, 192] width 145 height 42
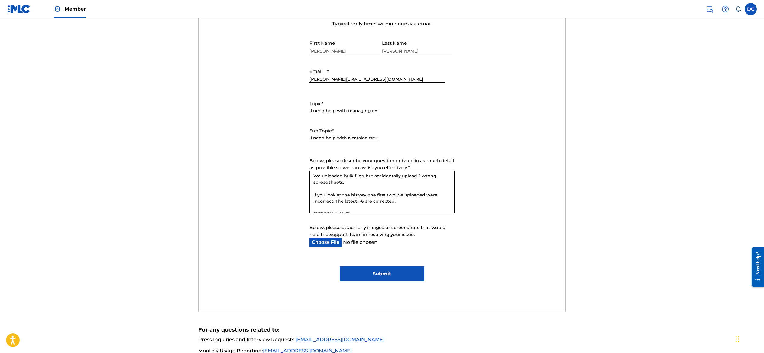
click at [403, 213] on textarea "Hi, We uploaded bulk files, but accidentally upload 2 wrong spreadsheets. If yo…" at bounding box center [382, 192] width 145 height 42
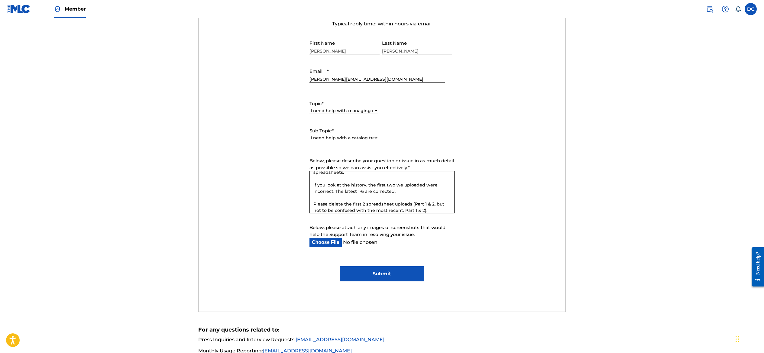
scroll to position [25, 0]
click at [402, 213] on textarea "Hi, We uploaded bulk files, but accidentally upload 2 wrong spreadsheets. If yo…" at bounding box center [382, 192] width 145 height 42
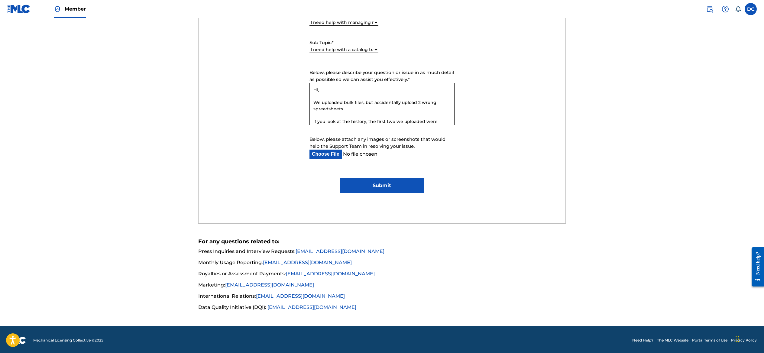
scroll to position [0, 0]
click at [316, 125] on textarea "Hi, We uploaded bulk files, but accidentally upload 2 wrong spreadsheets. If yo…" at bounding box center [382, 104] width 145 height 42
click at [418, 125] on textarea "Hi, Hope this message finds you well! We uploaded bulk files, but accidentally …" at bounding box center [382, 104] width 145 height 42
click at [380, 125] on textarea "Hi, Hope this message finds you well! We uploaded some bulk files, but accident…" at bounding box center [382, 104] width 145 height 42
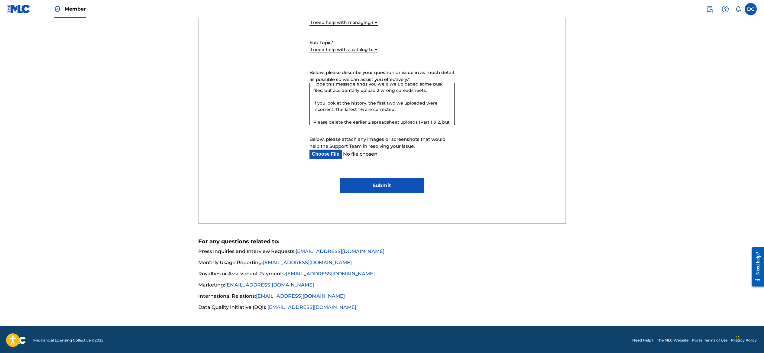
click at [348, 125] on textarea "Hi, Hope this message finds you well! We uploaded some bulk files, but accident…" at bounding box center [382, 104] width 145 height 42
click at [391, 125] on textarea "Hi, Hope this message finds you well! We uploaded some bulk files, but accident…" at bounding box center [382, 104] width 145 height 42
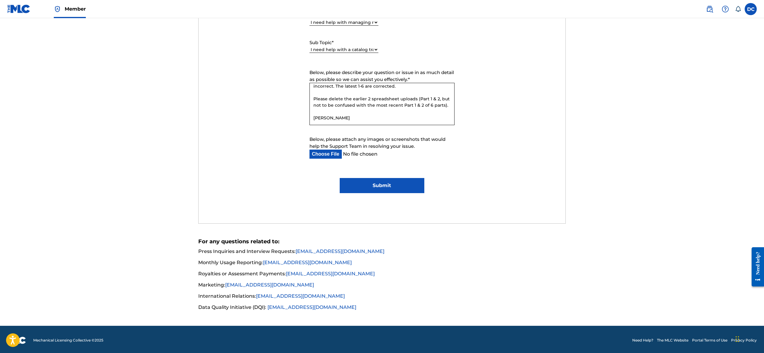
scroll to position [44, 0]
click at [368, 125] on textarea "Hi, Hope this message finds you well! We uploaded some bulk files, but accident…" at bounding box center [382, 104] width 145 height 42
type textarea "Hi, Hope this message finds you well! We uploaded some bulk files, but accident…"
click at [386, 193] on input "Submit" at bounding box center [382, 185] width 84 height 15
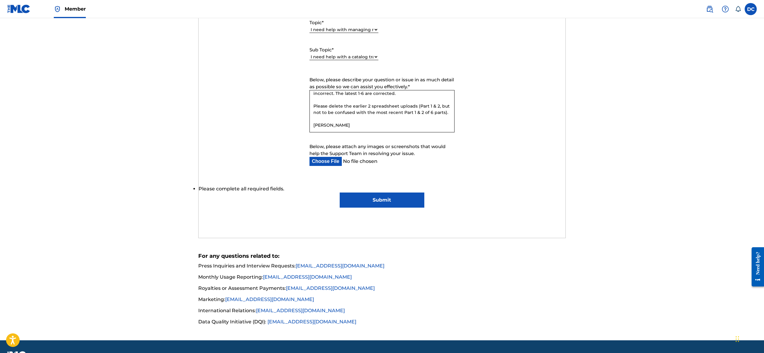
scroll to position [273, 0]
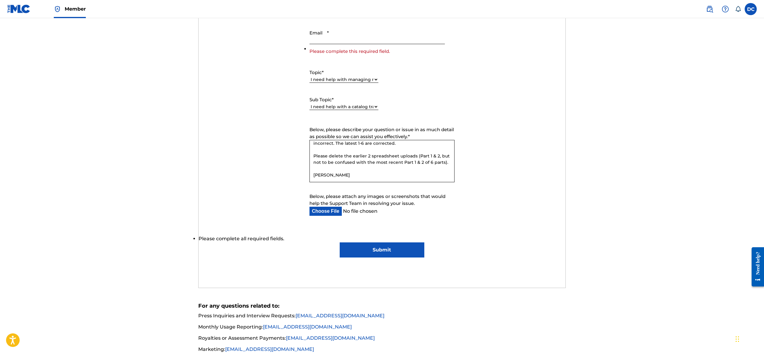
click at [360, 44] on input "Email *" at bounding box center [377, 35] width 135 height 17
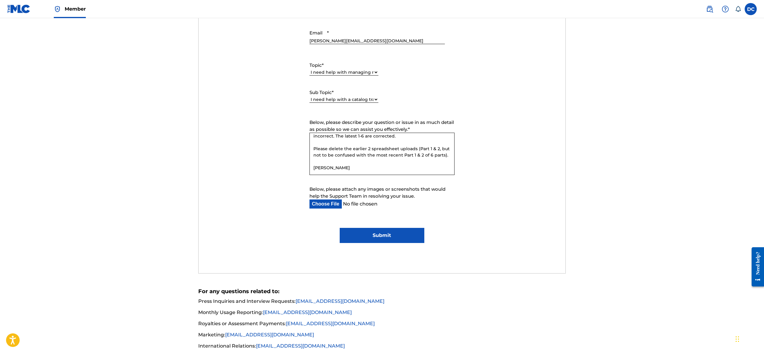
type input "[PERSON_NAME][EMAIL_ADDRESS][DOMAIN_NAME]"
click at [536, 140] on form "Submit a request Typical reply time: within hours via email First Name David La…" at bounding box center [382, 103] width 367 height 280
click at [386, 243] on input "Submit" at bounding box center [382, 235] width 84 height 15
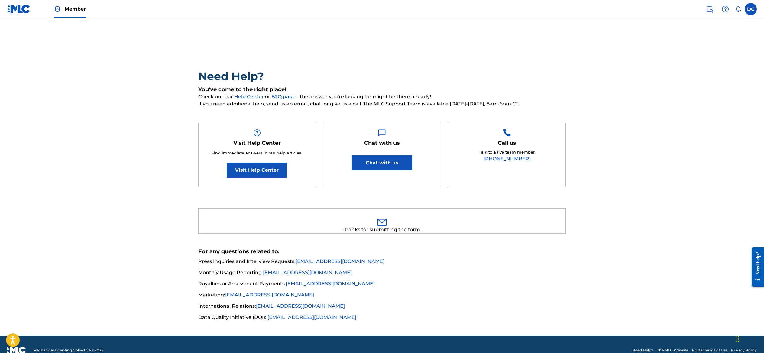
scroll to position [0, 0]
click at [564, 34] on main "Need Help? You've come to the right place! Check out our Help Center or FAQ pag…" at bounding box center [382, 177] width 764 height 318
